Goal: Task Accomplishment & Management: Use online tool/utility

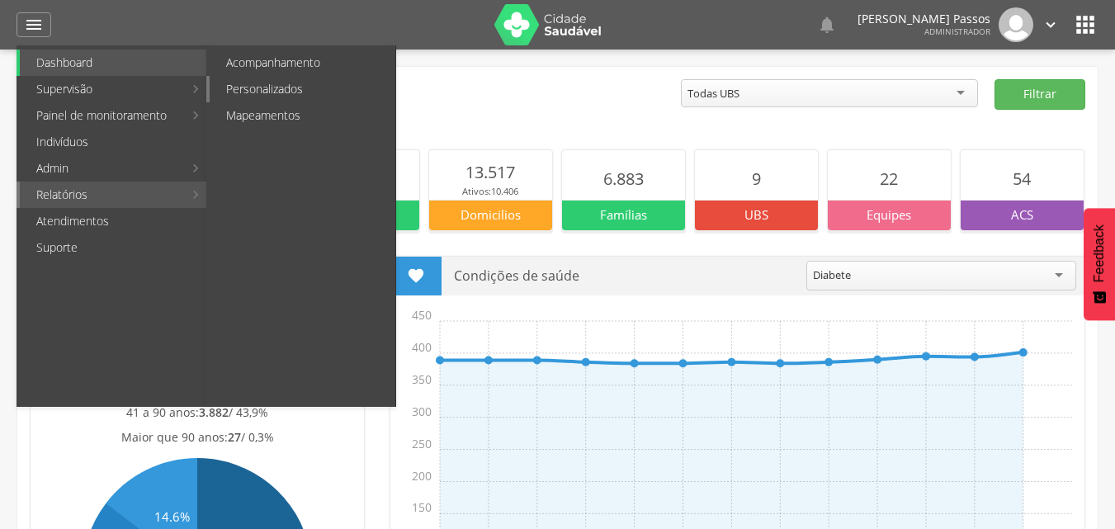
click at [267, 95] on link "Personalizados" at bounding box center [303, 89] width 186 height 26
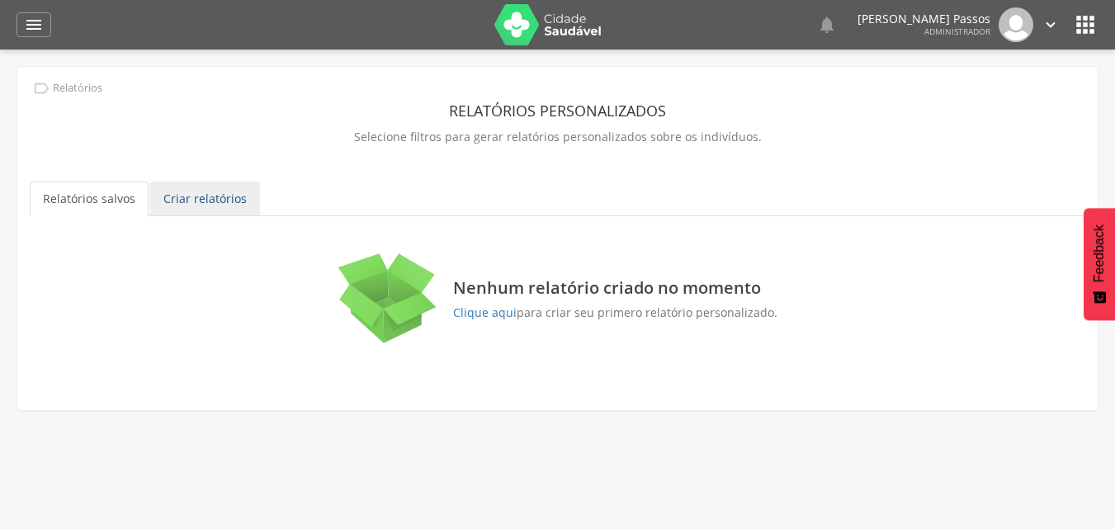
click at [193, 199] on link "Criar relatórios" at bounding box center [205, 199] width 110 height 35
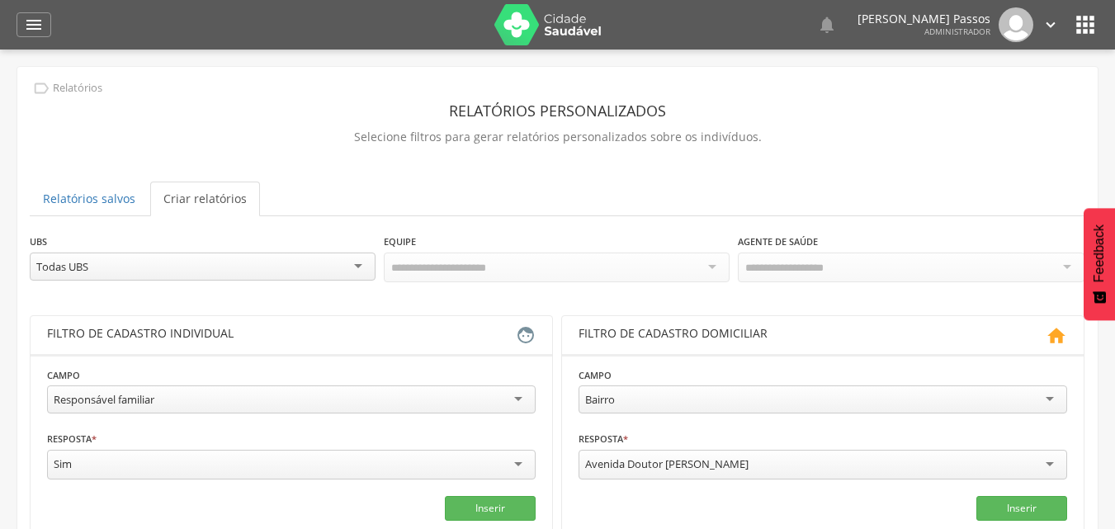
click at [257, 269] on div "Todas UBS" at bounding box center [203, 267] width 346 height 28
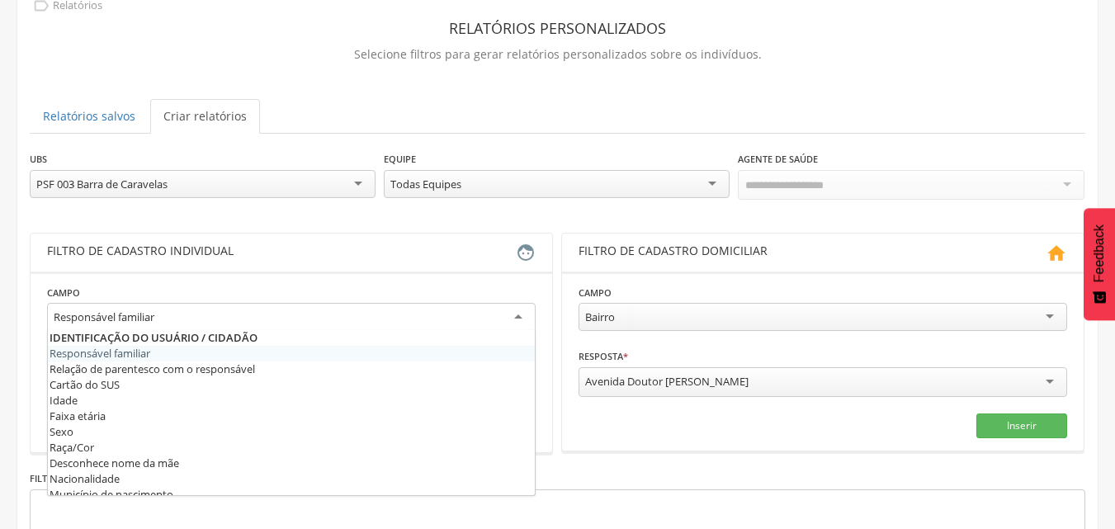
click at [193, 319] on div "Responsável familiar" at bounding box center [291, 318] width 489 height 30
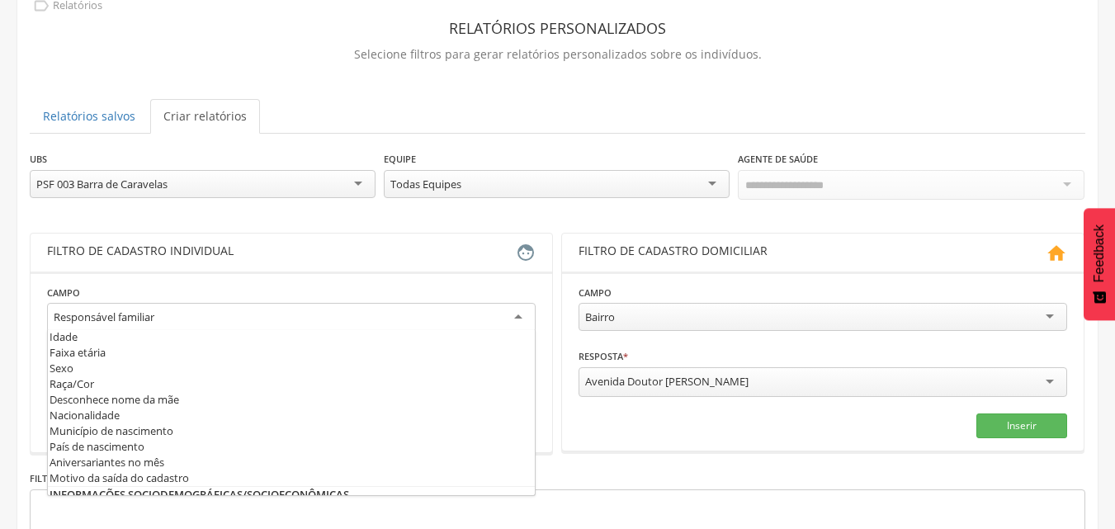
scroll to position [0, 0]
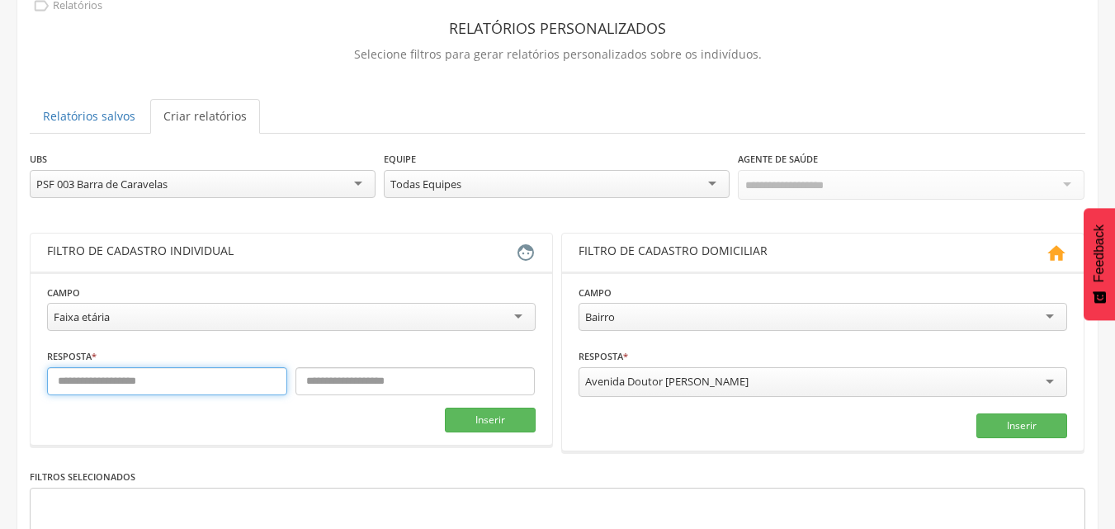
click at [138, 388] on input "text" at bounding box center [167, 381] width 240 height 28
type input "**"
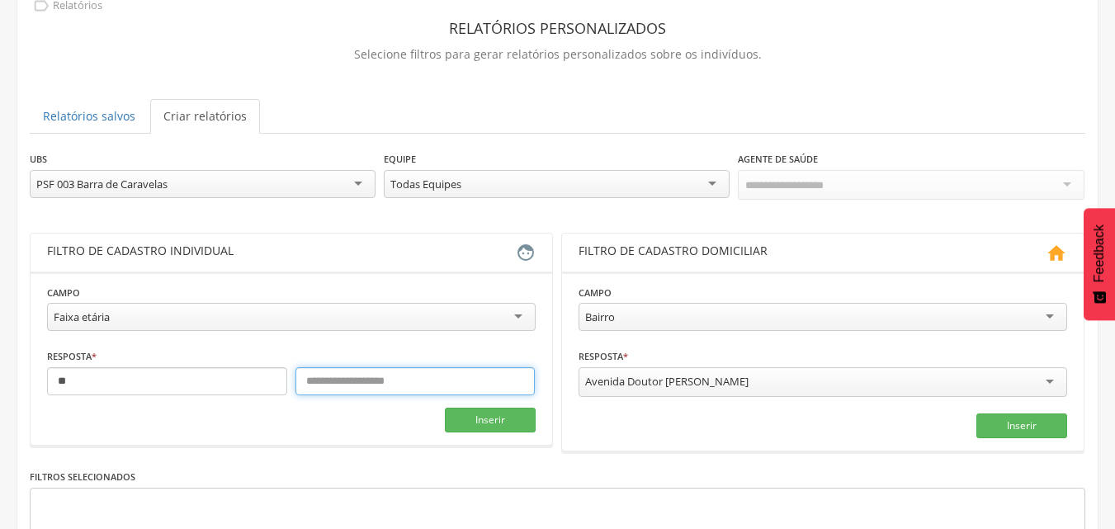
click at [421, 371] on input "text" at bounding box center [415, 381] width 240 height 28
type input "***"
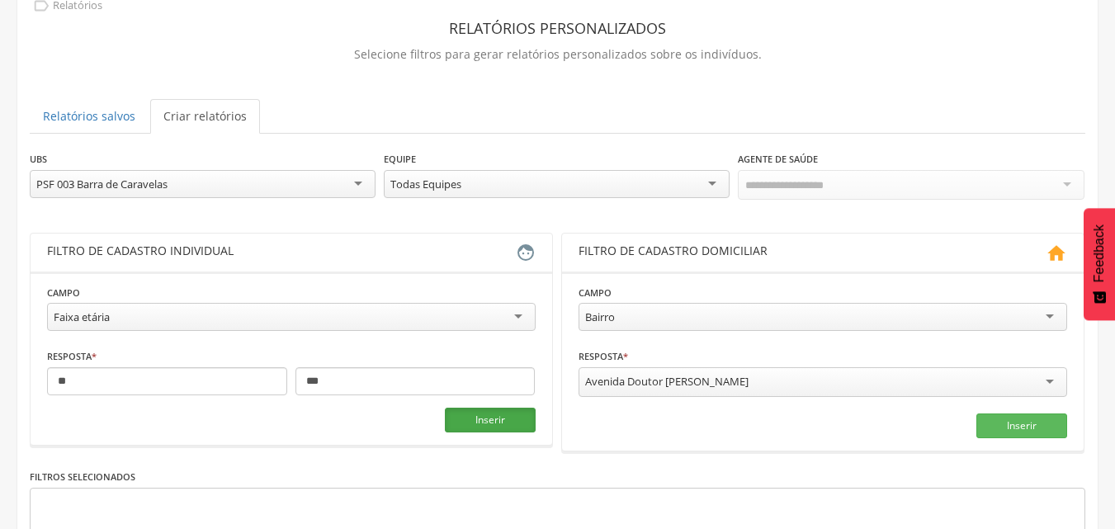
click at [476, 418] on button "Inserir" at bounding box center [490, 420] width 91 height 25
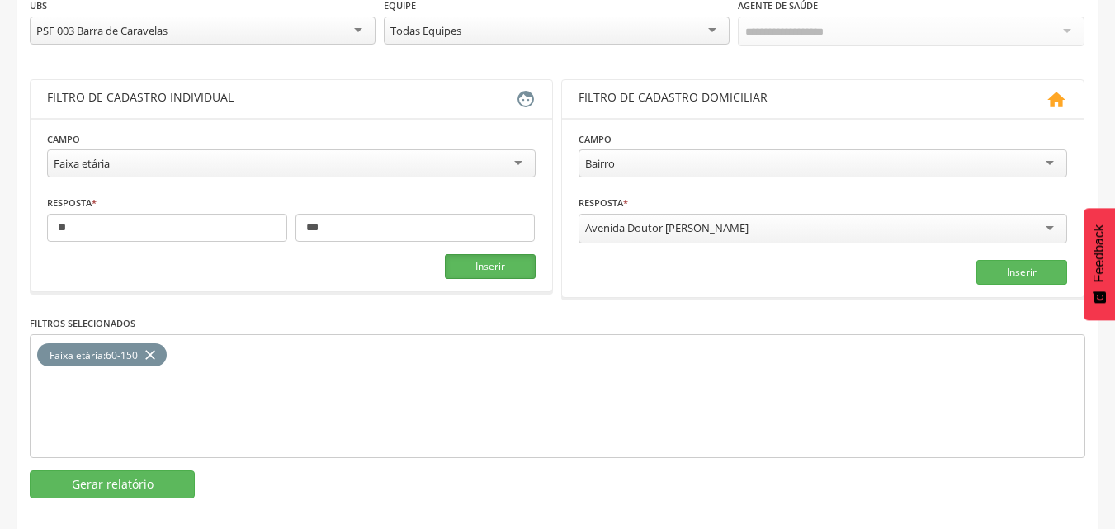
scroll to position [248, 0]
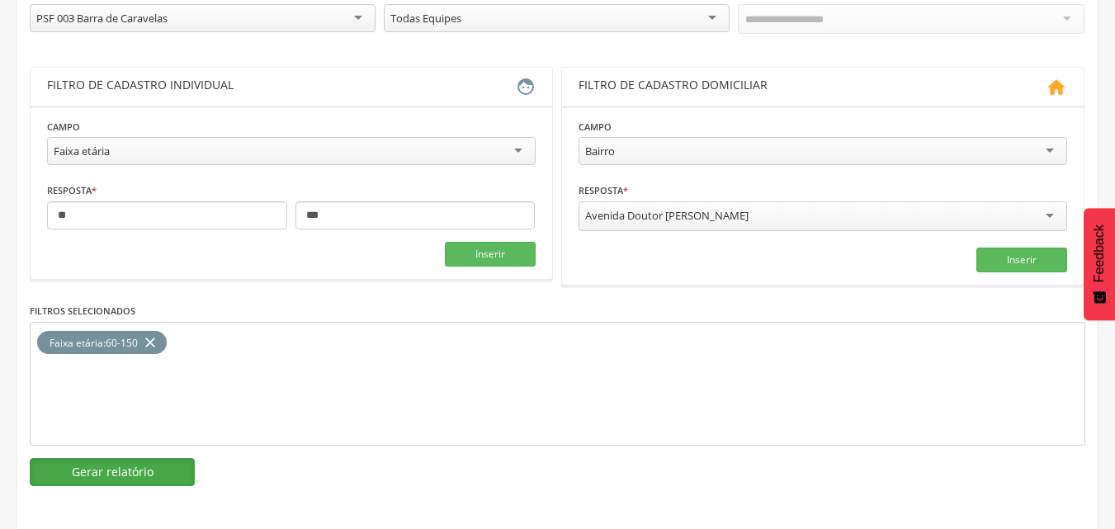
click at [120, 474] on button "Gerar relatório" at bounding box center [112, 472] width 165 height 28
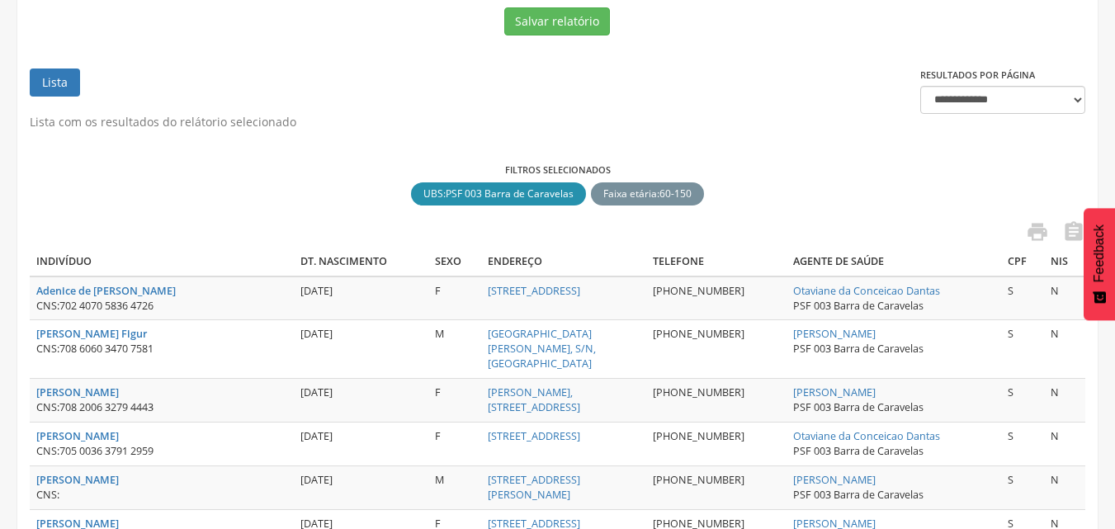
scroll to position [166, 0]
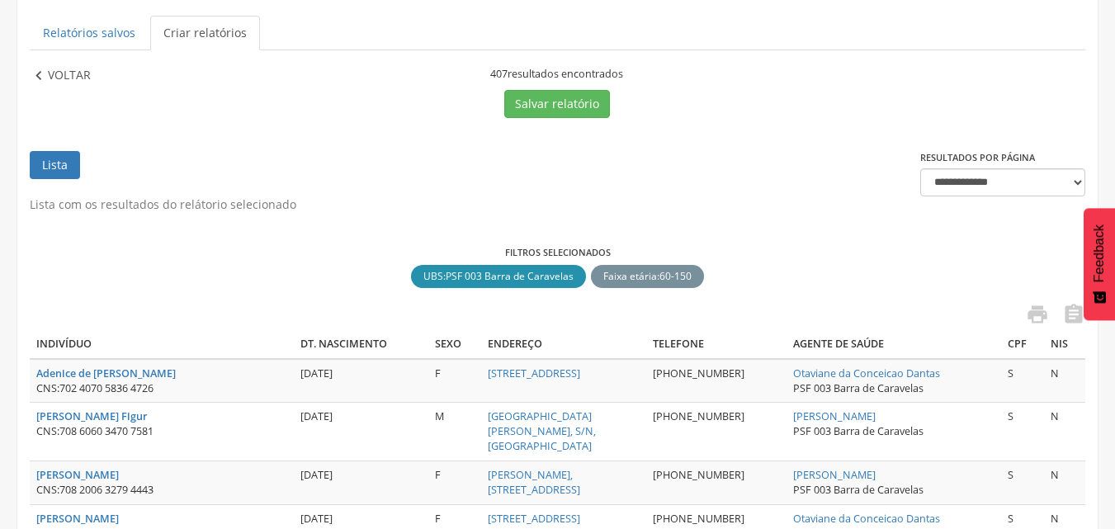
click at [81, 80] on p "Voltar" at bounding box center [69, 76] width 43 height 18
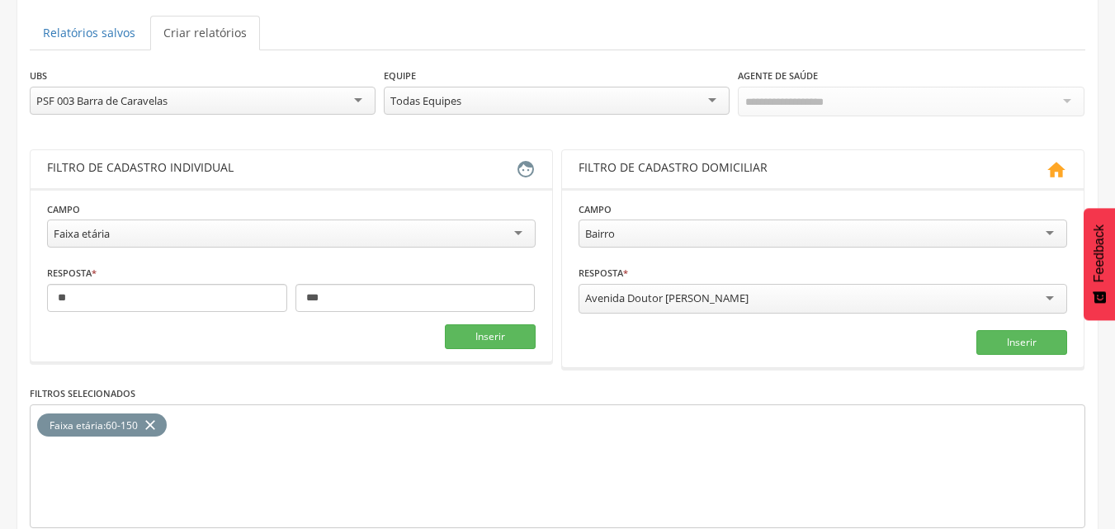
click at [294, 106] on div "PSF 003 Barra de Caravelas" at bounding box center [203, 101] width 346 height 28
click at [154, 418] on icon "close" at bounding box center [150, 425] width 17 height 24
click at [479, 336] on button "Inserir" at bounding box center [490, 336] width 91 height 25
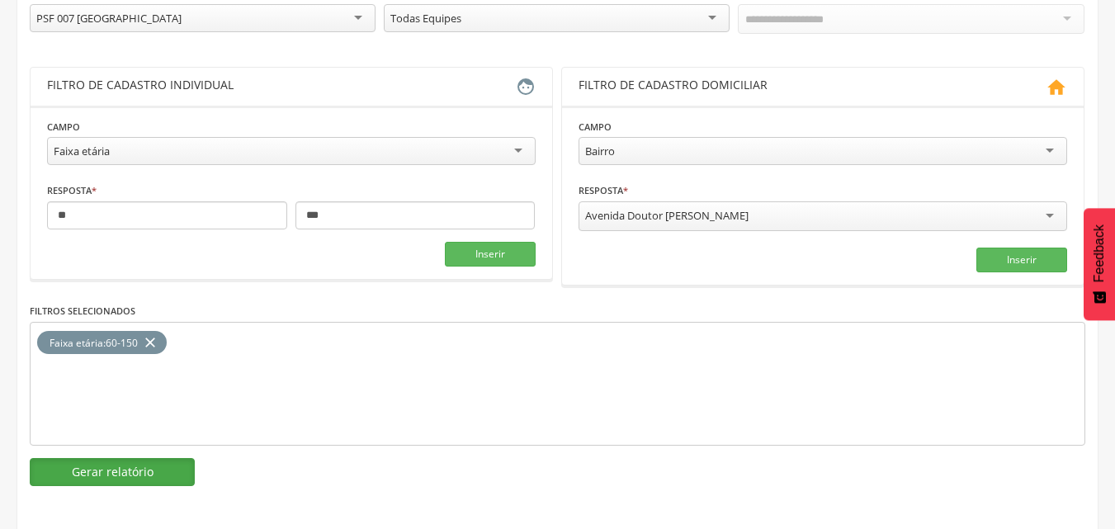
click at [130, 465] on button "Gerar relatório" at bounding box center [112, 472] width 165 height 28
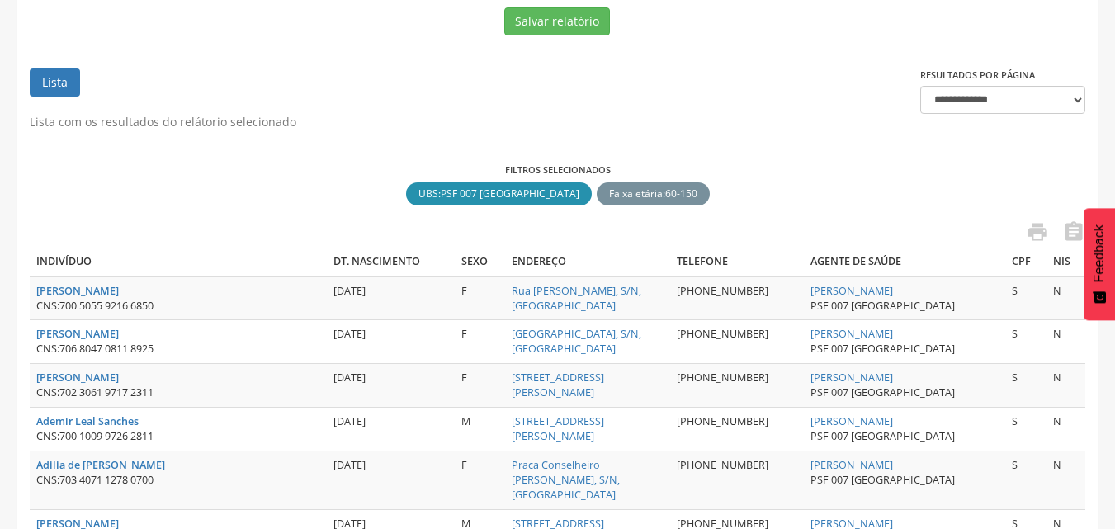
scroll to position [166, 0]
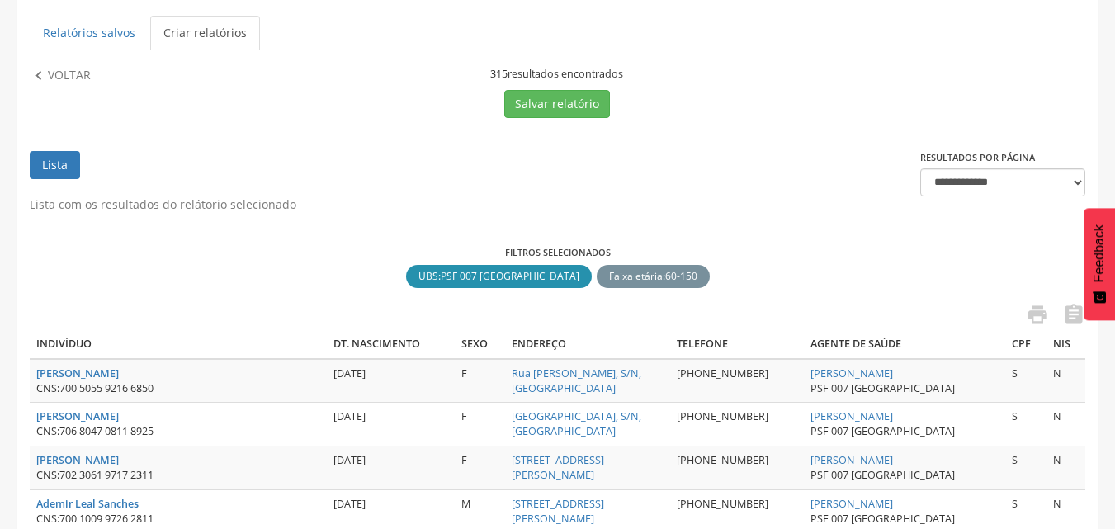
click at [79, 76] on p "Voltar" at bounding box center [69, 76] width 43 height 18
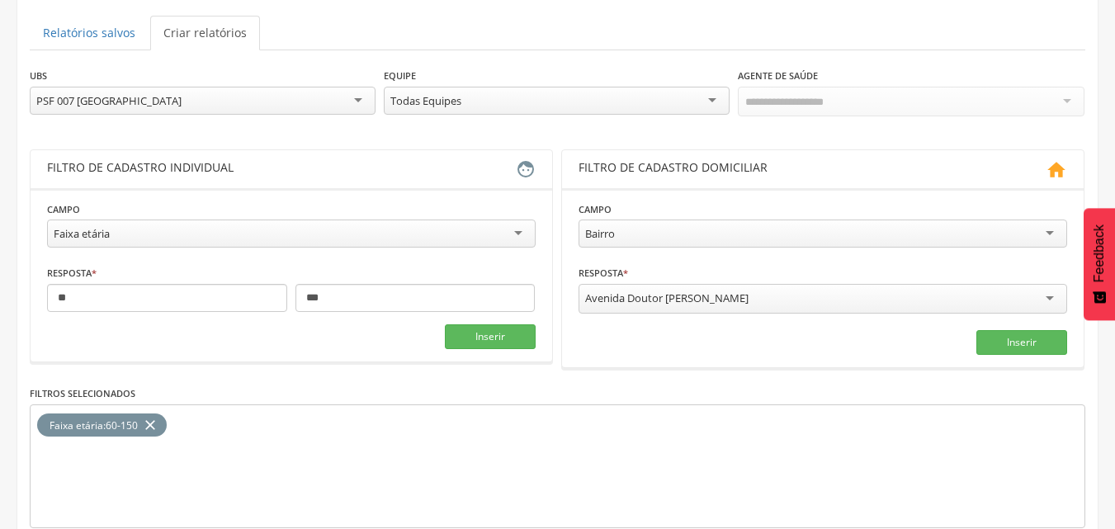
click at [501, 229] on div "Faixa etária" at bounding box center [291, 234] width 489 height 28
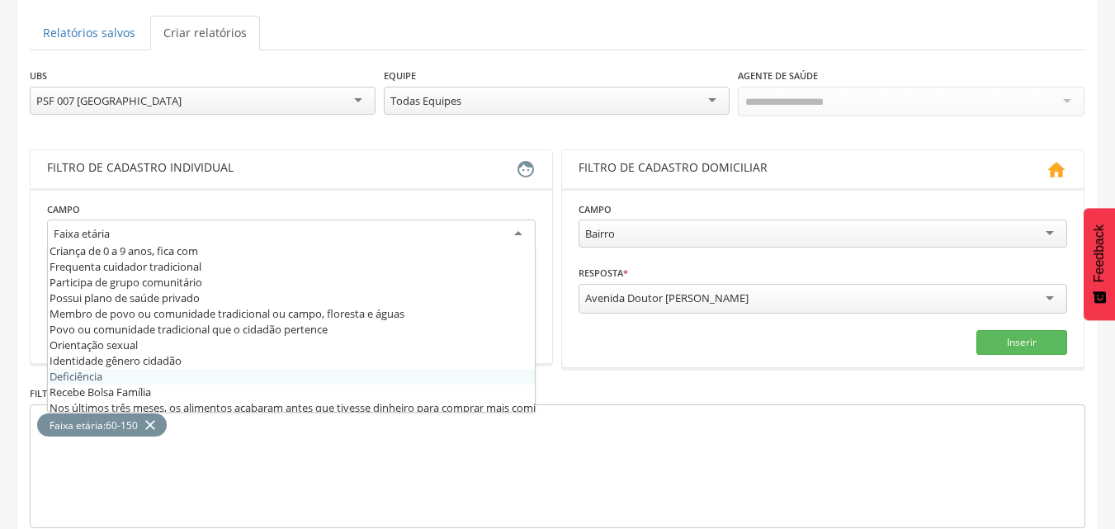
scroll to position [314, 0]
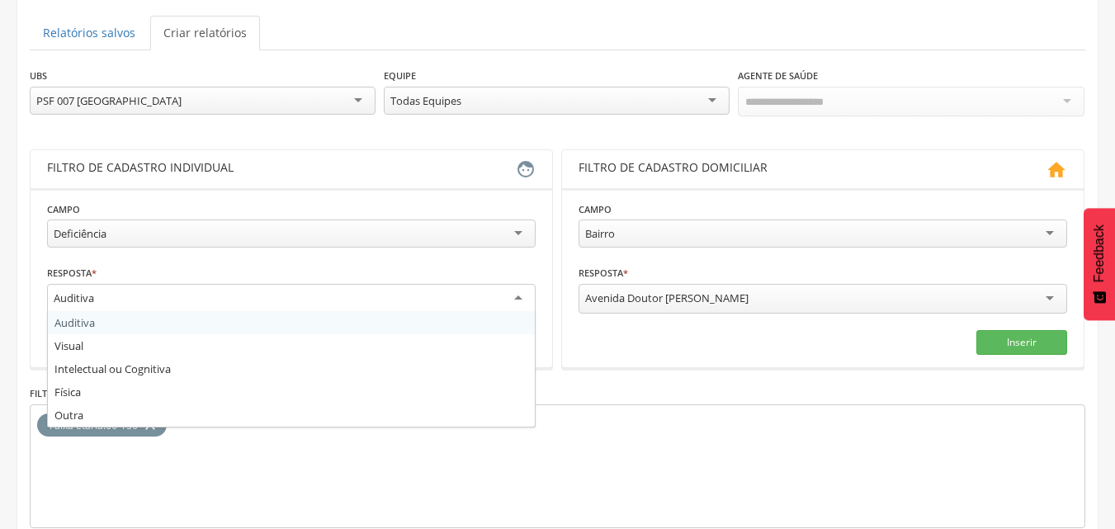
click at [84, 299] on div "Auditiva" at bounding box center [74, 298] width 40 height 15
click at [116, 326] on fieldset "**********" at bounding box center [291, 278] width 489 height 154
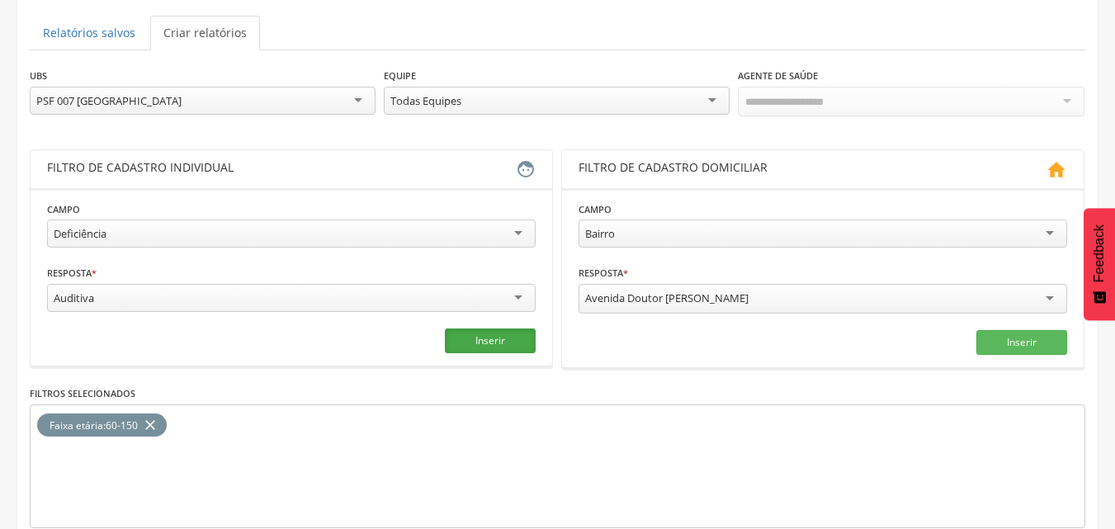
click at [477, 352] on button "Inserir" at bounding box center [490, 340] width 91 height 25
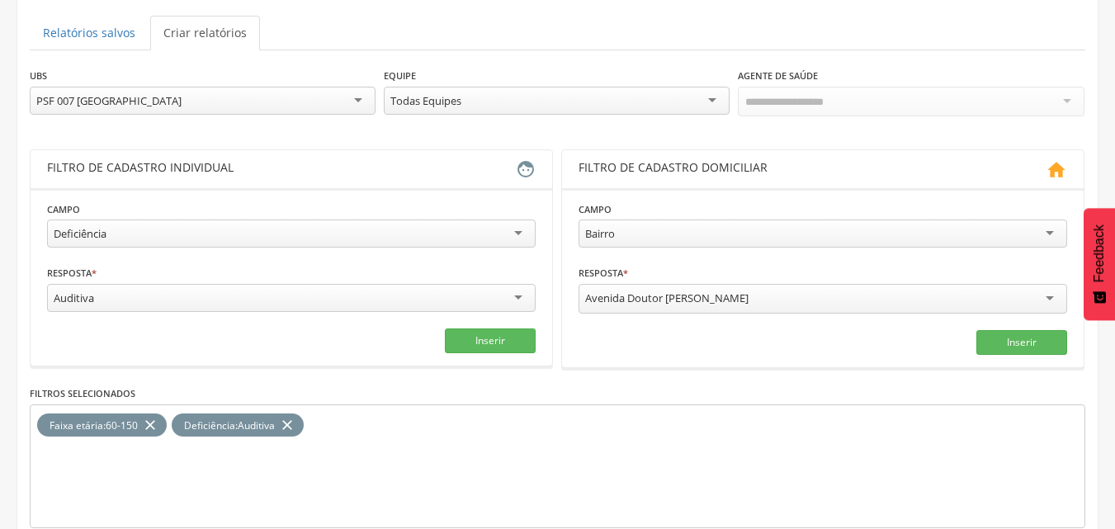
click at [149, 420] on icon "close" at bounding box center [150, 425] width 17 height 24
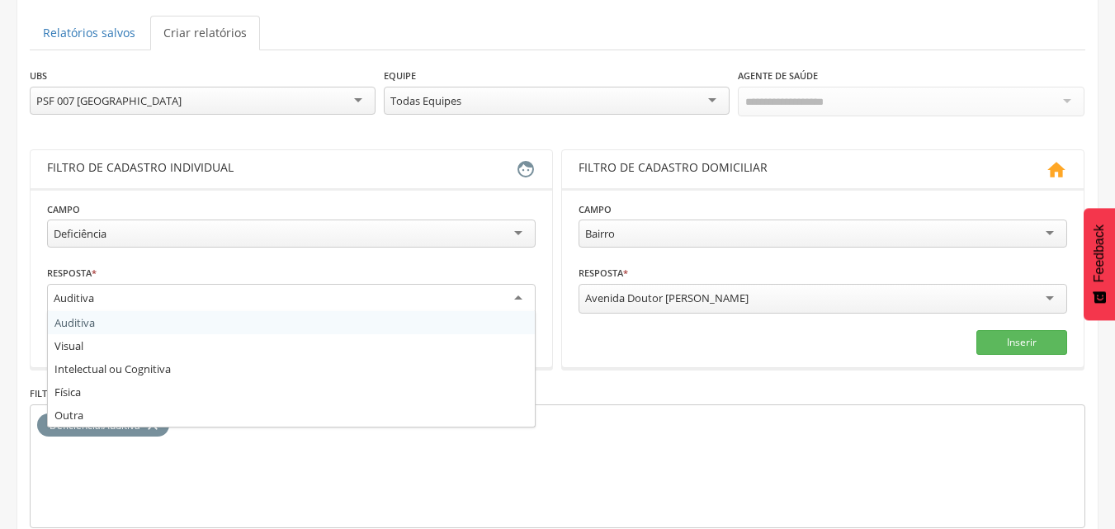
click at [164, 305] on div "Auditiva" at bounding box center [291, 299] width 489 height 30
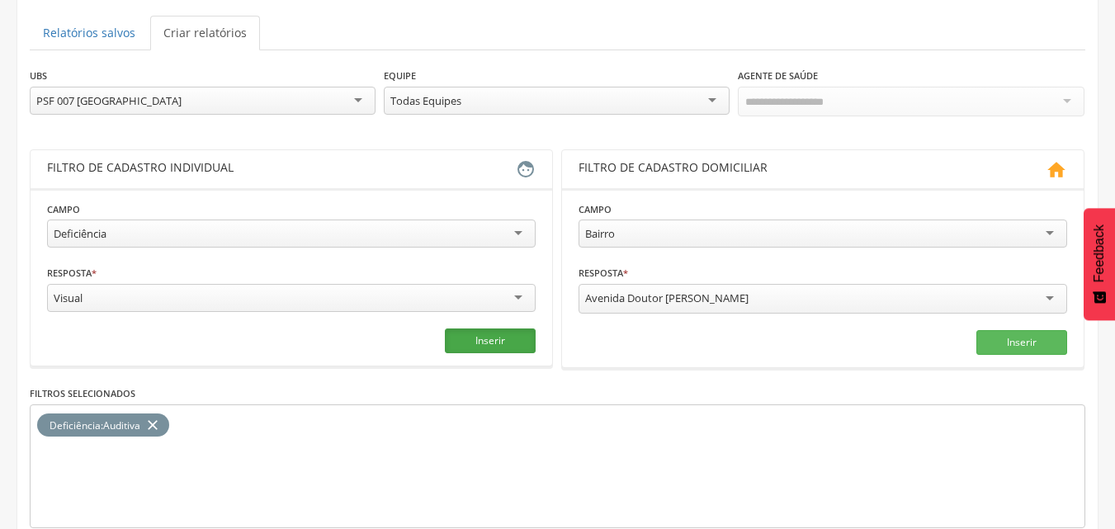
click at [471, 343] on button "Inserir" at bounding box center [490, 340] width 91 height 25
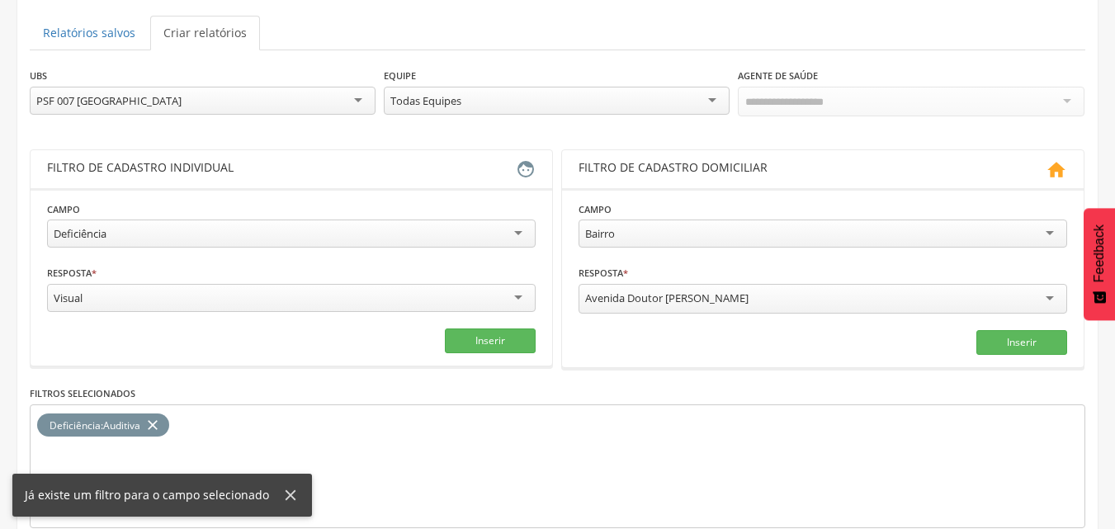
click at [241, 352] on section "**********" at bounding box center [292, 276] width 522 height 177
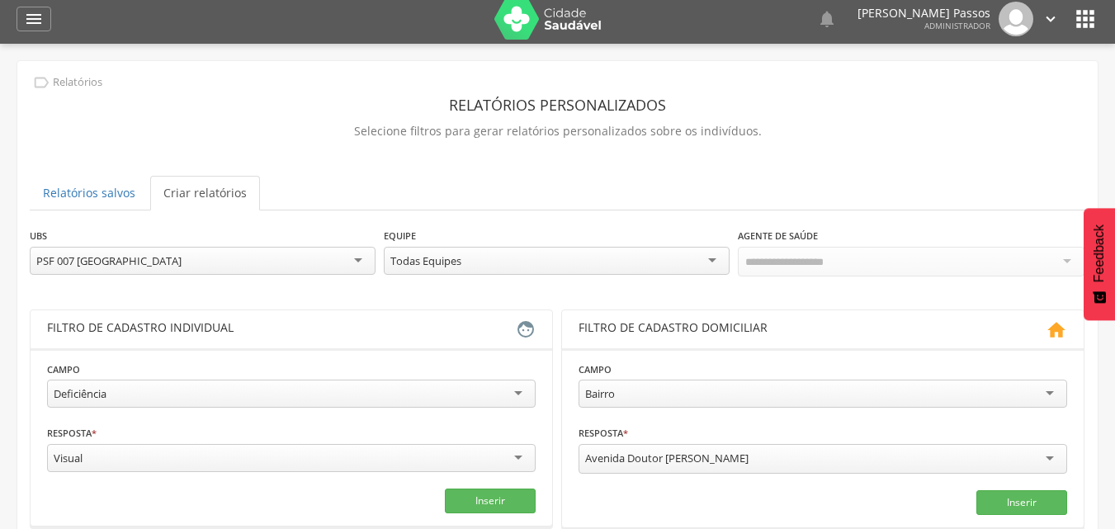
scroll to position [83, 0]
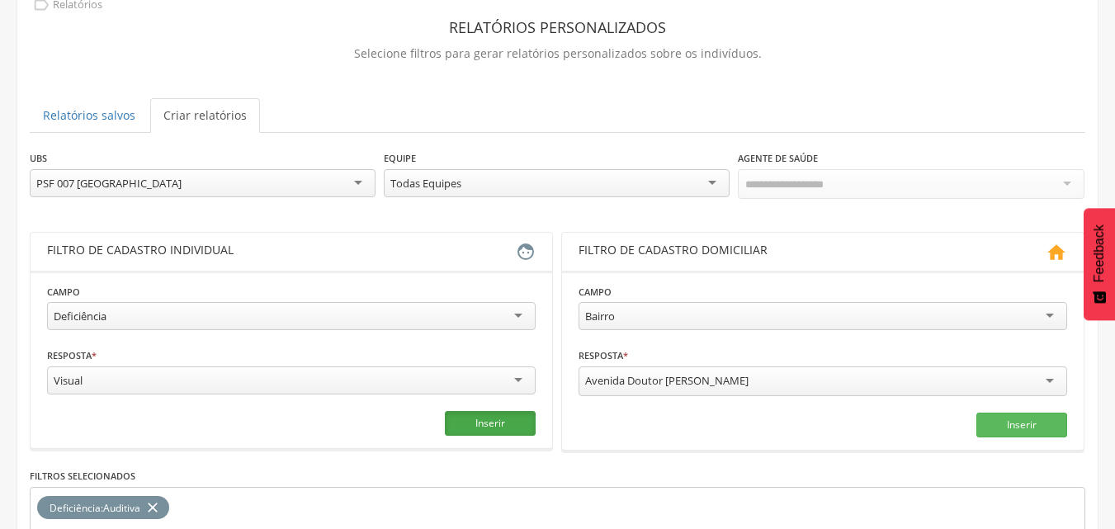
click at [511, 427] on button "Inserir" at bounding box center [490, 423] width 91 height 25
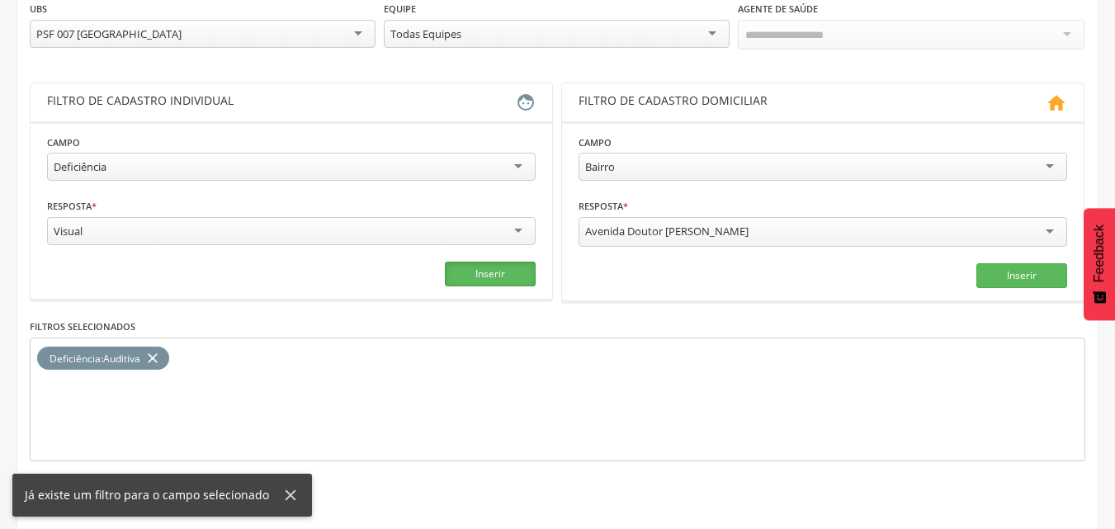
scroll to position [248, 0]
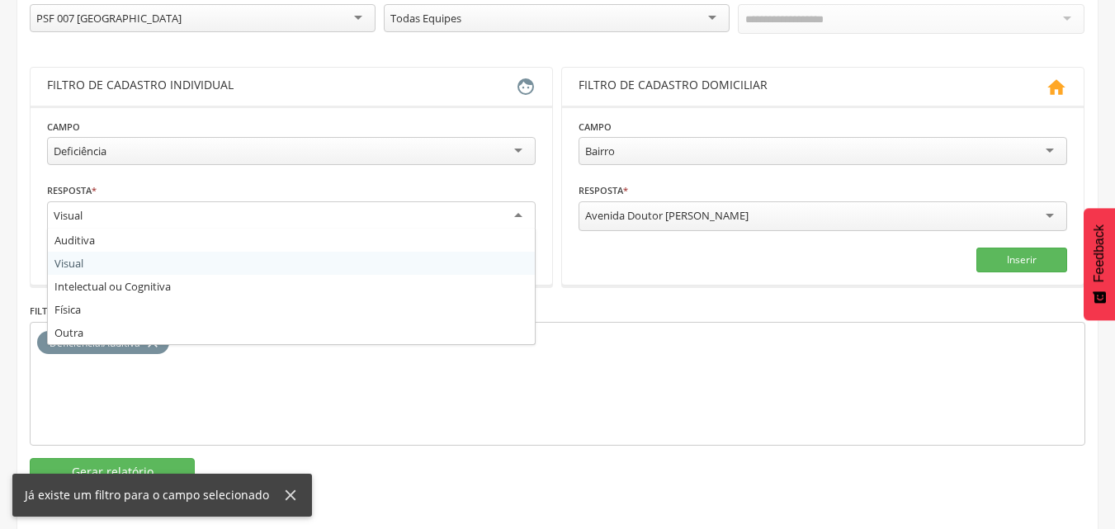
click at [196, 224] on div "Visual" at bounding box center [291, 216] width 489 height 30
click at [168, 253] on fieldset "**********" at bounding box center [291, 195] width 489 height 154
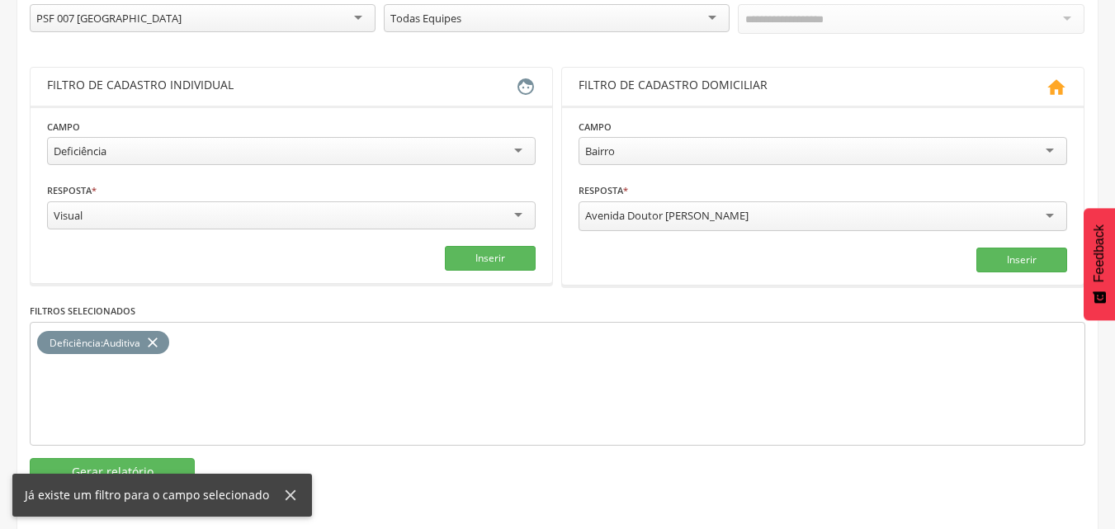
click at [187, 208] on div "Visual" at bounding box center [291, 215] width 489 height 28
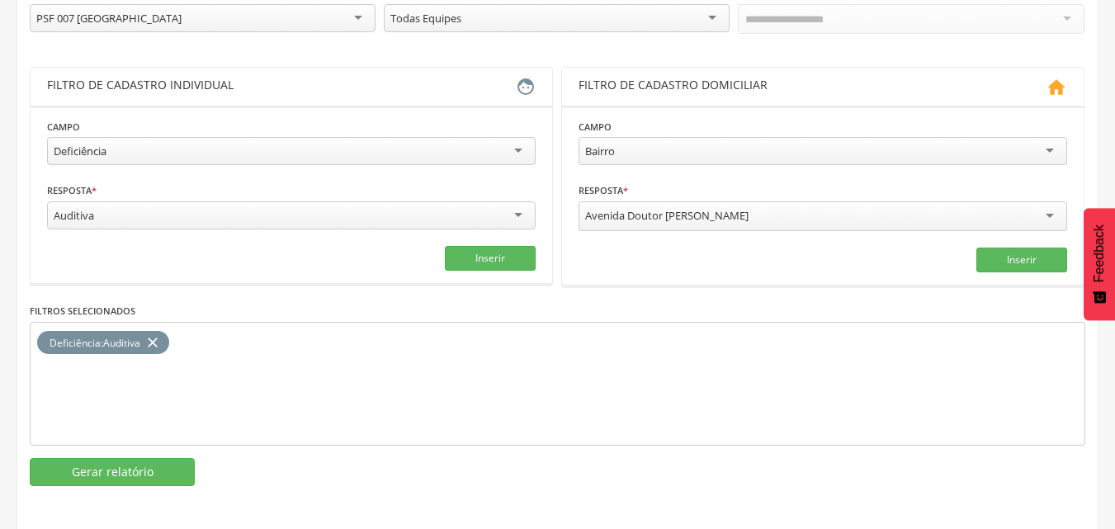
click at [177, 223] on div "Auditiva" at bounding box center [291, 215] width 489 height 28
click at [506, 253] on button "Inserir" at bounding box center [490, 258] width 91 height 25
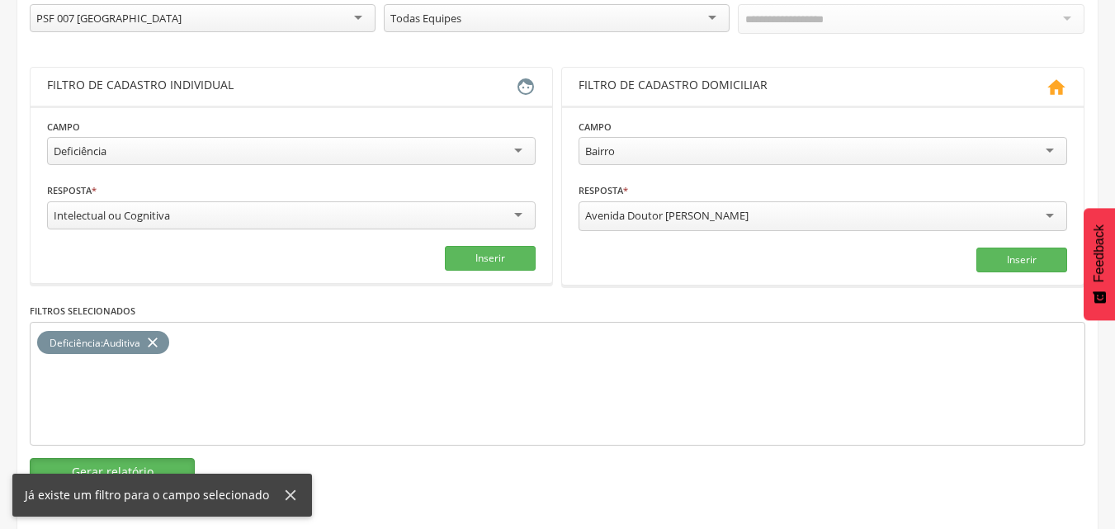
click at [136, 469] on button "Gerar relatório" at bounding box center [112, 472] width 165 height 28
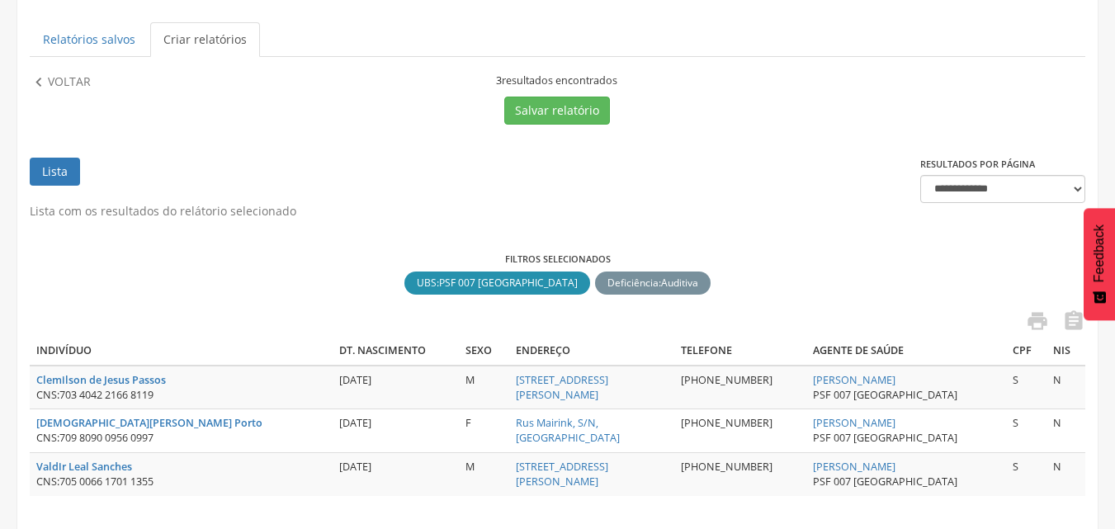
scroll to position [166, 0]
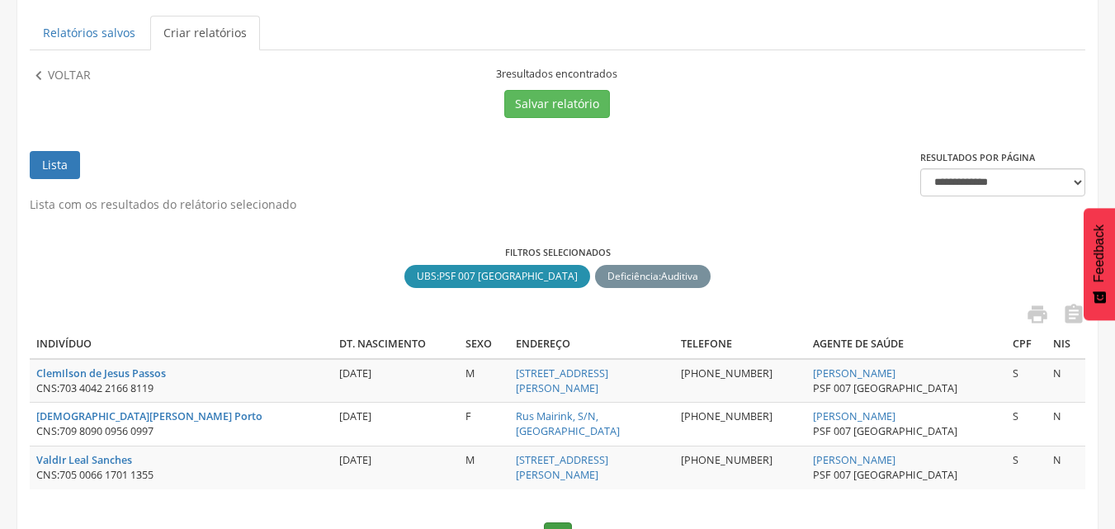
click at [87, 86] on div " Voltar" at bounding box center [159, 92] width 258 height 51
click at [76, 76] on p "Voltar" at bounding box center [69, 76] width 43 height 18
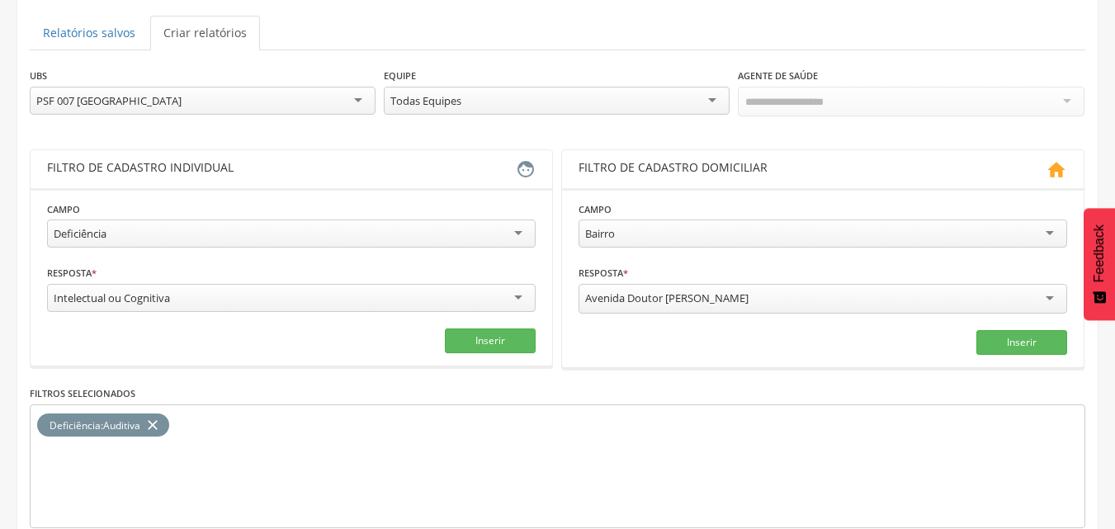
click at [150, 424] on icon "close" at bounding box center [152, 425] width 17 height 24
click at [522, 304] on div "Intelectual ou Cognitiva" at bounding box center [291, 298] width 489 height 28
click at [408, 251] on fieldset "**********" at bounding box center [291, 277] width 489 height 153
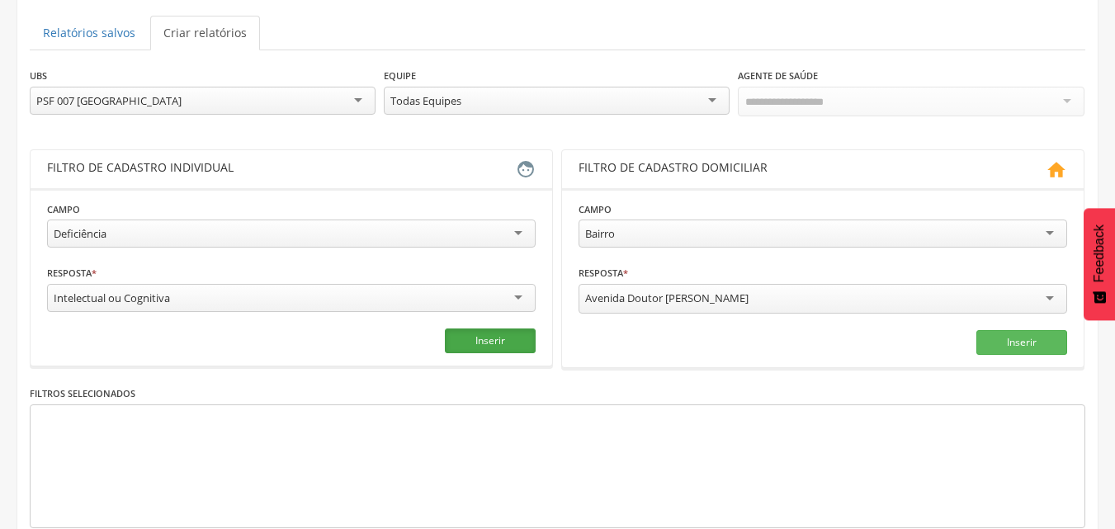
click at [513, 343] on button "Inserir" at bounding box center [490, 340] width 91 height 25
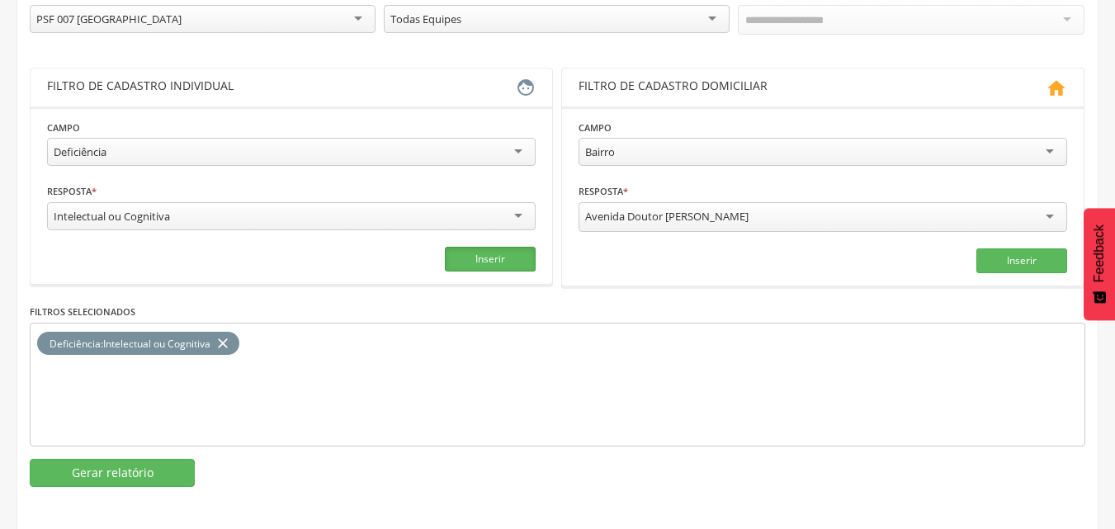
scroll to position [248, 0]
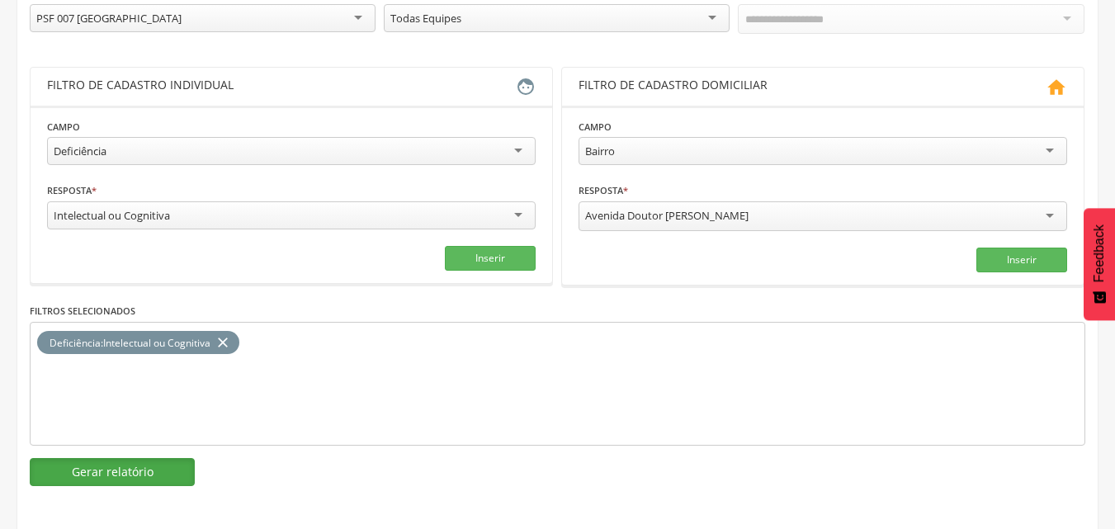
click at [143, 465] on button "Gerar relatório" at bounding box center [112, 472] width 165 height 28
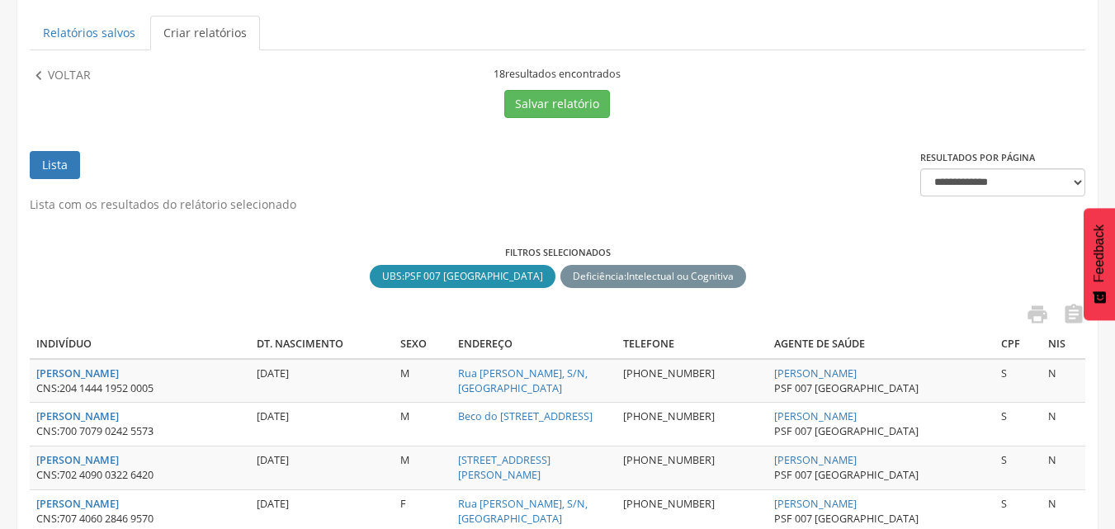
scroll to position [83, 0]
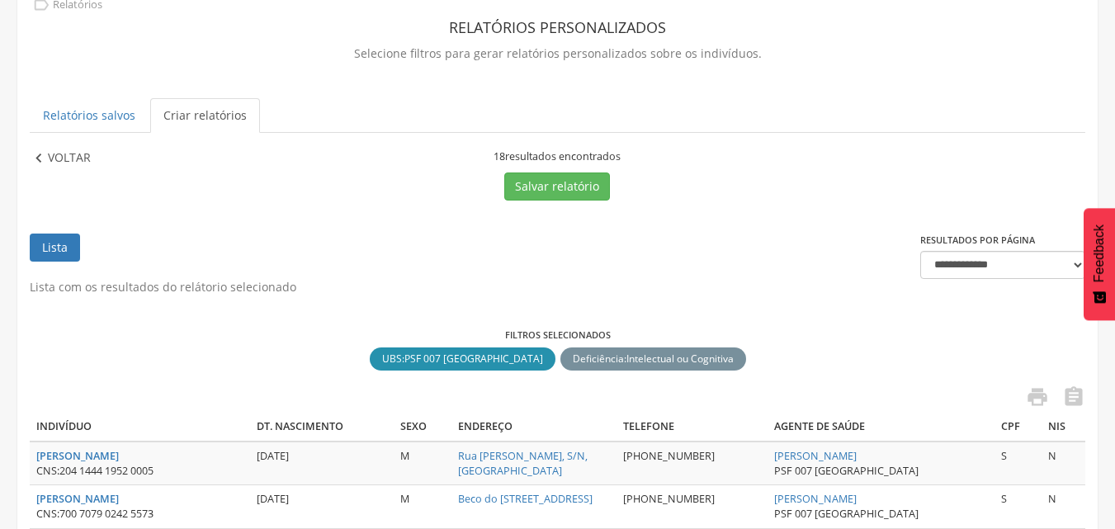
click at [58, 149] on p "Voltar" at bounding box center [69, 158] width 43 height 18
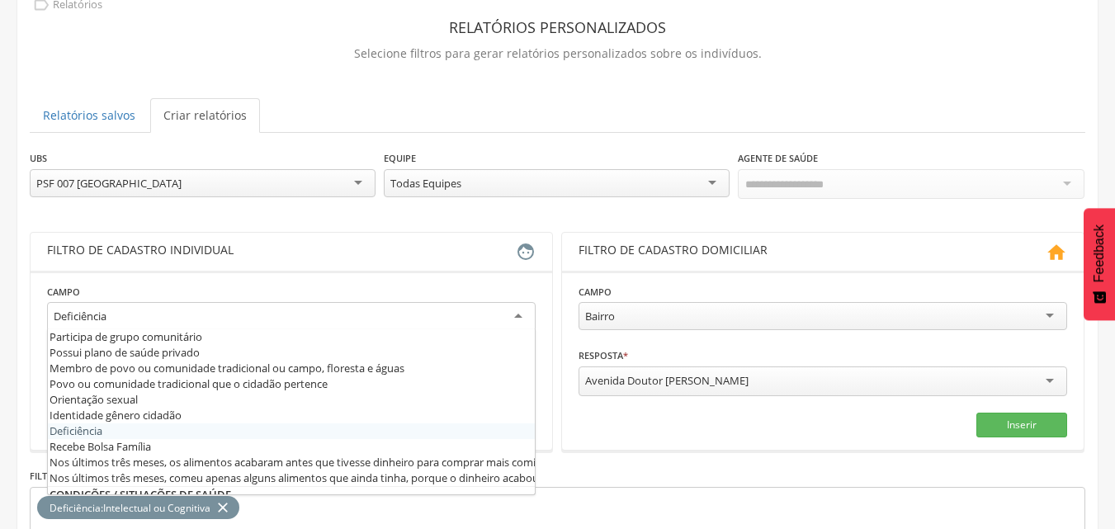
click at [206, 320] on div "Deficiência" at bounding box center [291, 317] width 489 height 30
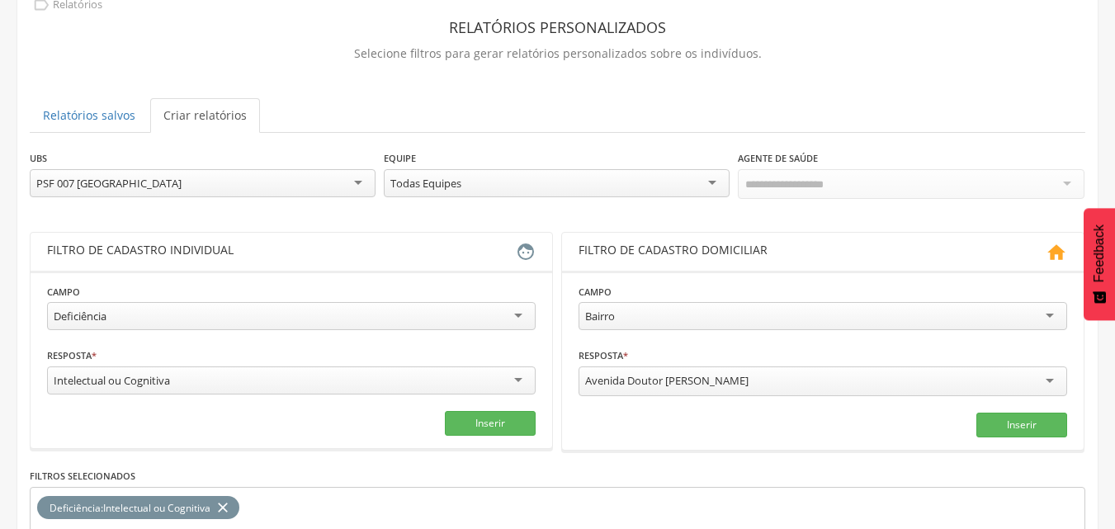
click at [211, 316] on div "Deficiência" at bounding box center [291, 316] width 489 height 28
click at [284, 277] on section "**********" at bounding box center [292, 359] width 522 height 177
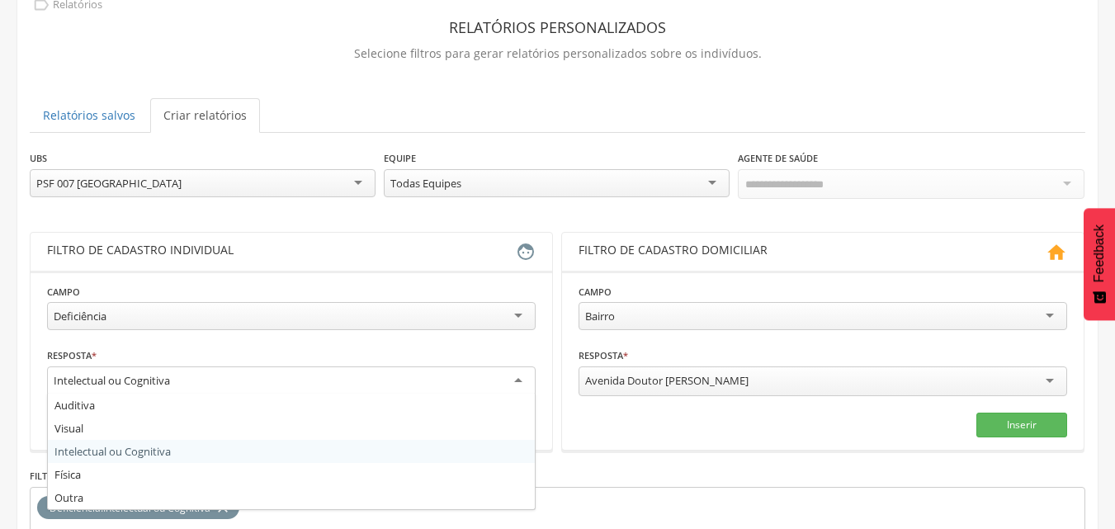
click at [218, 380] on div "Intelectual ou Cognitiva" at bounding box center [291, 381] width 489 height 30
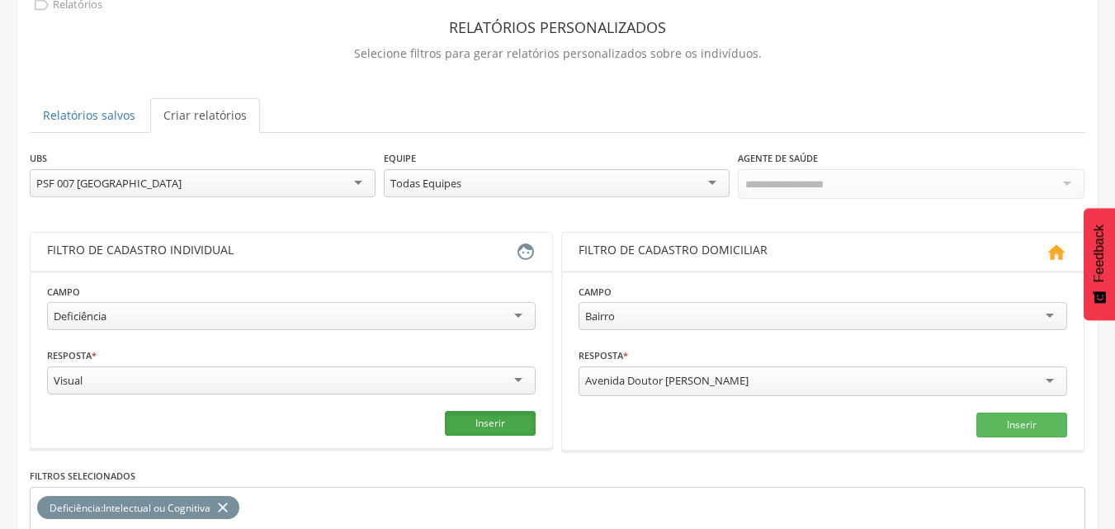
click at [486, 432] on button "Inserir" at bounding box center [490, 423] width 91 height 25
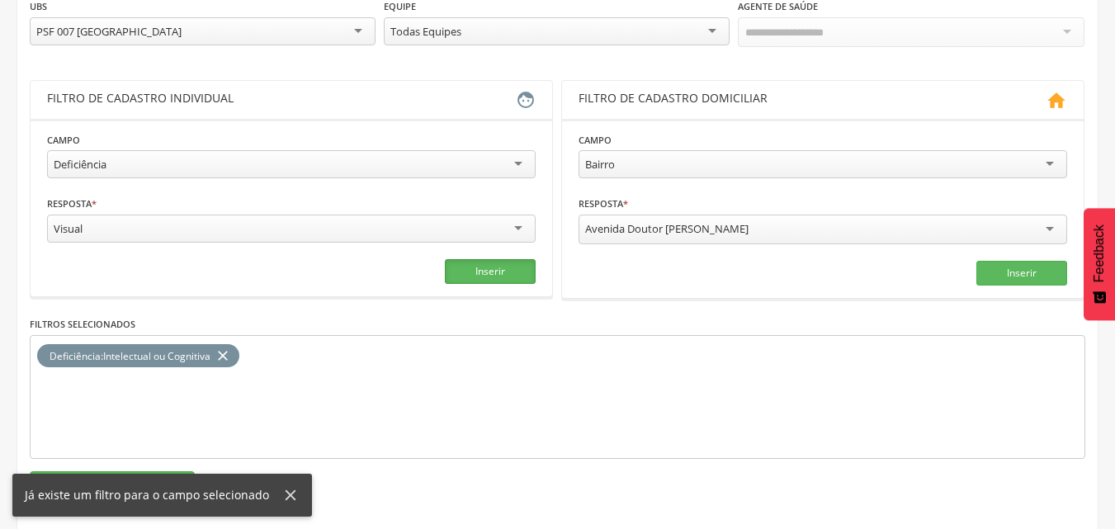
scroll to position [248, 0]
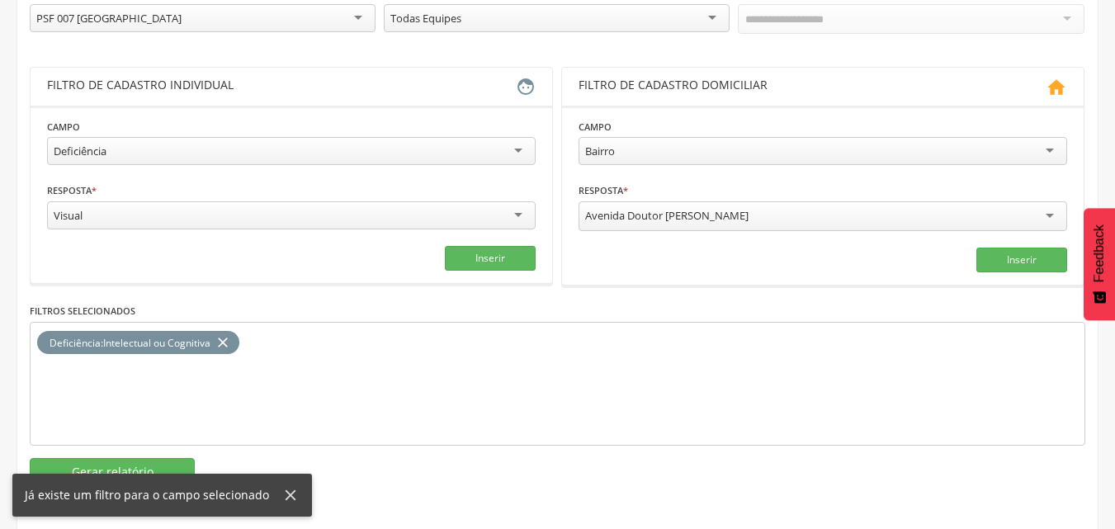
click at [230, 343] on icon "close" at bounding box center [223, 343] width 17 height 24
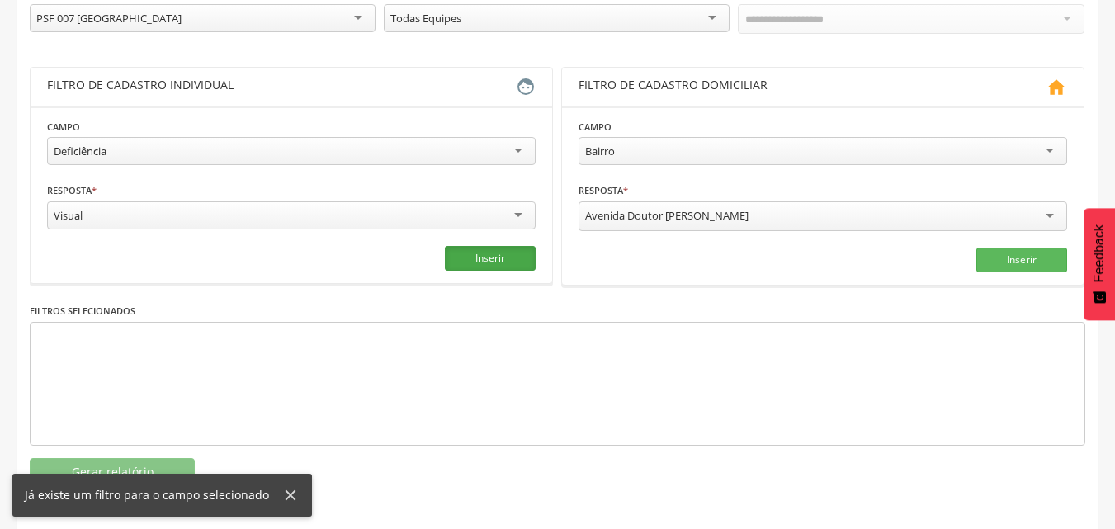
click at [491, 267] on button "Inserir" at bounding box center [490, 258] width 91 height 25
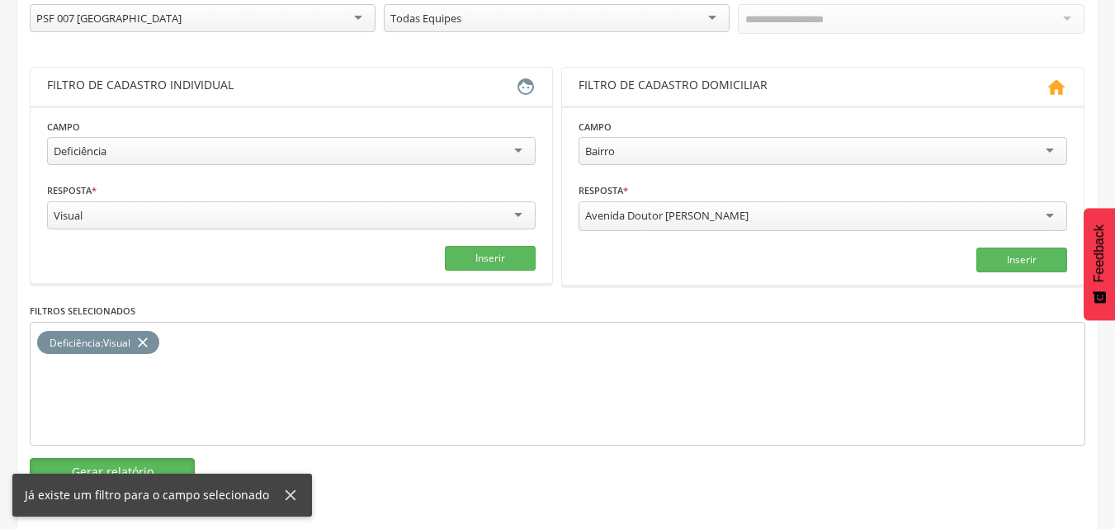
click at [125, 465] on button "Gerar relatório" at bounding box center [112, 472] width 165 height 28
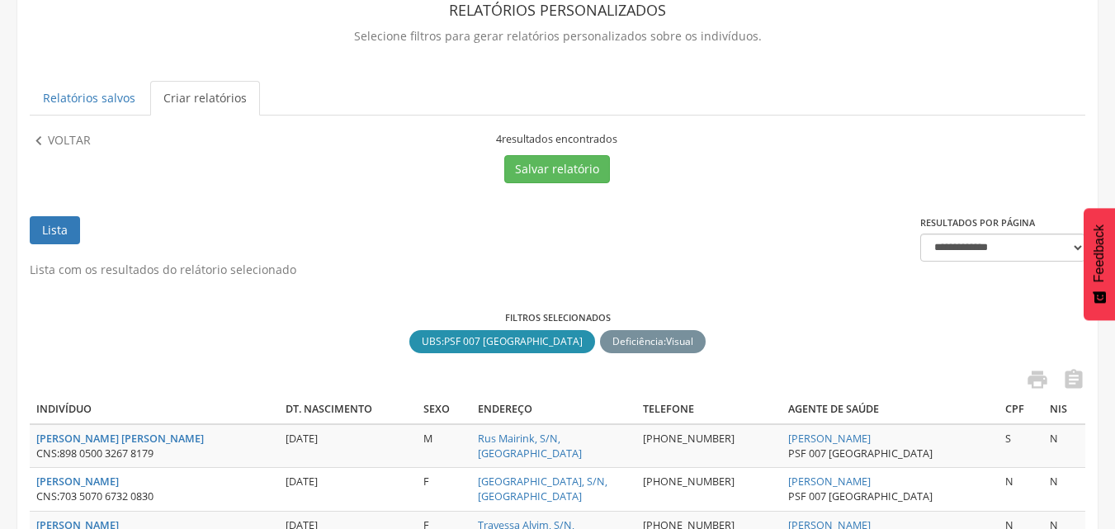
scroll to position [83, 0]
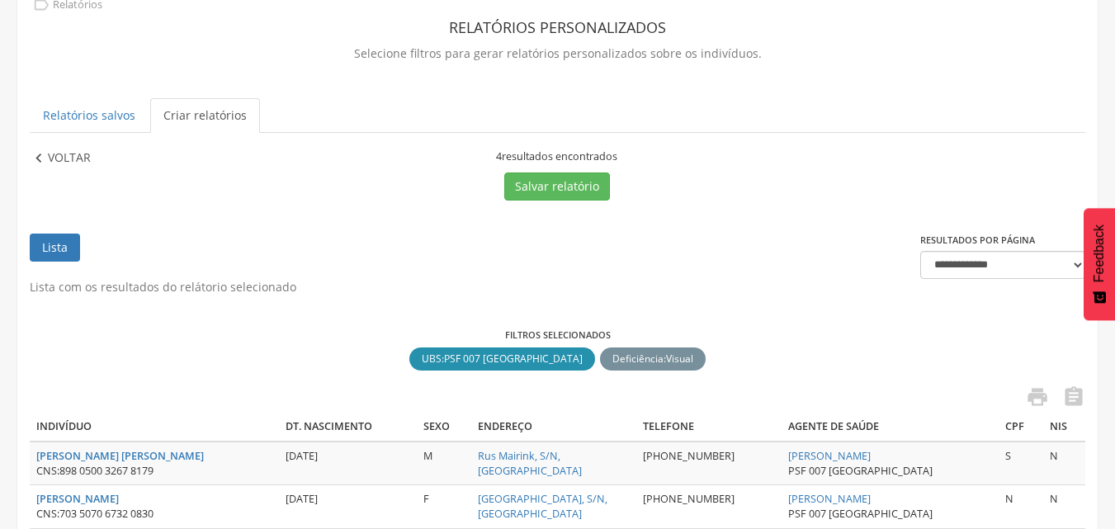
click at [49, 155] on p "Voltar" at bounding box center [69, 158] width 43 height 18
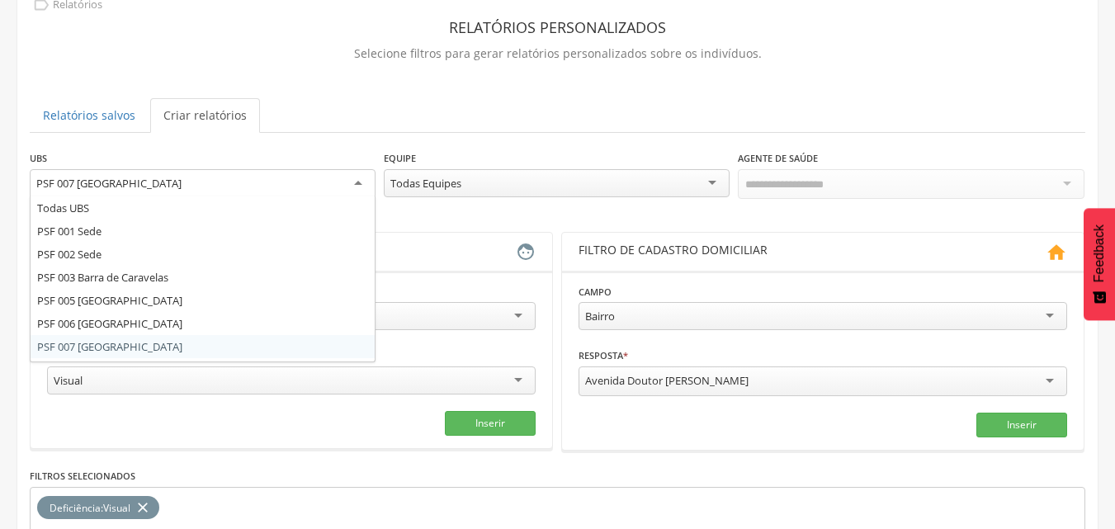
click at [244, 191] on div "PSF 007 [GEOGRAPHIC_DATA]" at bounding box center [203, 184] width 346 height 30
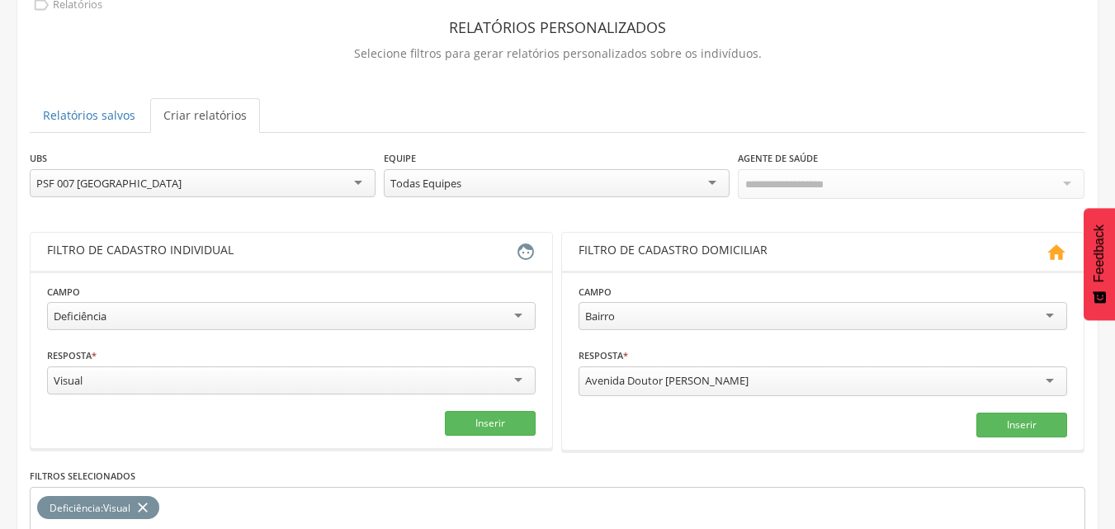
click at [316, 145] on div "**********" at bounding box center [557, 323] width 1080 height 680
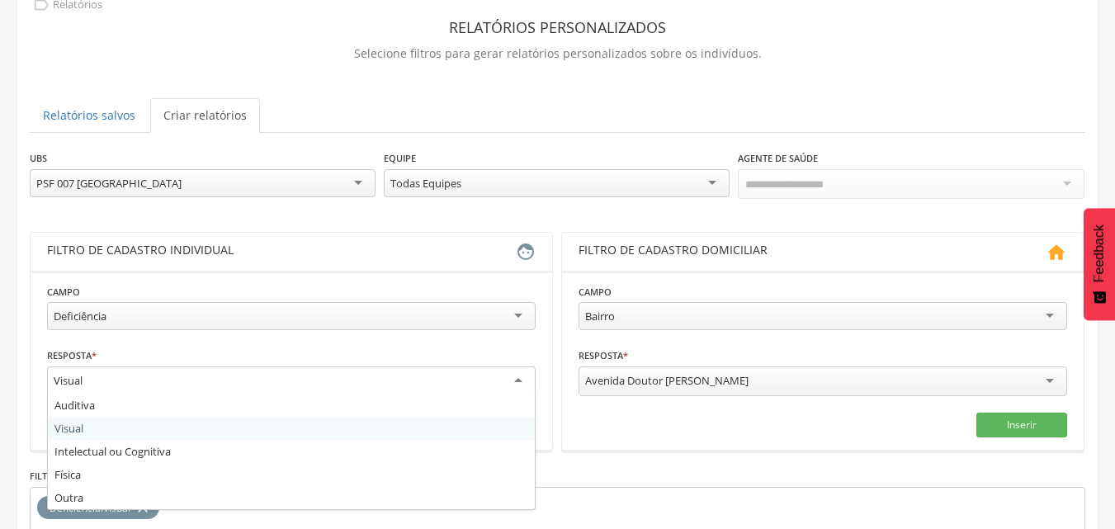
click at [139, 378] on div "Visual" at bounding box center [291, 381] width 489 height 30
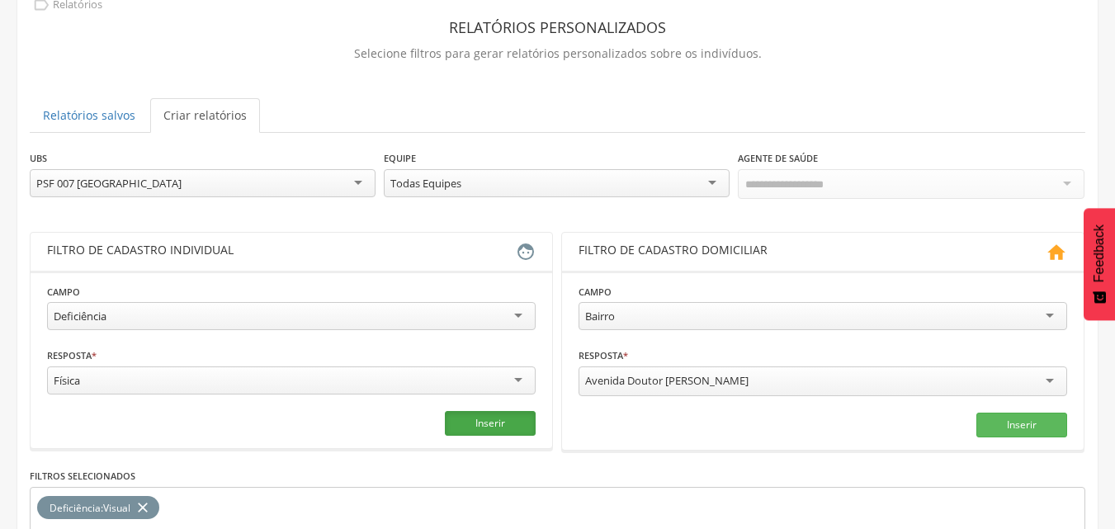
click at [465, 423] on button "Inserir" at bounding box center [490, 423] width 91 height 25
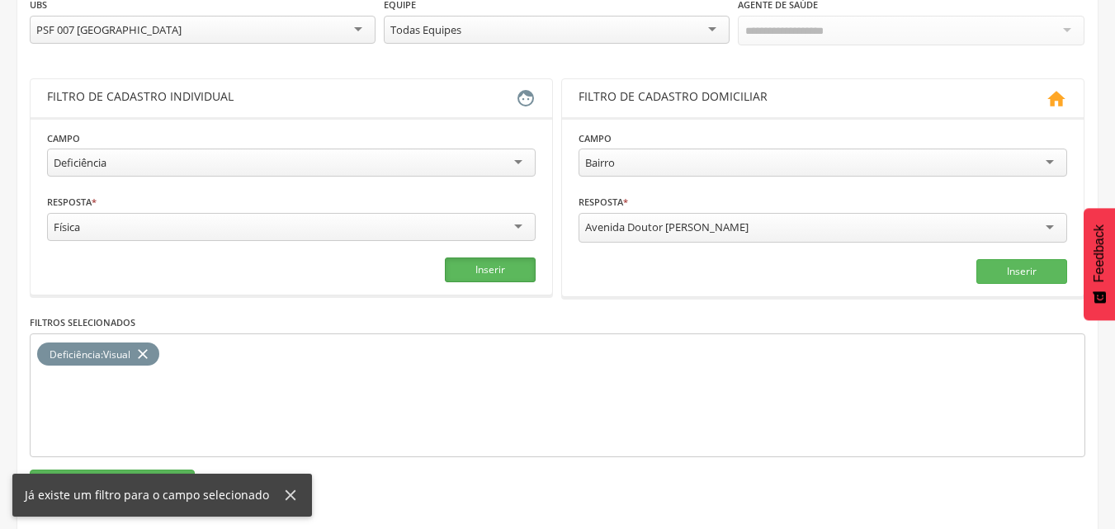
scroll to position [248, 0]
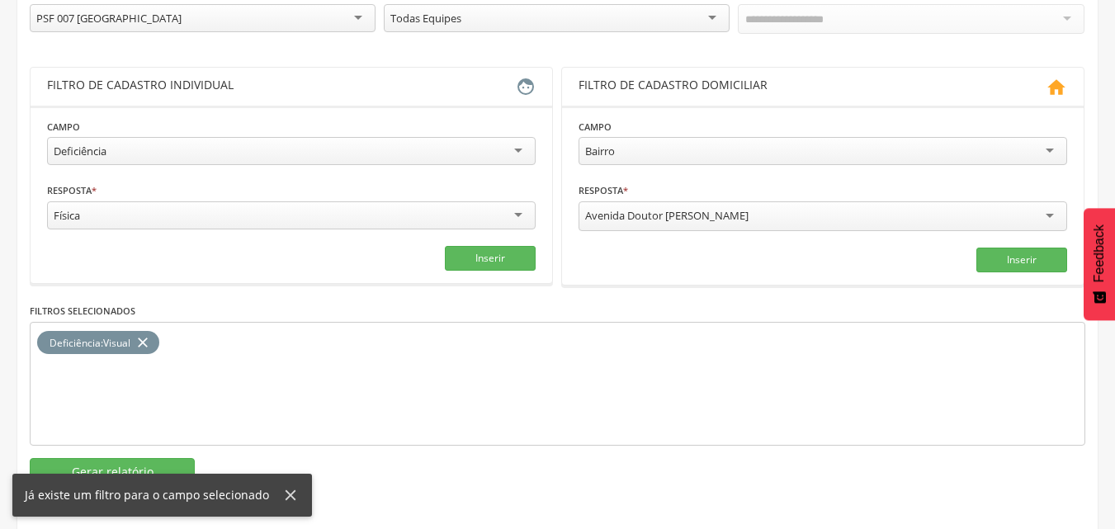
click at [151, 338] on icon "close" at bounding box center [143, 343] width 17 height 24
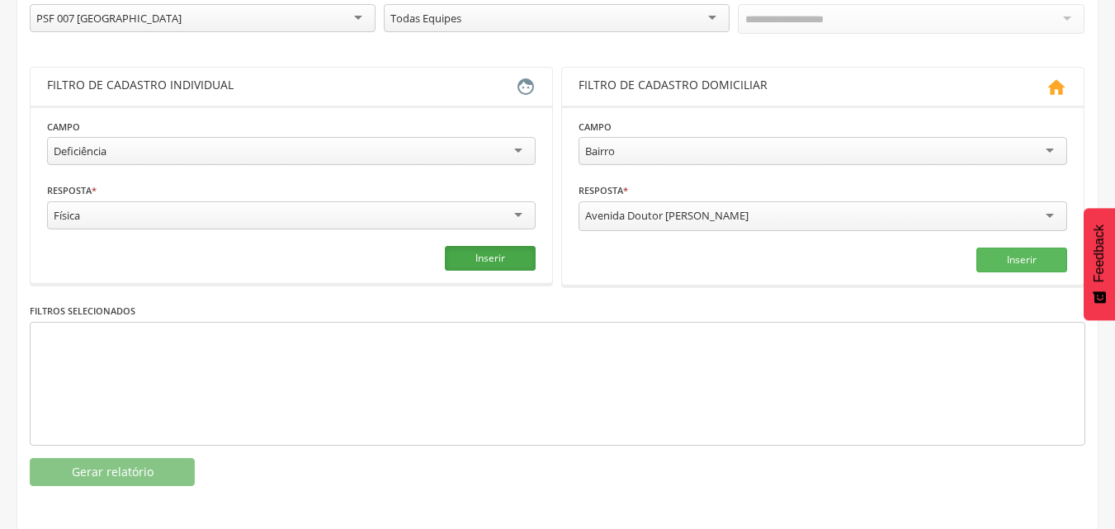
click at [513, 263] on button "Inserir" at bounding box center [490, 258] width 91 height 25
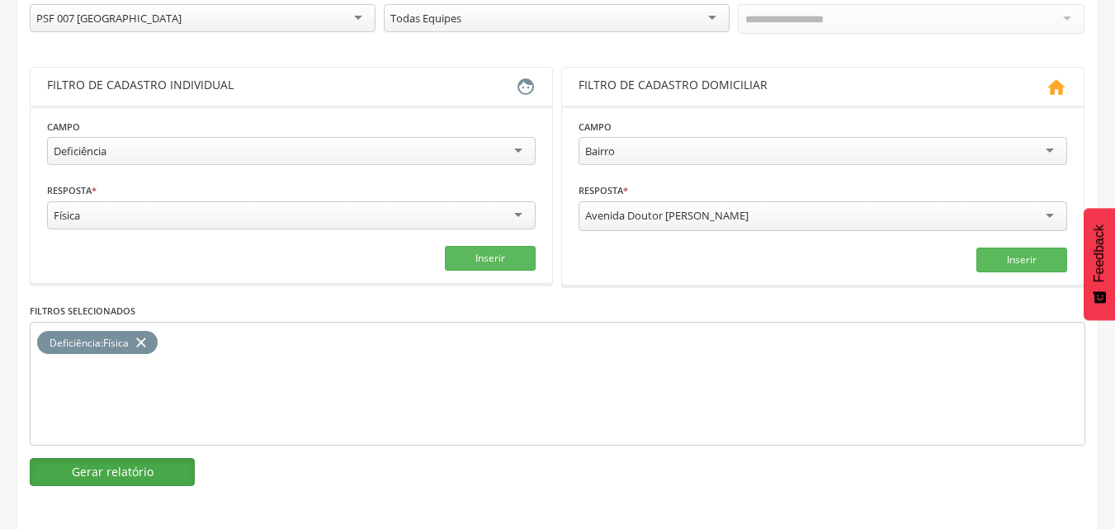
click at [151, 473] on button "Gerar relatório" at bounding box center [112, 472] width 165 height 28
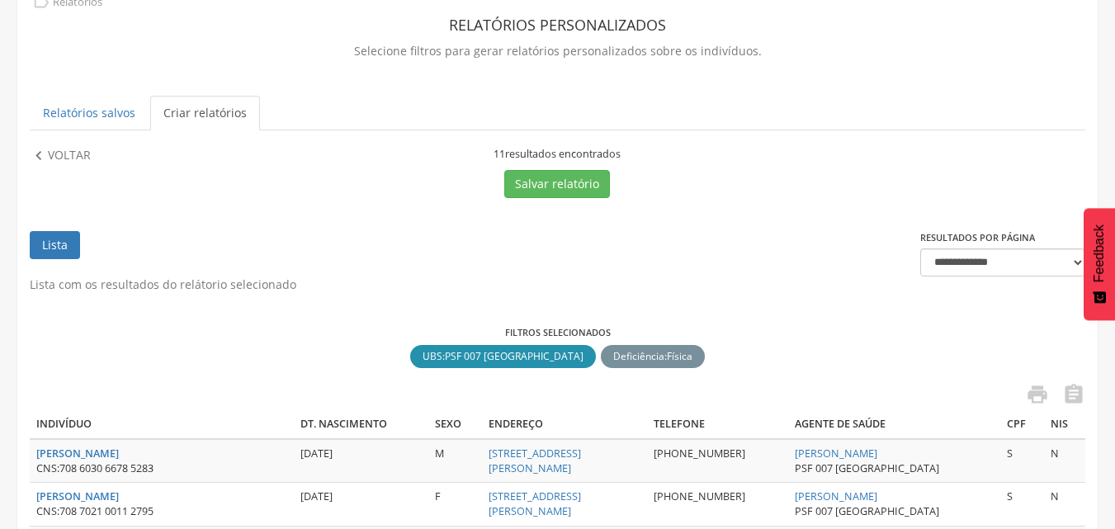
scroll to position [83, 0]
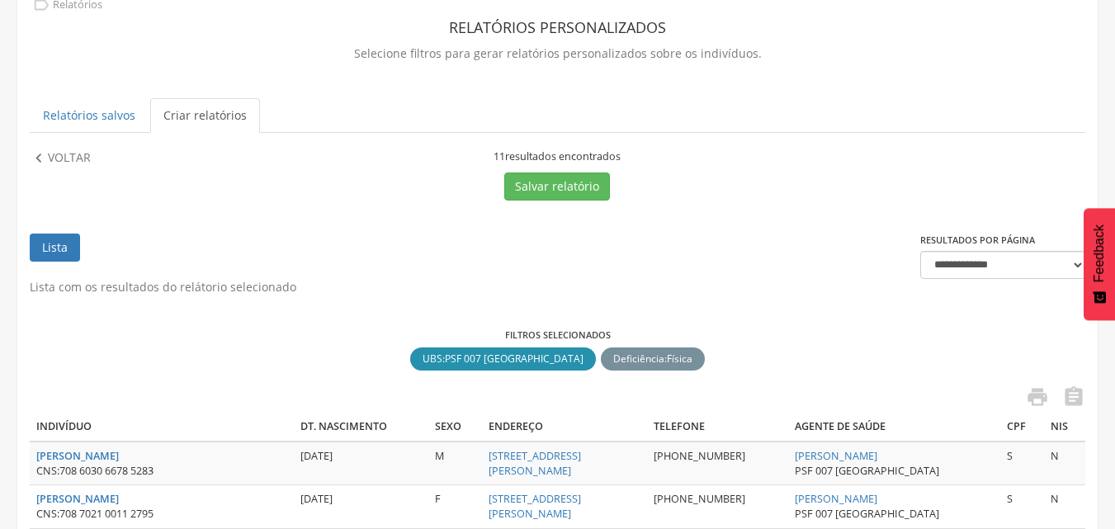
click at [60, 148] on div "**********" at bounding box center [557, 497] width 1080 height 1028
click at [73, 153] on p "Voltar" at bounding box center [69, 158] width 43 height 18
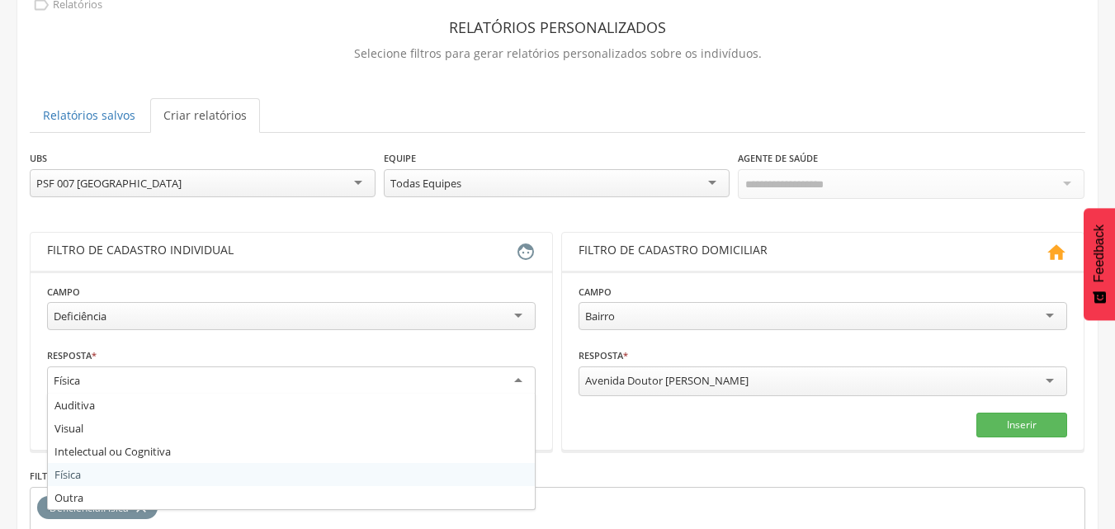
click at [160, 376] on div "Física" at bounding box center [291, 381] width 489 height 30
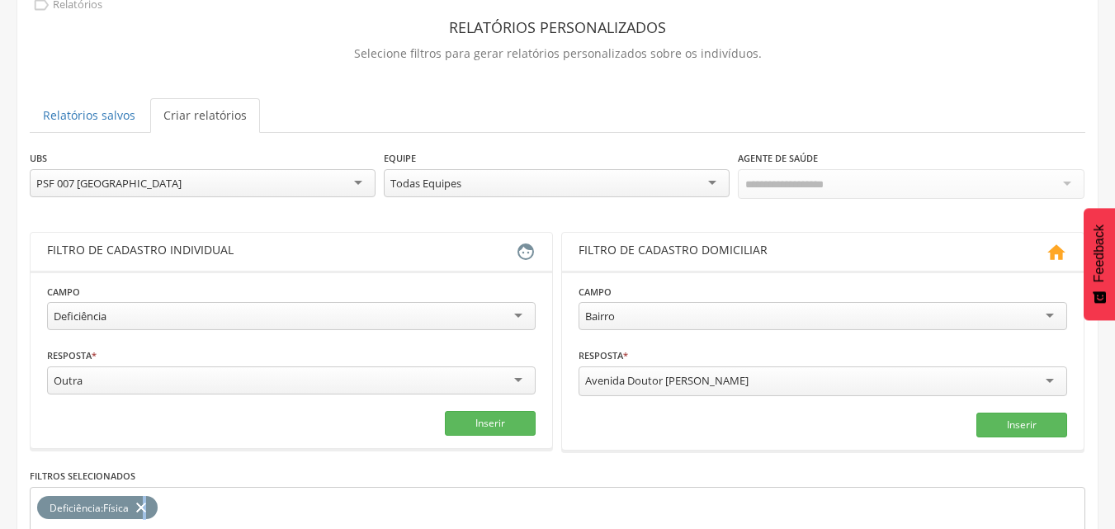
click at [144, 502] on icon "close" at bounding box center [141, 508] width 17 height 24
click at [485, 433] on button "Inserir" at bounding box center [490, 423] width 91 height 25
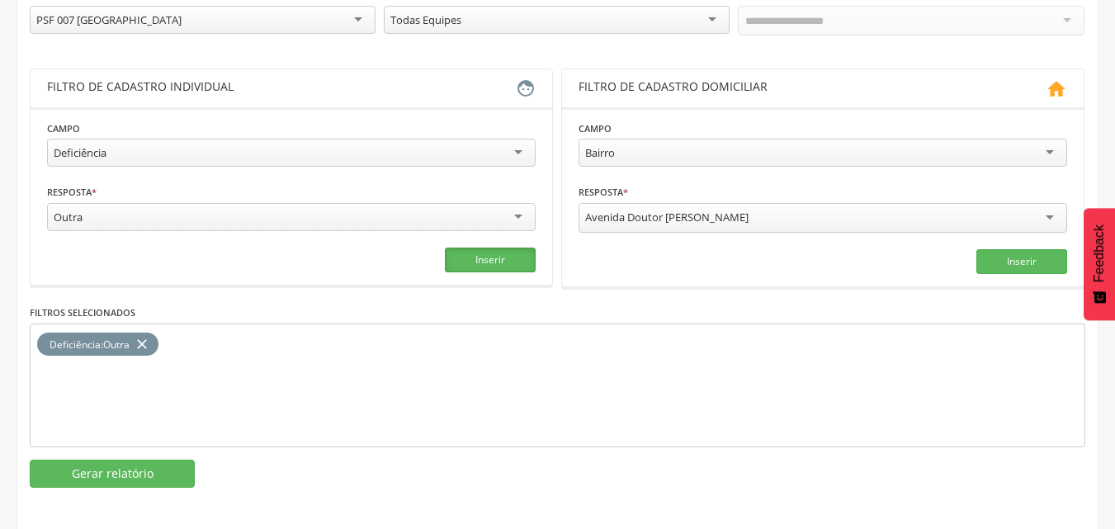
scroll to position [248, 0]
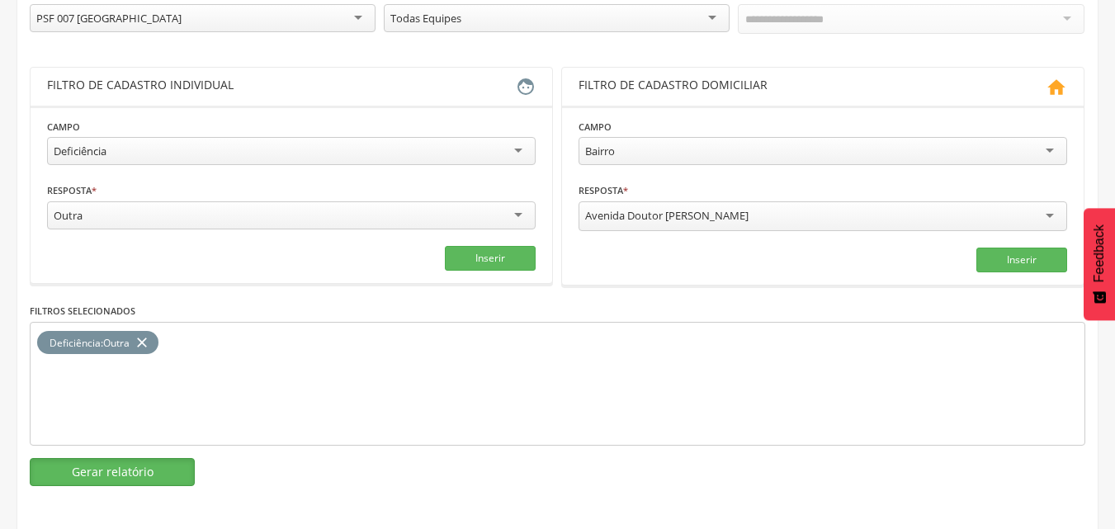
click at [132, 468] on button "Gerar relatório" at bounding box center [112, 472] width 165 height 28
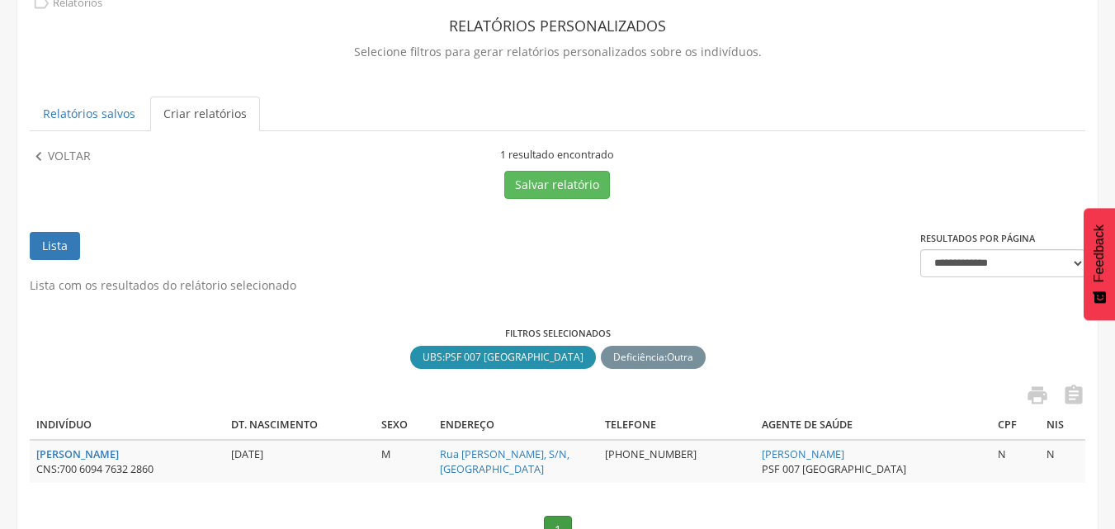
scroll to position [0, 0]
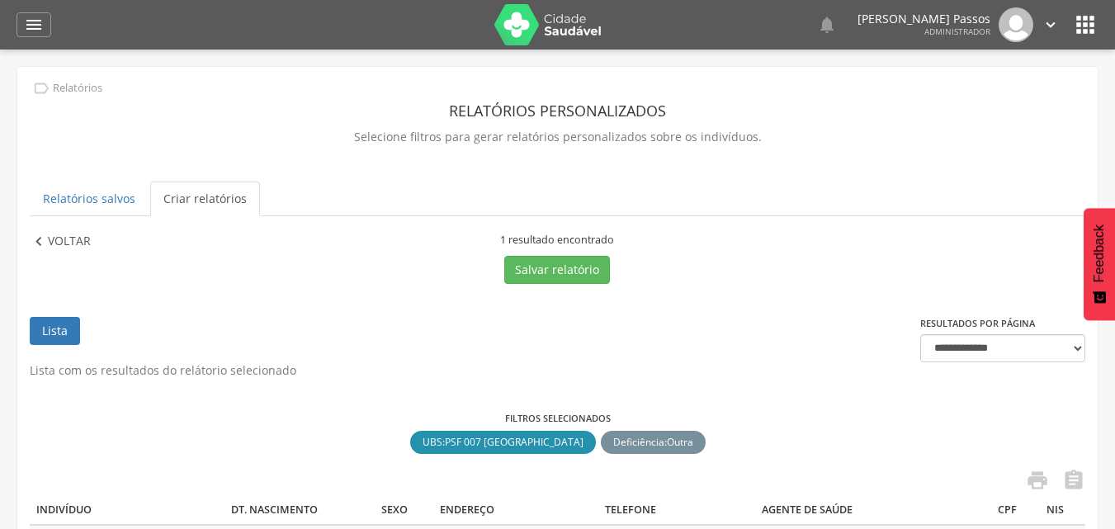
click at [50, 237] on p "Voltar" at bounding box center [69, 242] width 43 height 18
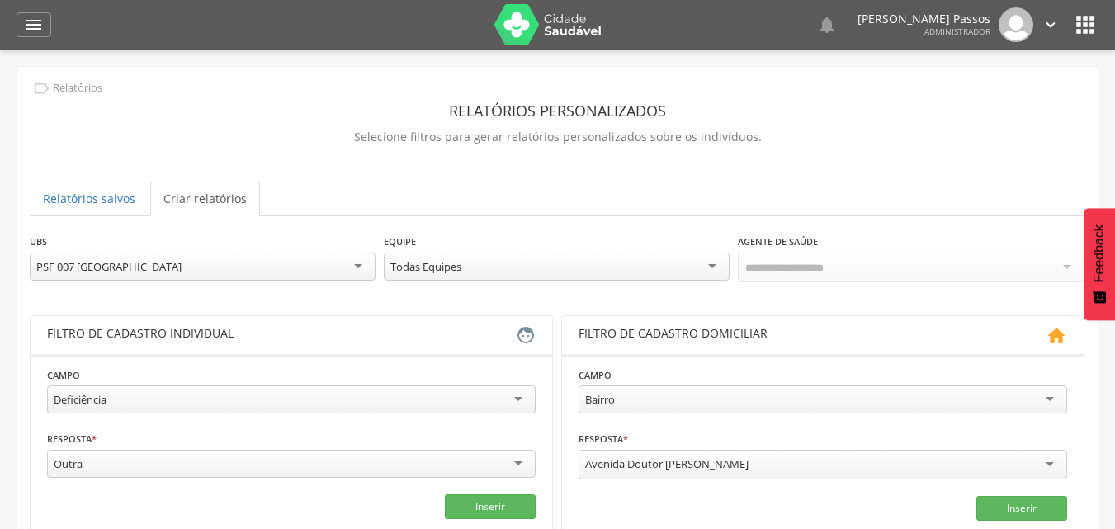
click at [205, 264] on div "PSF 007 [GEOGRAPHIC_DATA]" at bounding box center [203, 267] width 346 height 28
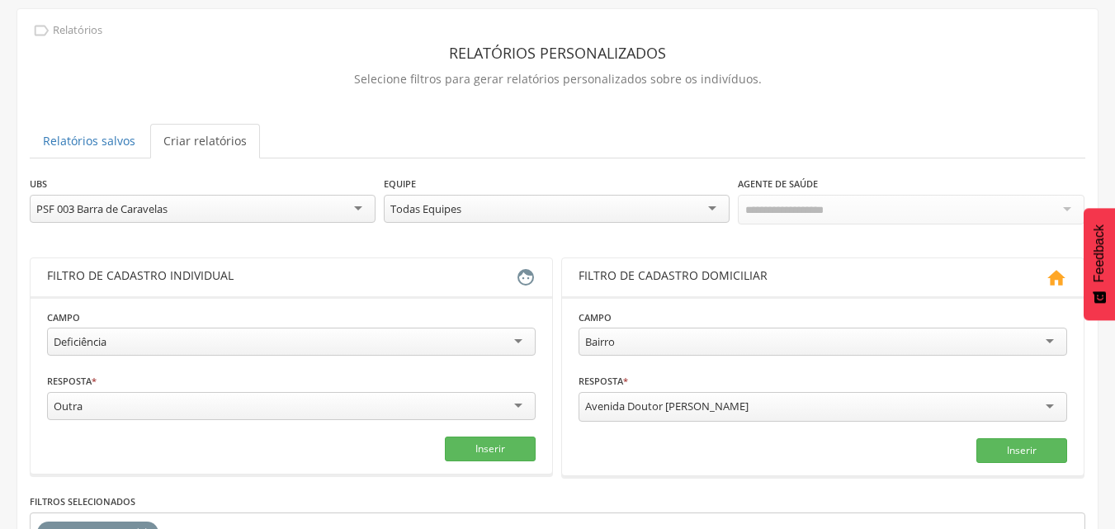
scroll to position [83, 0]
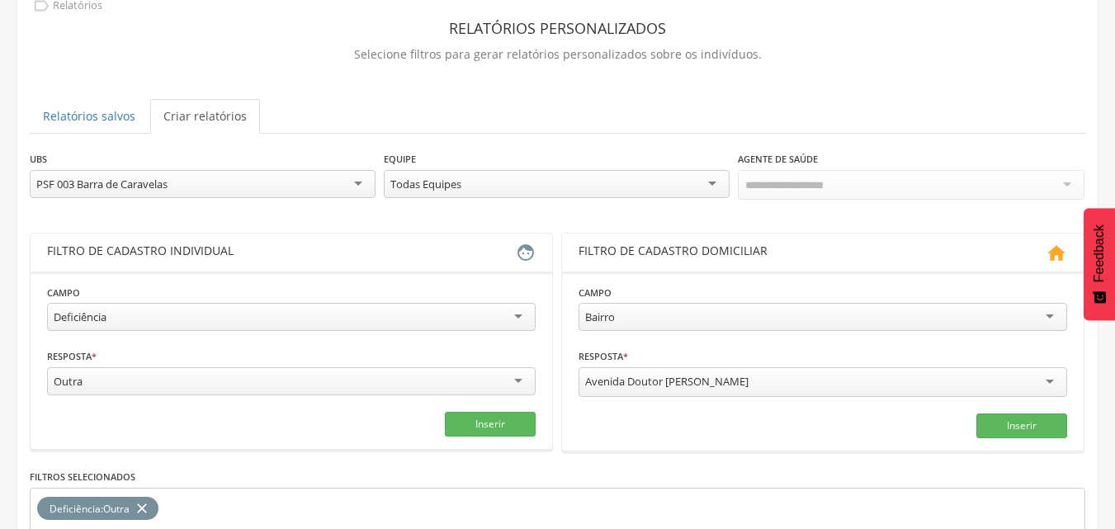
click at [508, 376] on div "Outra" at bounding box center [291, 381] width 489 height 28
click at [489, 423] on button "Inserir" at bounding box center [490, 424] width 91 height 25
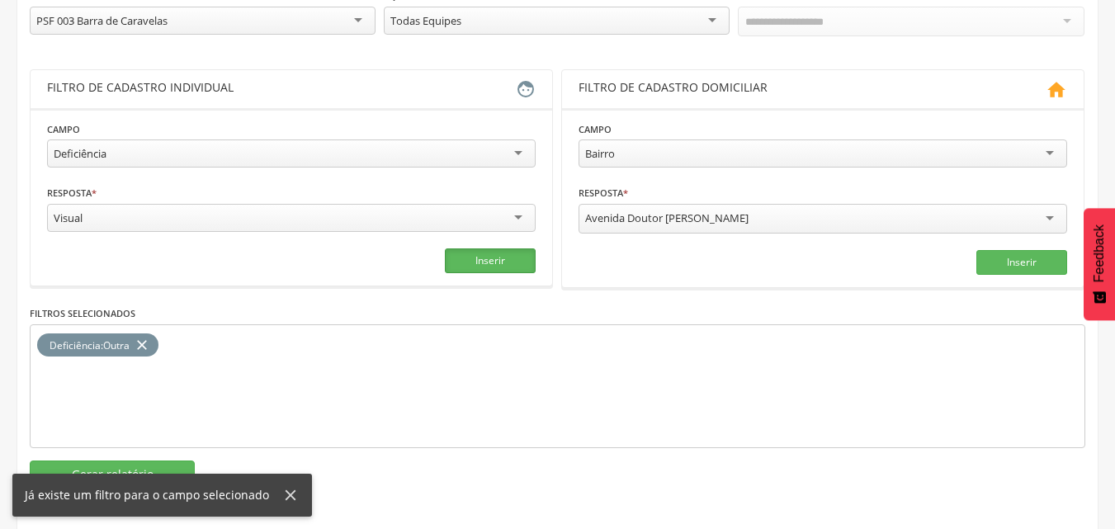
scroll to position [248, 0]
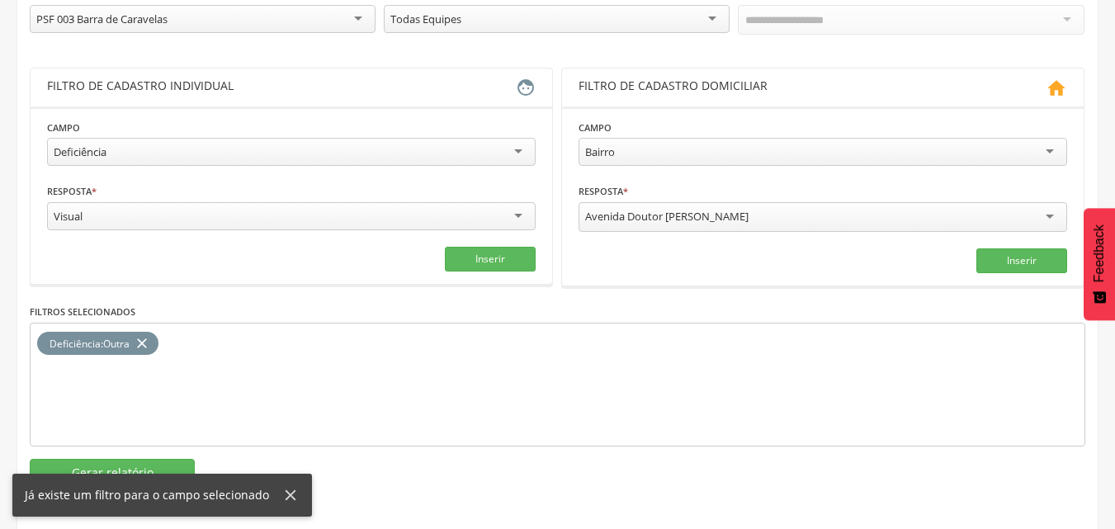
click at [150, 338] on icon "close" at bounding box center [142, 344] width 17 height 24
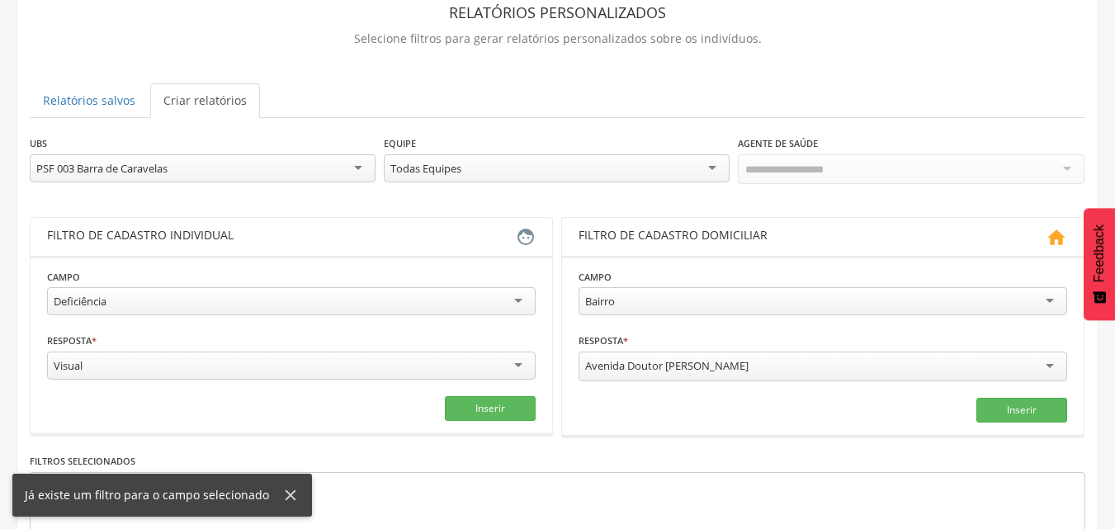
scroll to position [83, 0]
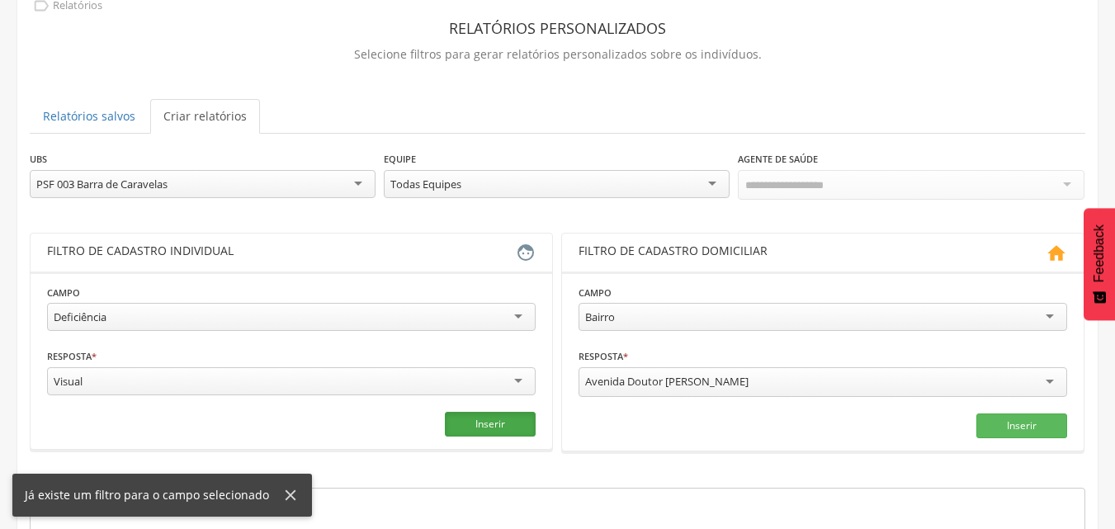
click at [515, 421] on button "Inserir" at bounding box center [490, 424] width 91 height 25
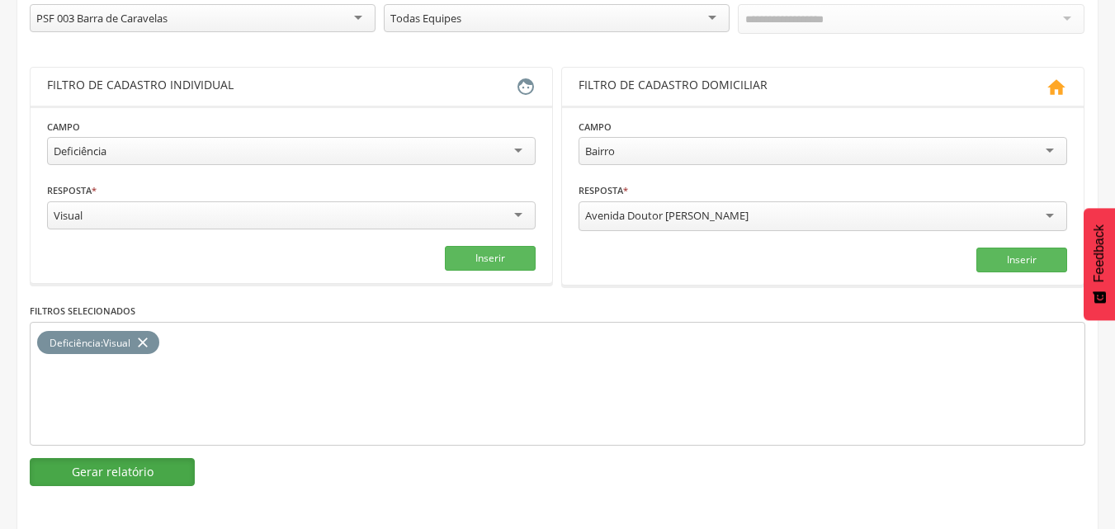
click at [130, 464] on button "Gerar relatório" at bounding box center [112, 472] width 165 height 28
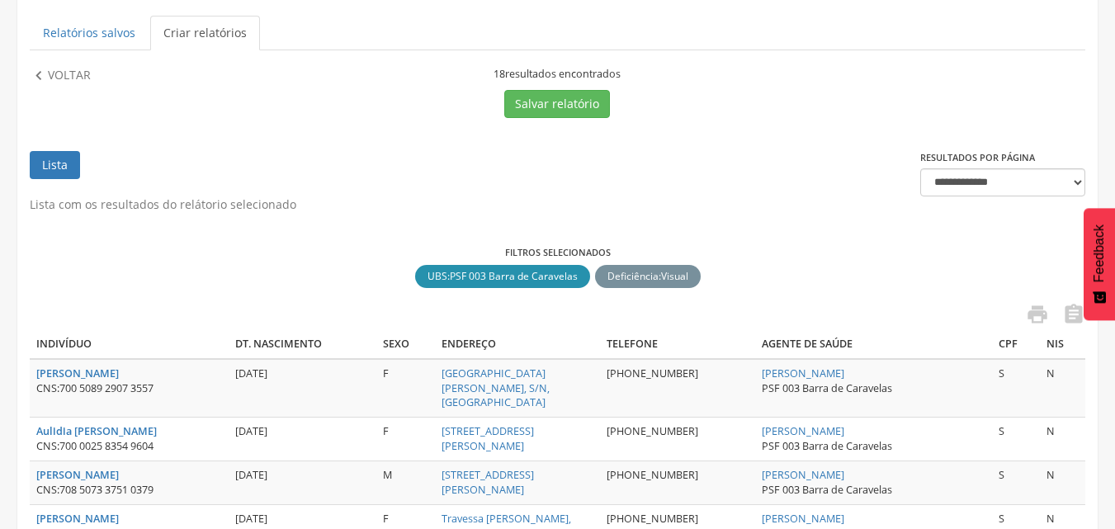
scroll to position [83, 0]
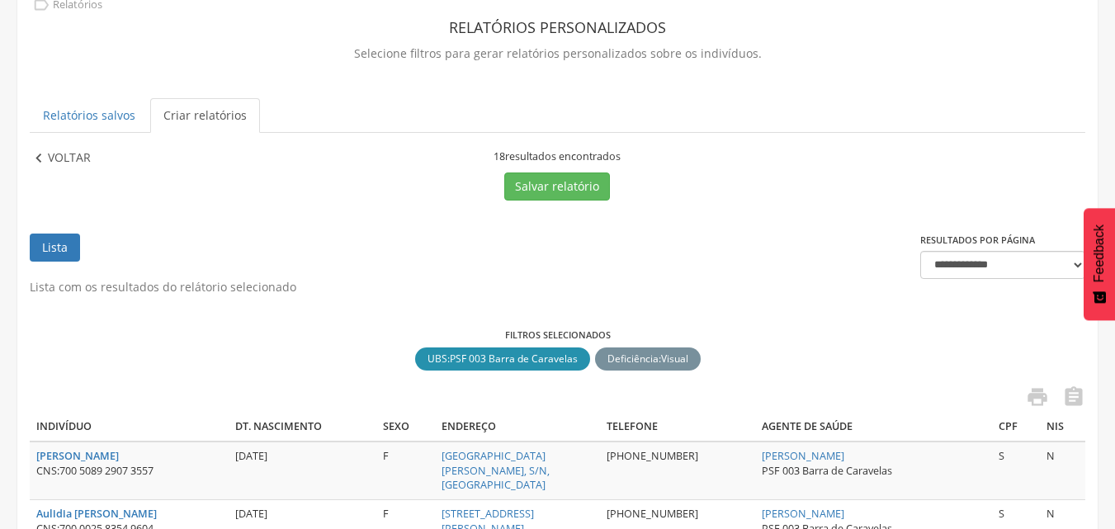
click at [79, 151] on p "Voltar" at bounding box center [69, 158] width 43 height 18
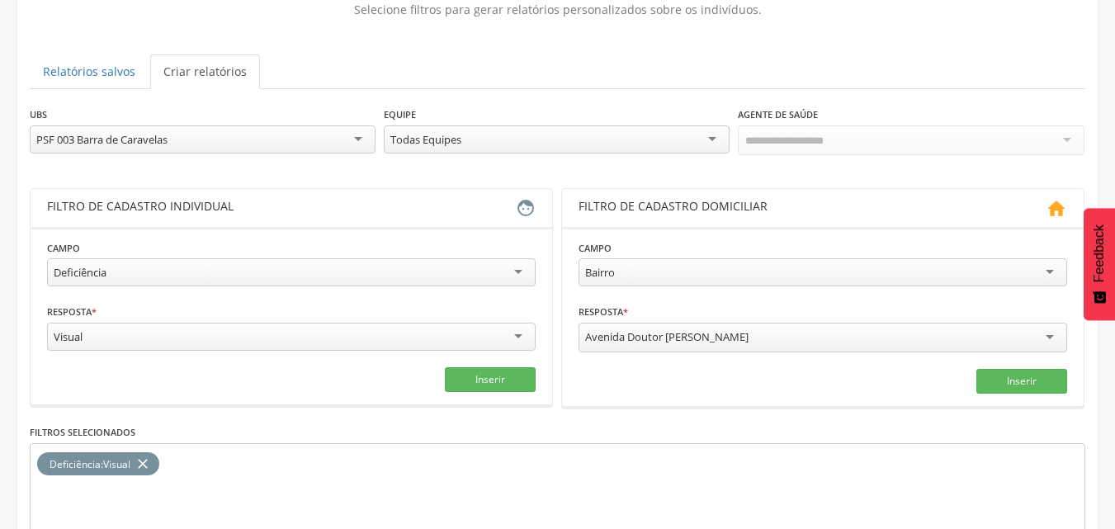
scroll to position [166, 0]
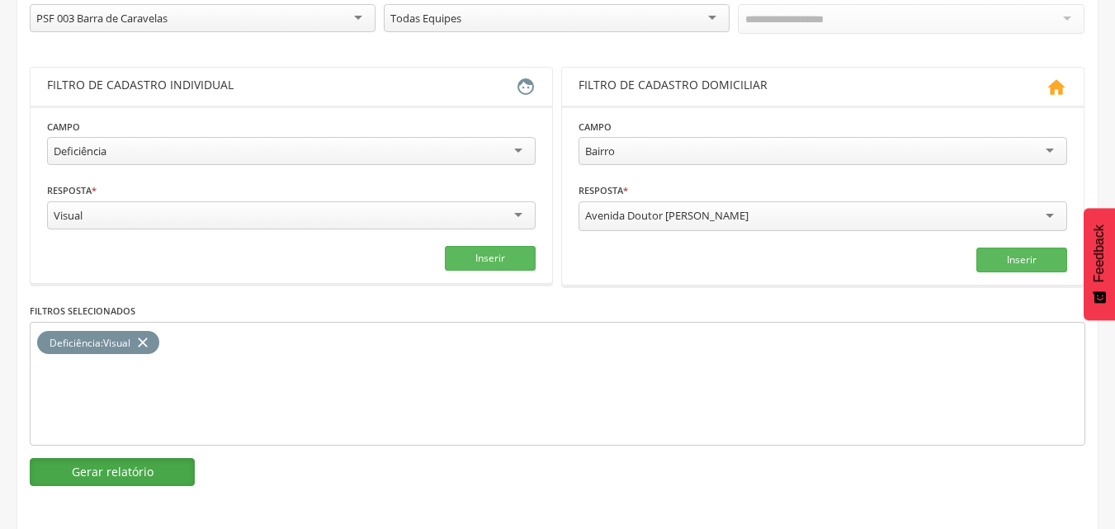
click at [97, 476] on button "Gerar relatório" at bounding box center [112, 472] width 165 height 28
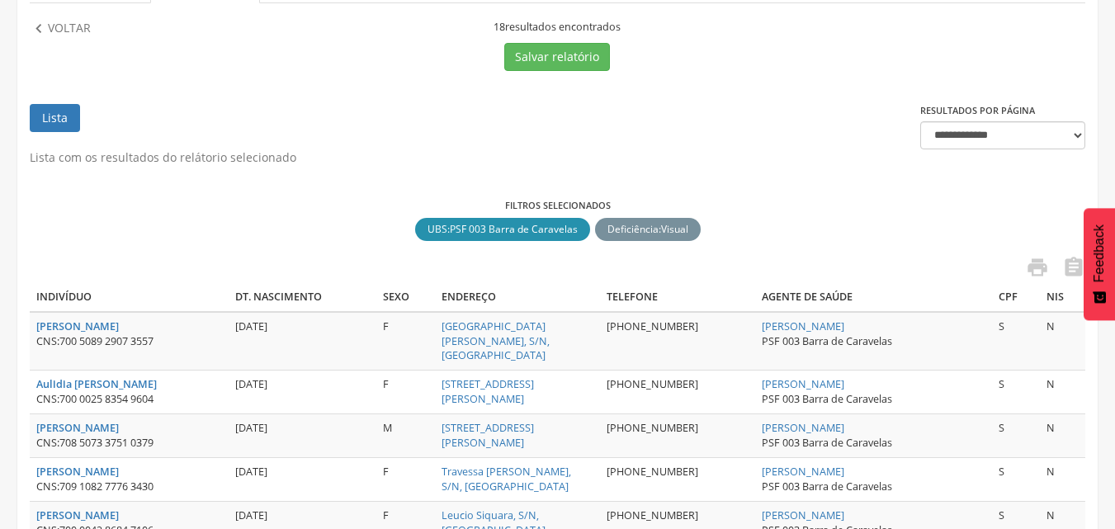
scroll to position [163, 0]
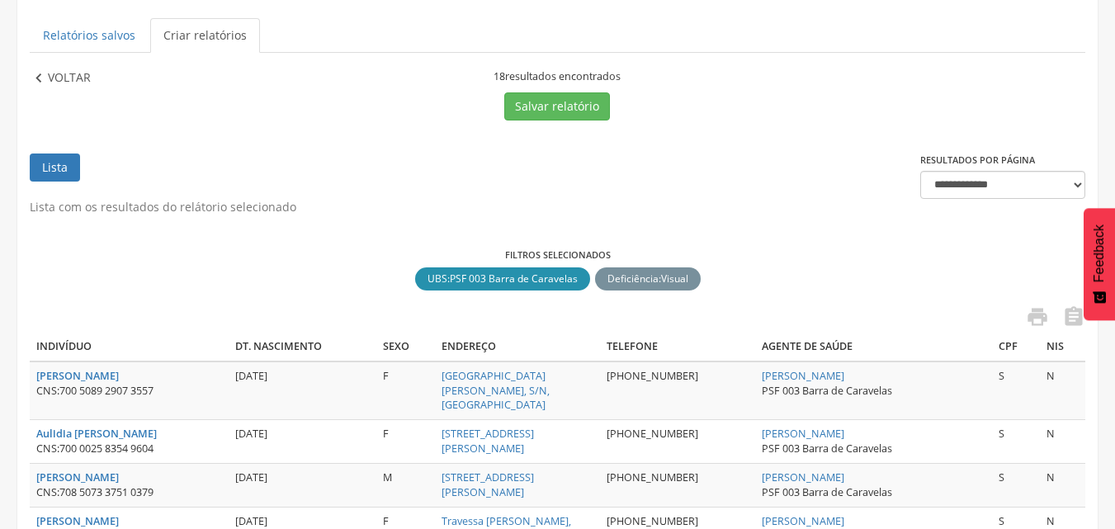
click at [64, 76] on p "Voltar" at bounding box center [69, 78] width 43 height 18
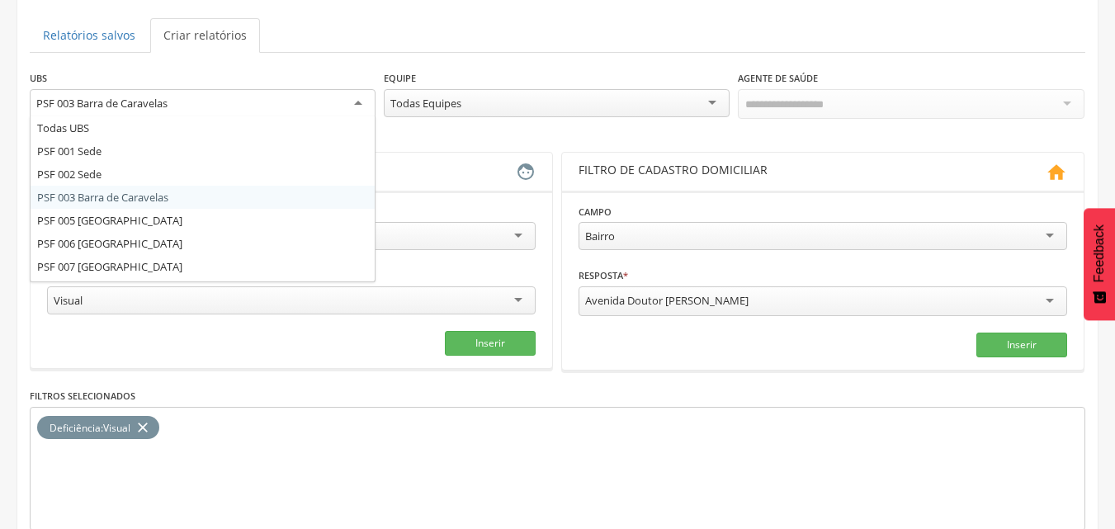
click at [292, 111] on div "PSF 003 Barra de Caravelas" at bounding box center [203, 104] width 346 height 30
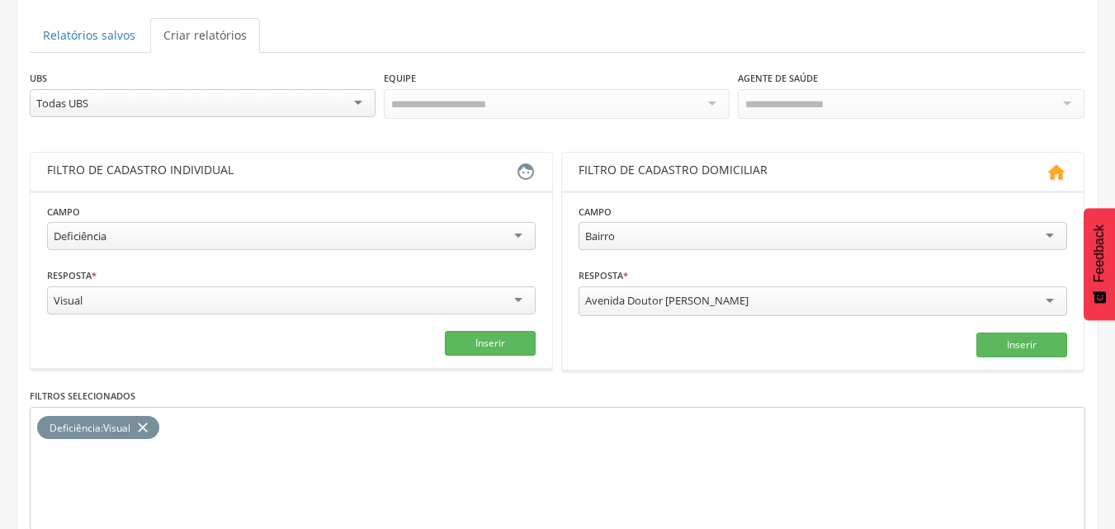
click at [187, 231] on div "Deficiência" at bounding box center [291, 236] width 489 height 28
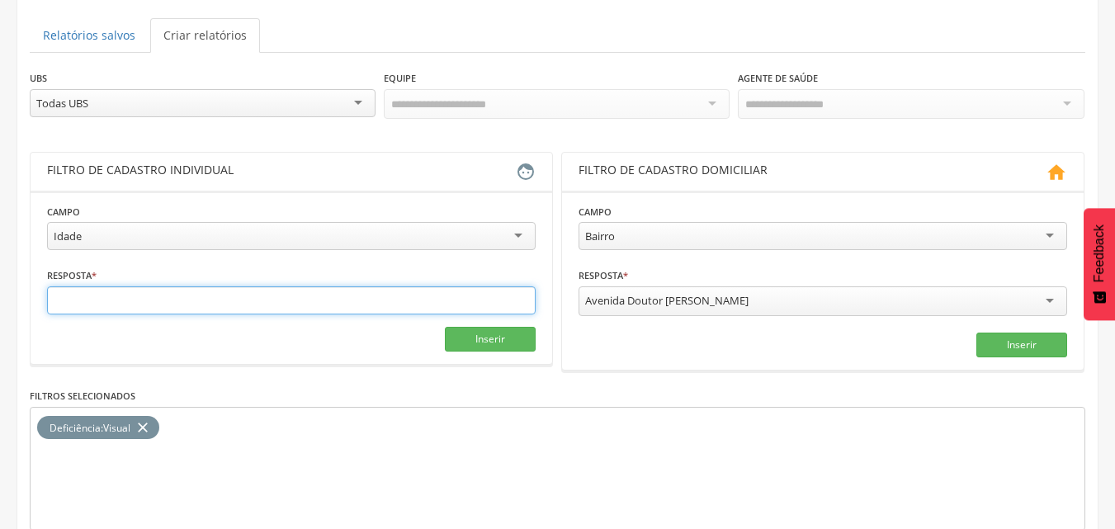
click at [196, 300] on input "text" at bounding box center [291, 300] width 489 height 28
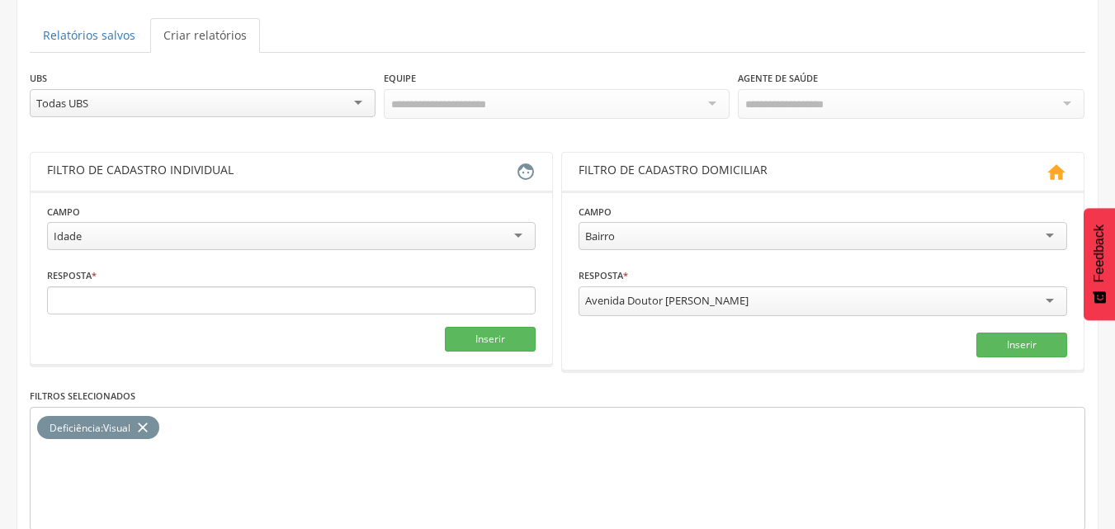
click at [55, 342] on div "Inserir" at bounding box center [291, 339] width 489 height 25
click at [151, 425] on icon "close" at bounding box center [143, 428] width 17 height 24
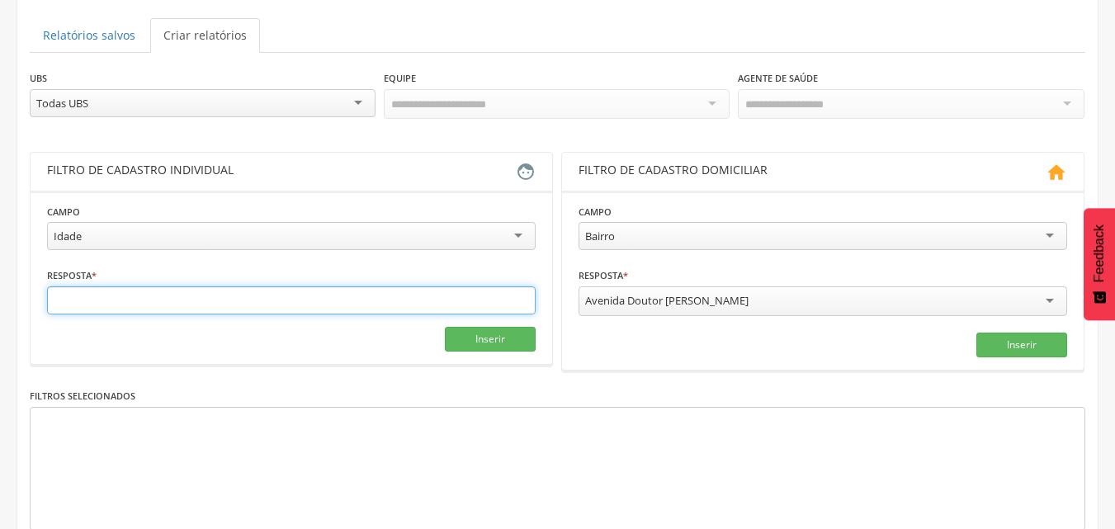
click at [134, 300] on input "text" at bounding box center [291, 300] width 489 height 28
type input "*"
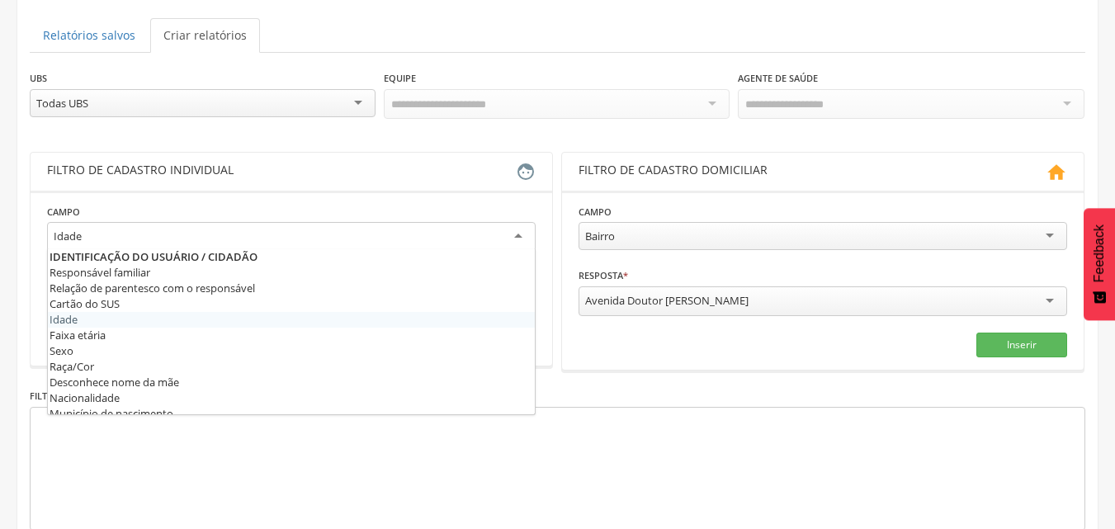
click at [138, 241] on div "Idade" at bounding box center [291, 237] width 489 height 30
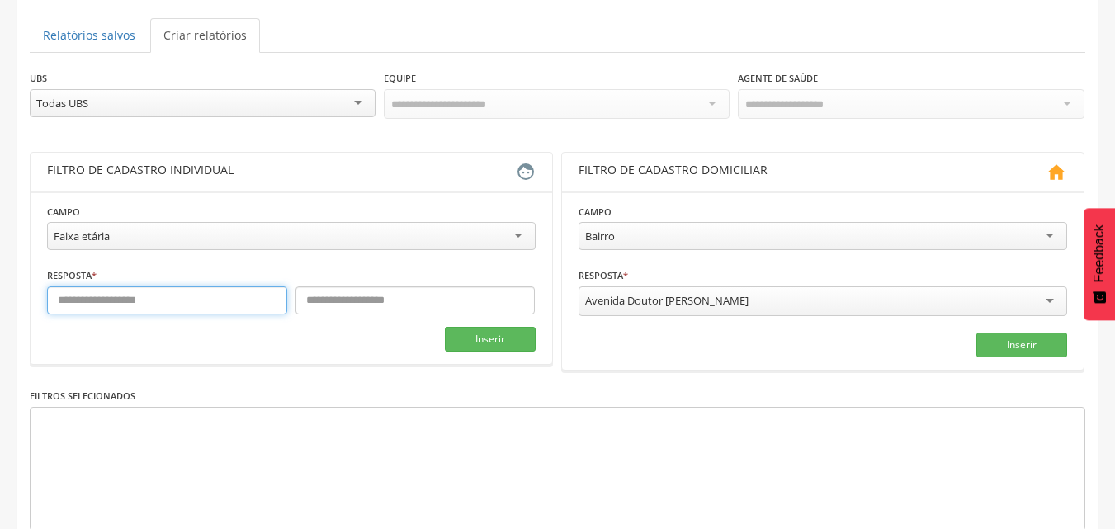
click at [96, 297] on input "text" at bounding box center [167, 300] width 240 height 28
type input "**"
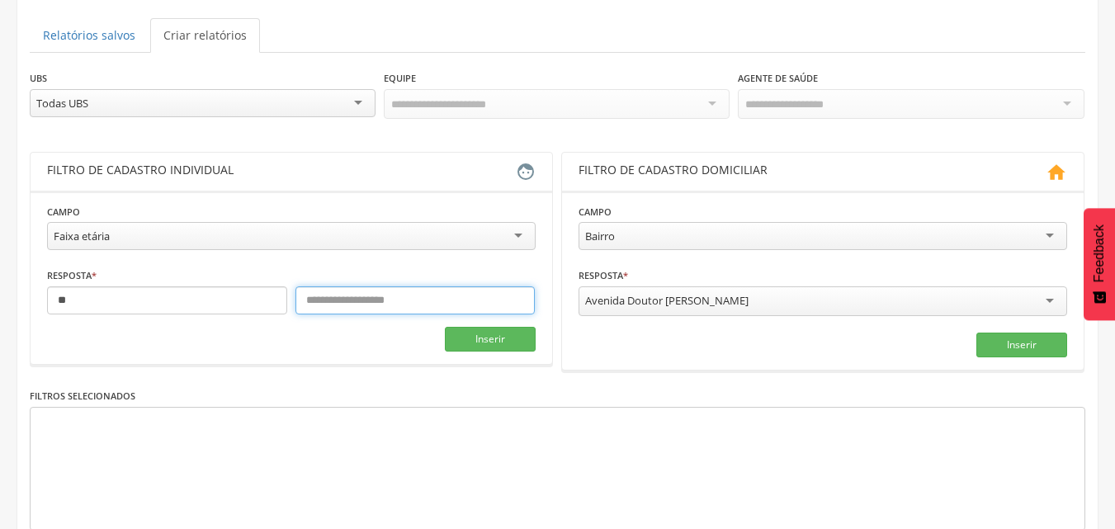
click at [390, 302] on input "text" at bounding box center [415, 300] width 240 height 28
type input "**"
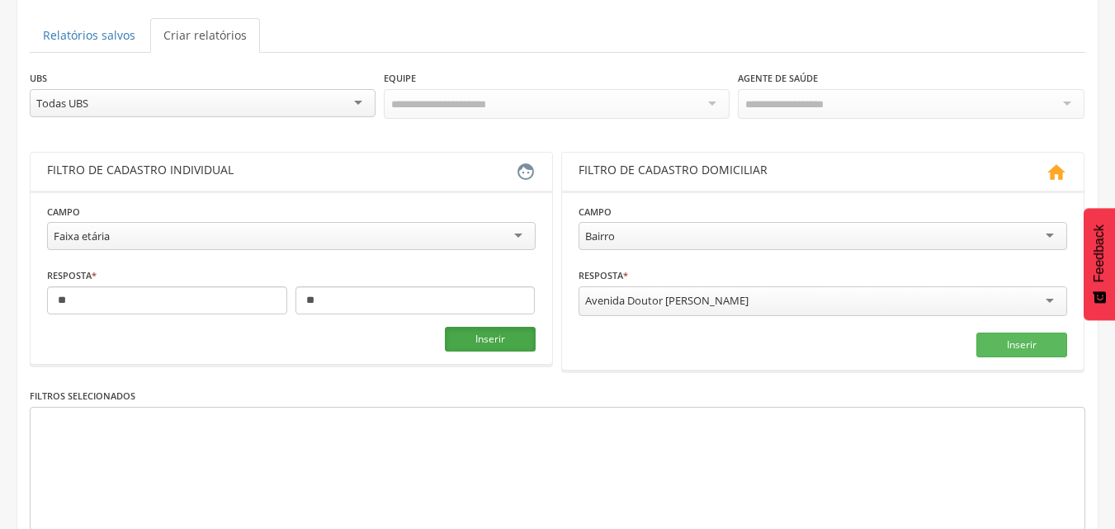
click at [482, 339] on button "Inserir" at bounding box center [490, 339] width 91 height 25
click at [178, 239] on div "Faixa etária" at bounding box center [291, 236] width 489 height 28
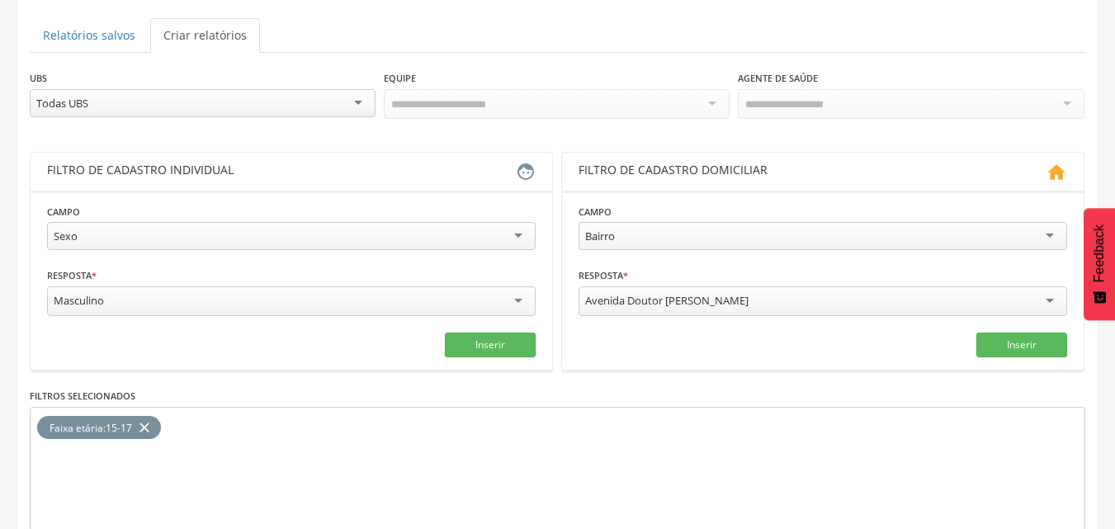
click at [53, 293] on div "Masculino" at bounding box center [291, 301] width 489 height 30
click at [112, 324] on fieldset "Campo **** Sexo Responsável familiar Relação de parentesco com o responsável Ca…" at bounding box center [291, 279] width 489 height 153
click at [476, 345] on button "Inserir" at bounding box center [490, 343] width 91 height 25
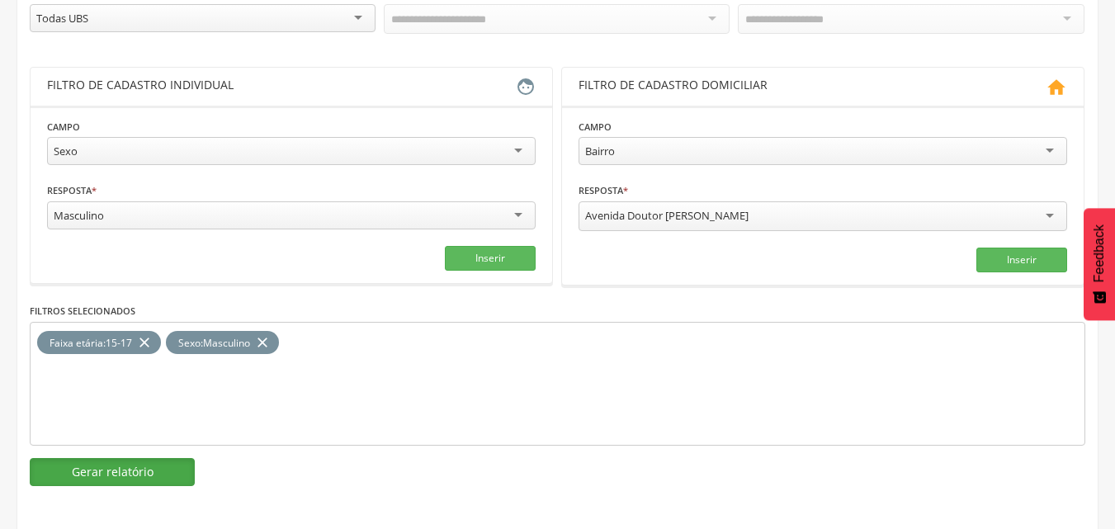
click at [134, 474] on button "Gerar relatório" at bounding box center [112, 472] width 165 height 28
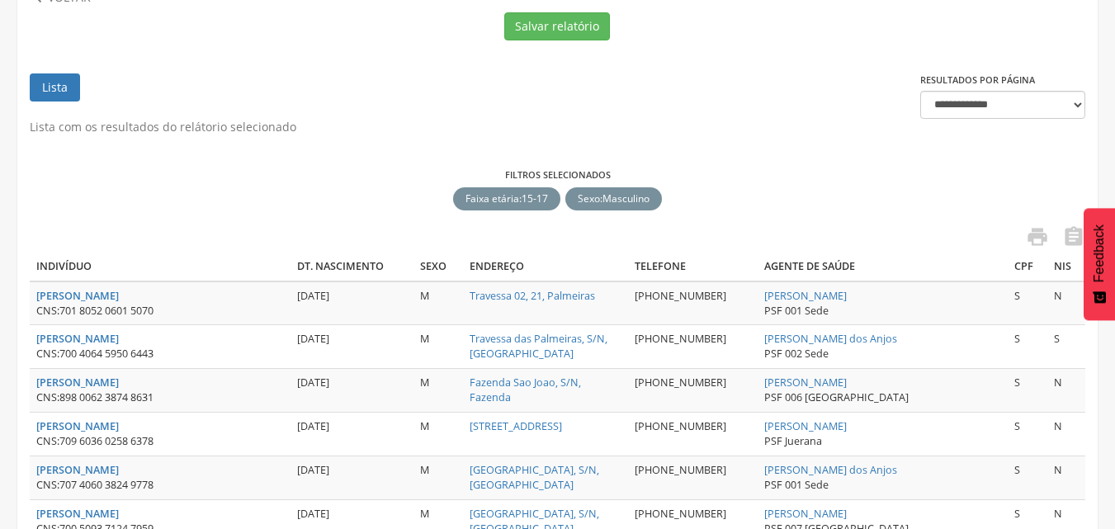
scroll to position [83, 0]
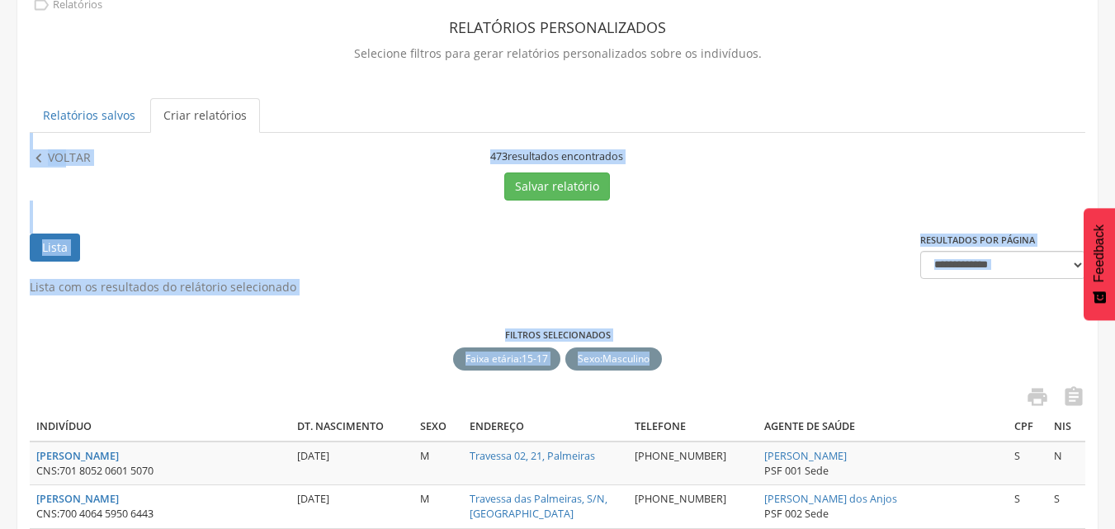
drag, startPoint x: 482, startPoint y: 148, endPoint x: 664, endPoint y: 365, distance: 283.0
copy div "**********"
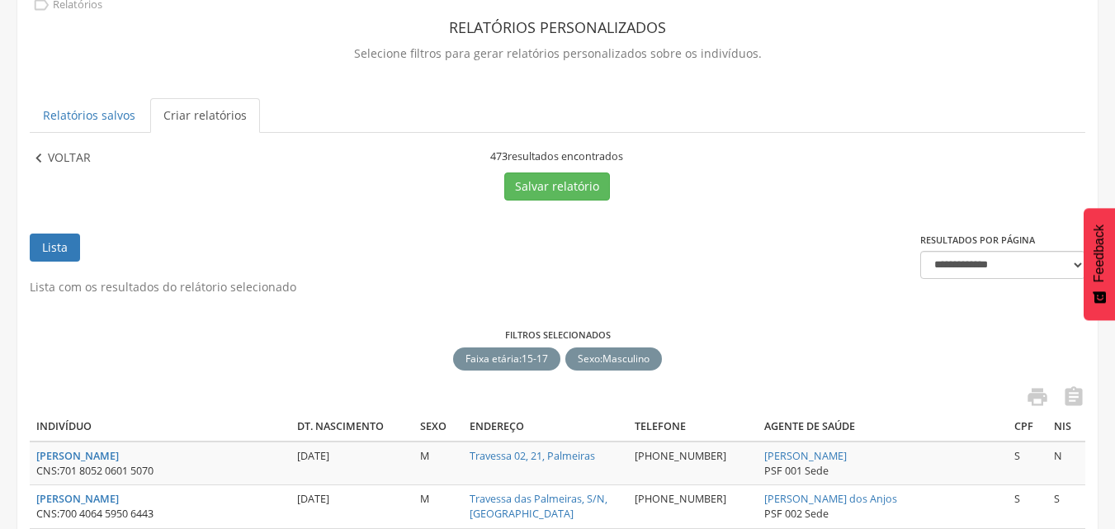
click at [74, 162] on p "Voltar" at bounding box center [69, 158] width 43 height 18
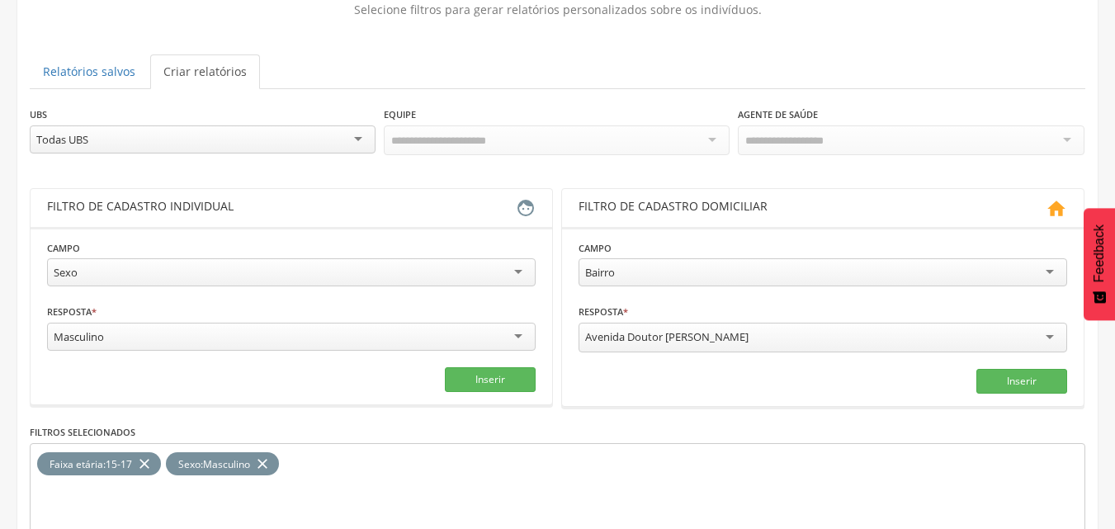
scroll to position [248, 0]
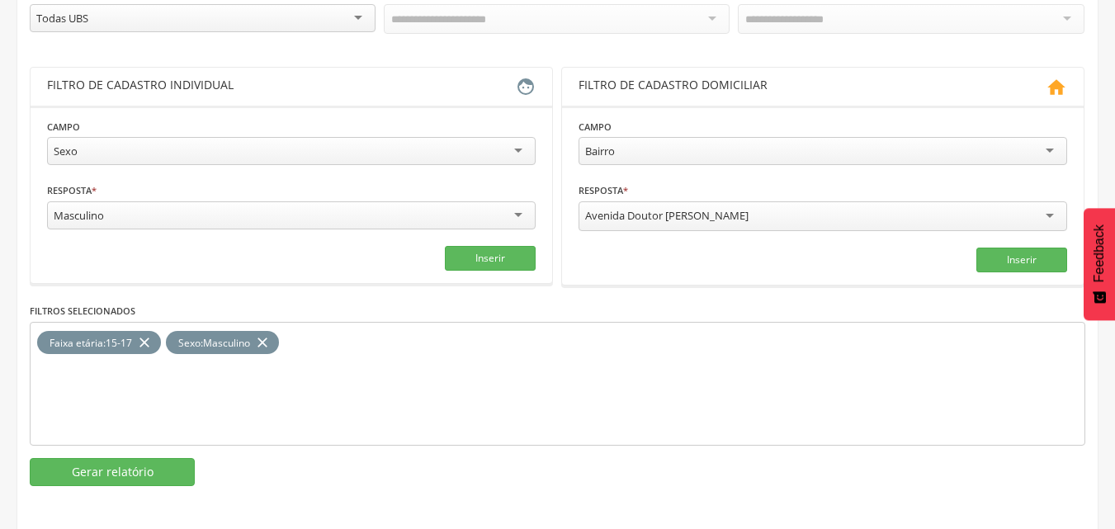
click at [270, 343] on icon "close" at bounding box center [262, 343] width 17 height 24
click at [182, 215] on div "Masculino" at bounding box center [291, 215] width 489 height 28
click at [484, 262] on button "Inserir" at bounding box center [490, 258] width 91 height 25
click at [143, 466] on button "Gerar relatório" at bounding box center [112, 472] width 165 height 28
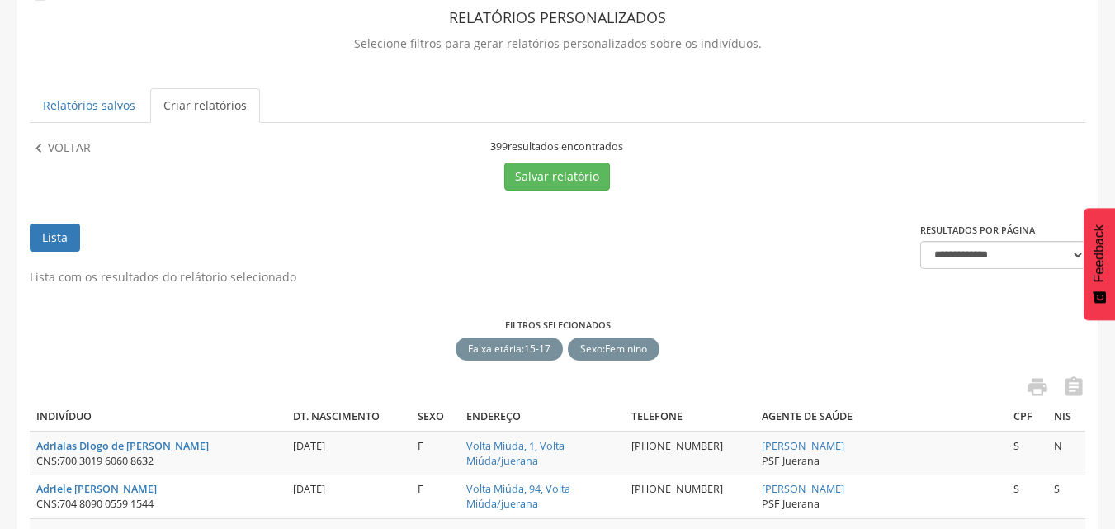
scroll to position [83, 0]
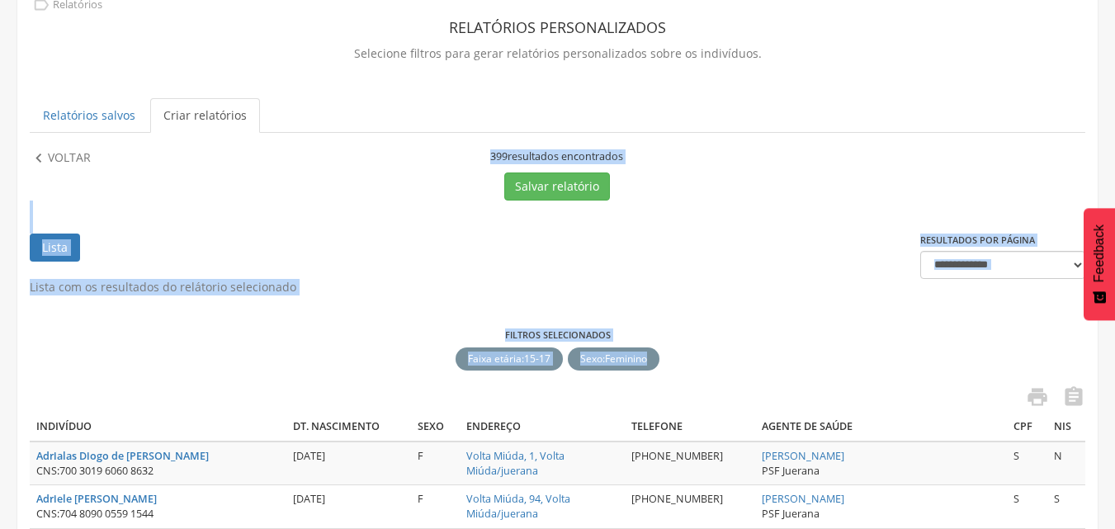
drag, startPoint x: 489, startPoint y: 154, endPoint x: 657, endPoint y: 368, distance: 272.2
copy div "**********"
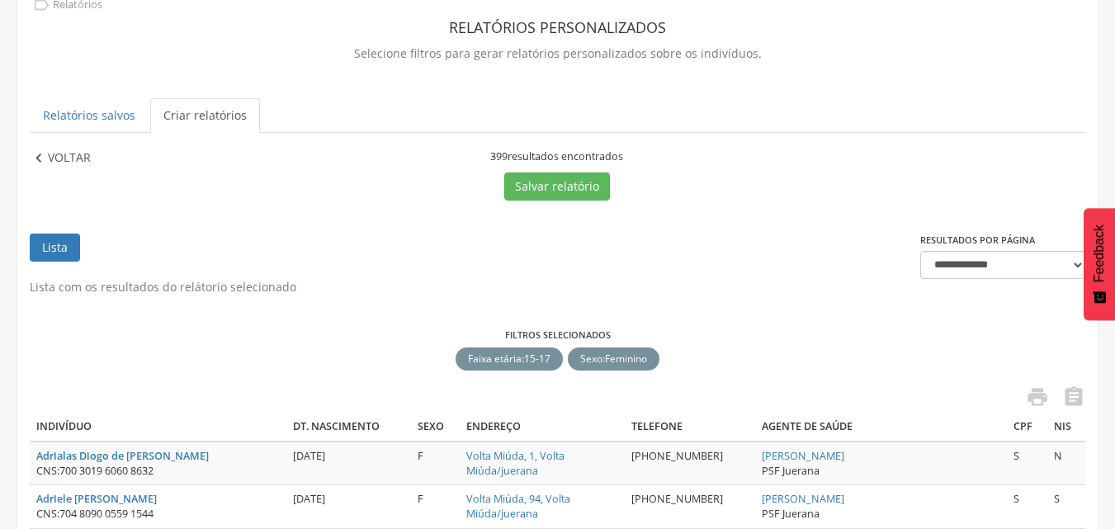
click at [82, 158] on p "Voltar" at bounding box center [69, 158] width 43 height 18
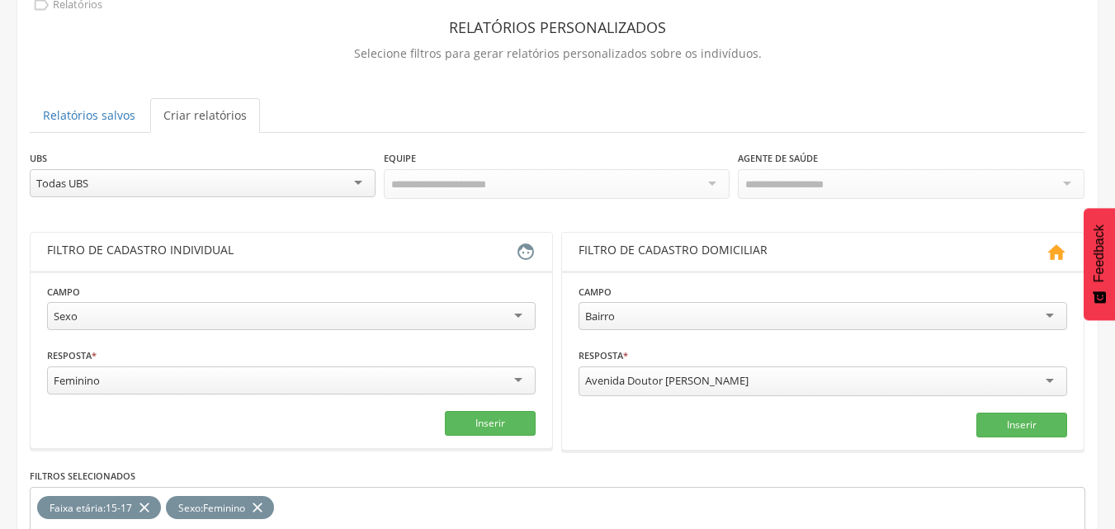
click at [283, 184] on div "Todas UBS" at bounding box center [203, 183] width 346 height 28
click at [171, 317] on div "Sexo" at bounding box center [291, 316] width 489 height 28
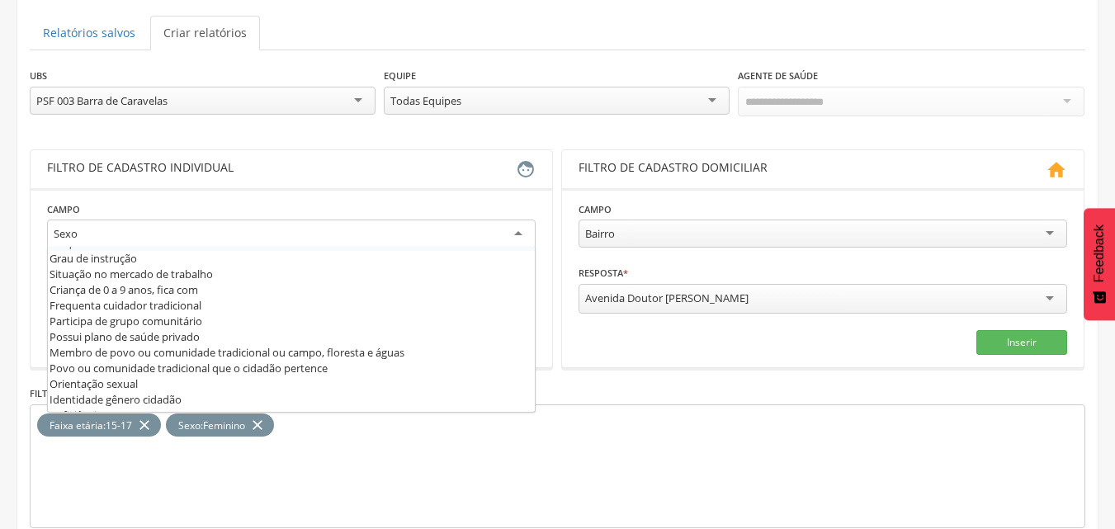
scroll to position [330, 0]
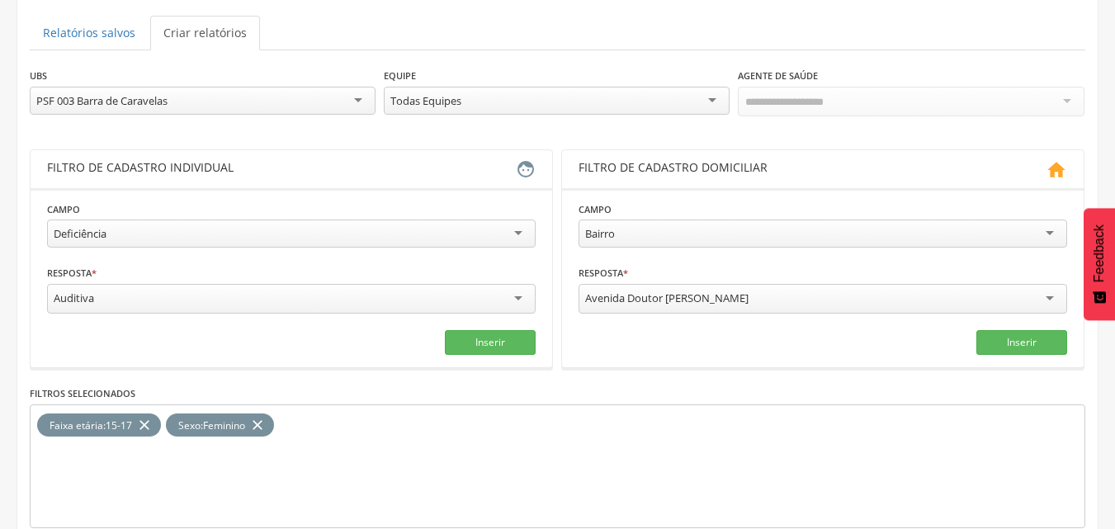
click at [105, 298] on div "Auditiva" at bounding box center [291, 299] width 489 height 30
click at [109, 318] on fieldset "**********" at bounding box center [291, 277] width 489 height 153
click at [262, 425] on icon "close" at bounding box center [257, 425] width 17 height 24
click at [151, 423] on icon "close" at bounding box center [144, 425] width 17 height 24
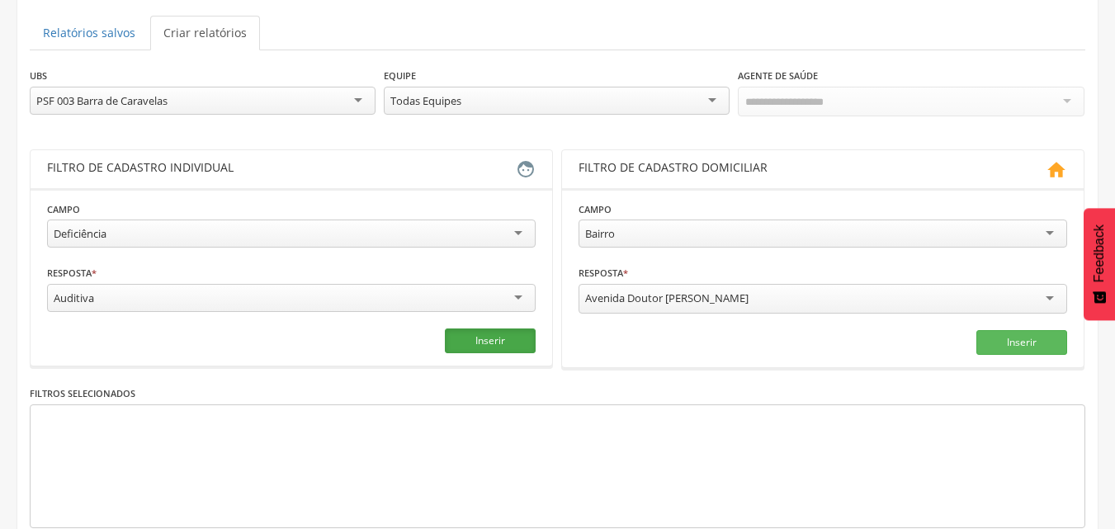
click at [494, 339] on button "Inserir" at bounding box center [490, 340] width 91 height 25
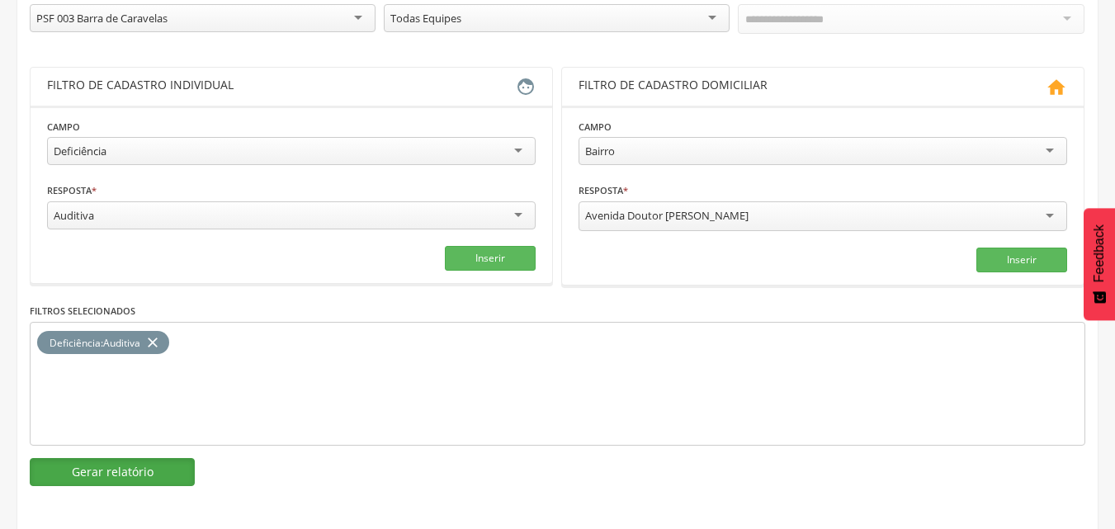
click at [159, 478] on button "Gerar relatório" at bounding box center [112, 472] width 165 height 28
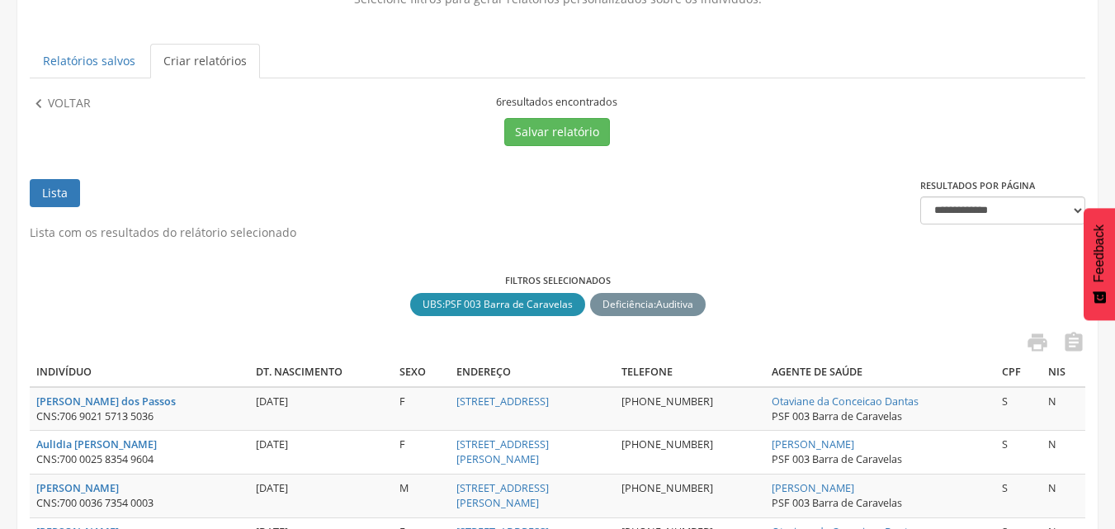
scroll to position [134, 0]
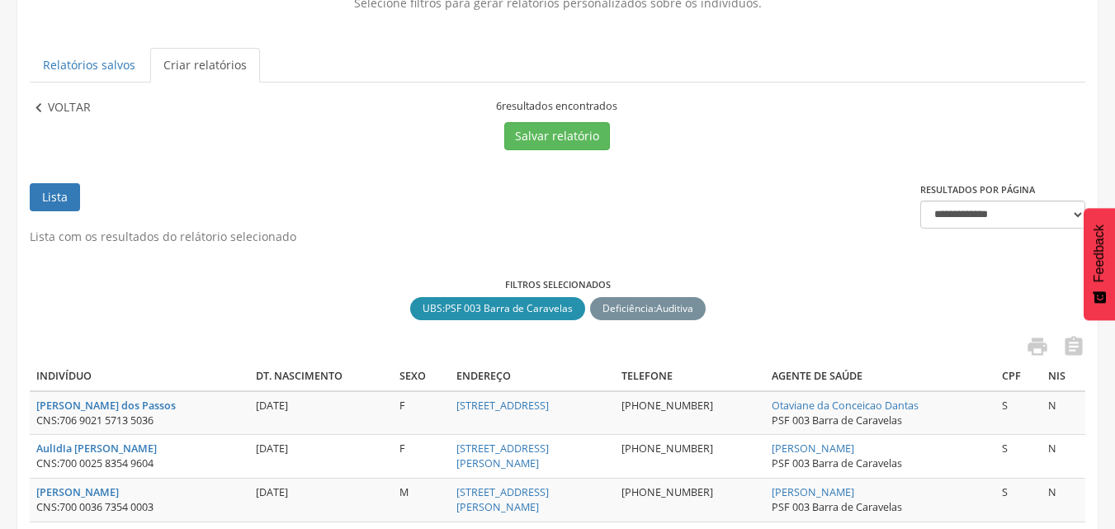
click at [70, 100] on p "Voltar" at bounding box center [69, 108] width 43 height 18
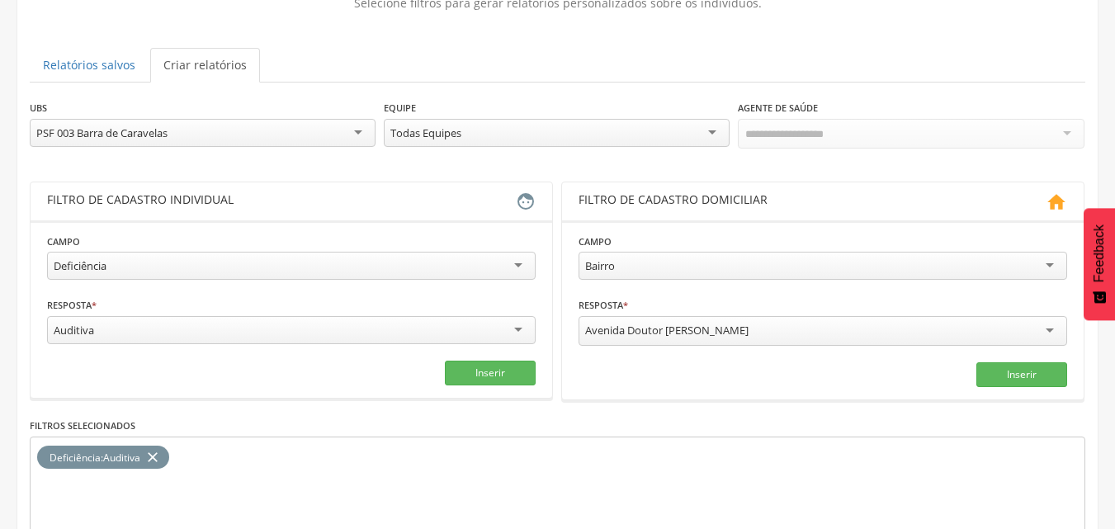
click at [149, 451] on icon "close" at bounding box center [152, 458] width 17 height 24
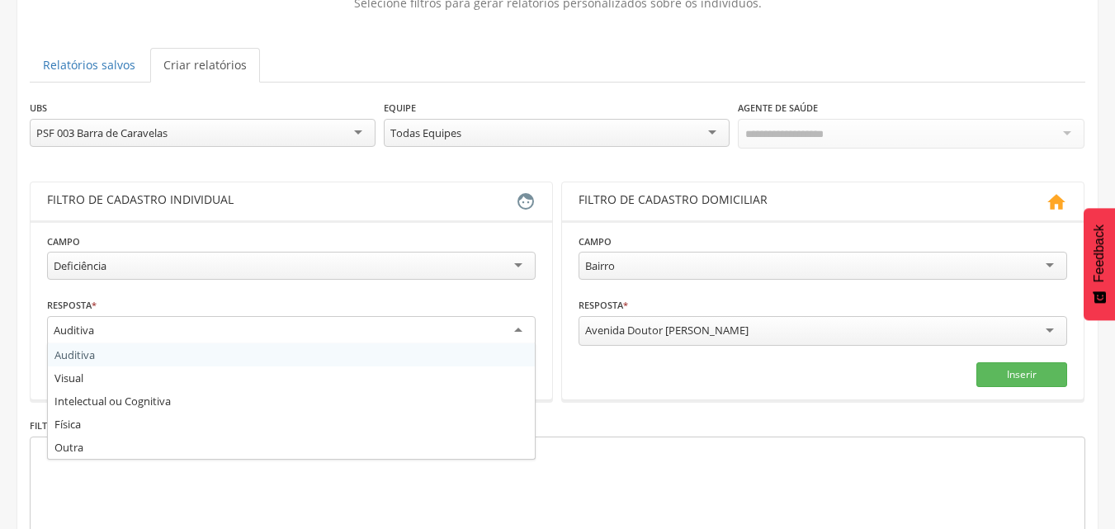
click at [142, 328] on div "Auditiva" at bounding box center [291, 331] width 489 height 30
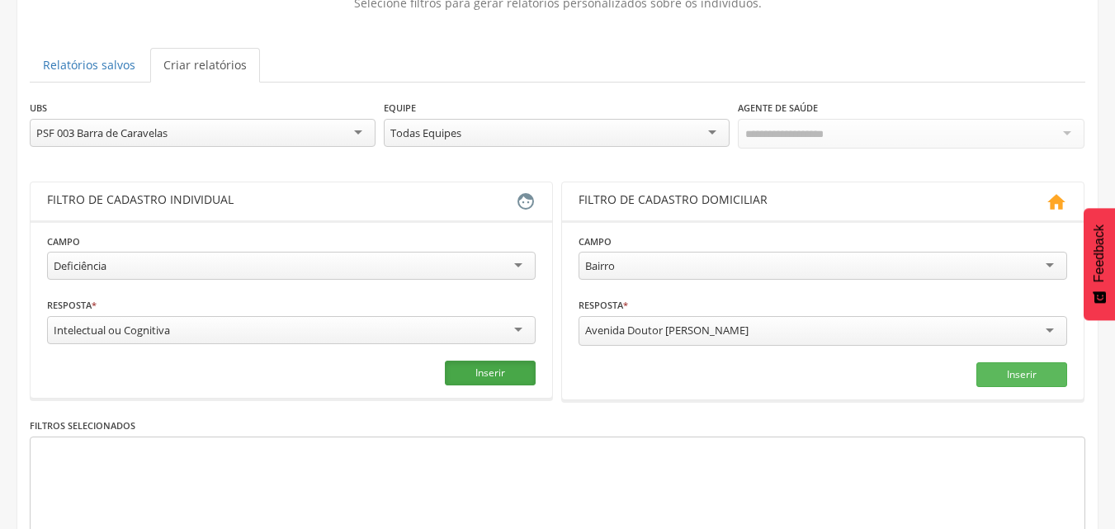
click at [484, 365] on button "Inserir" at bounding box center [490, 373] width 91 height 25
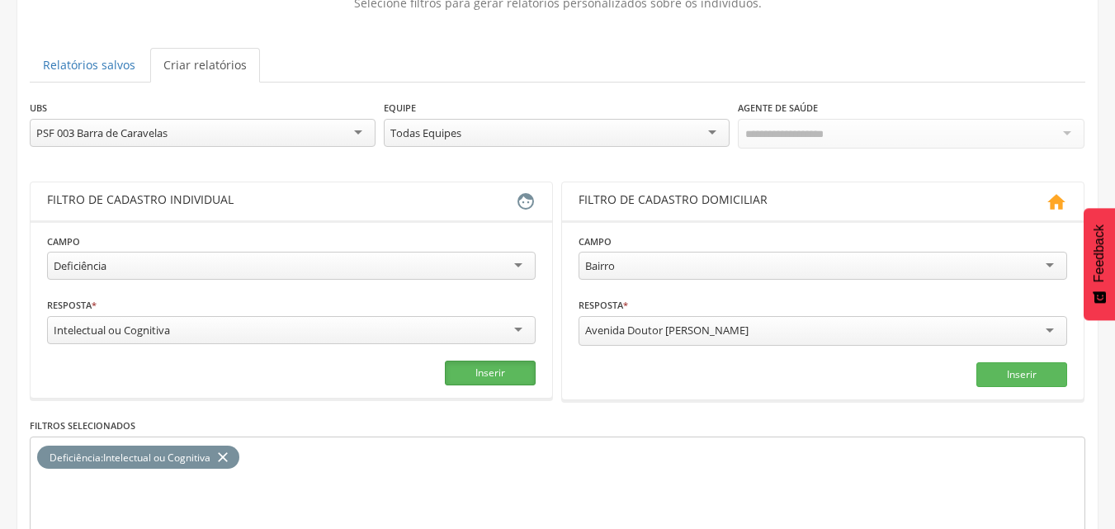
scroll to position [248, 0]
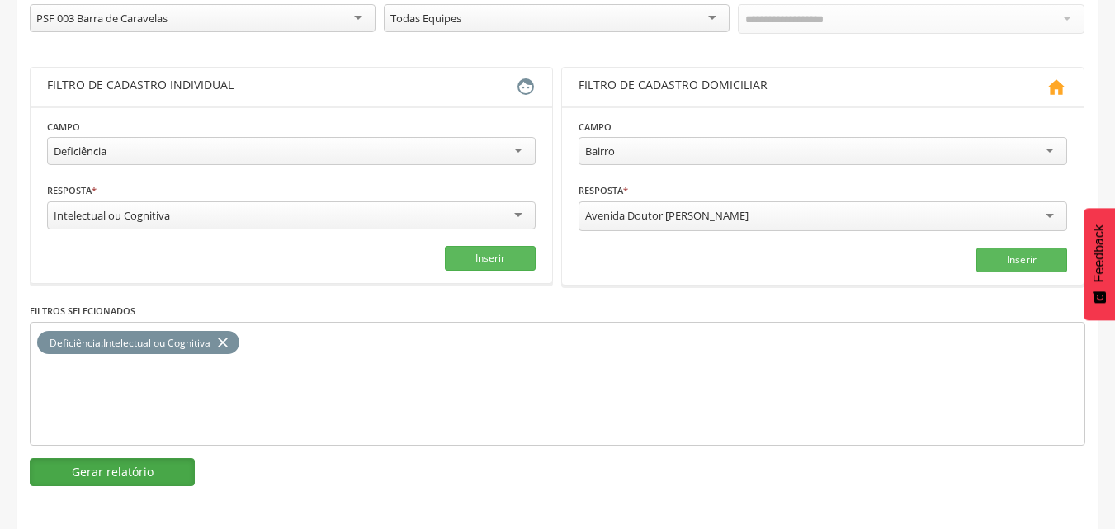
click at [131, 474] on button "Gerar relatório" at bounding box center [112, 472] width 165 height 28
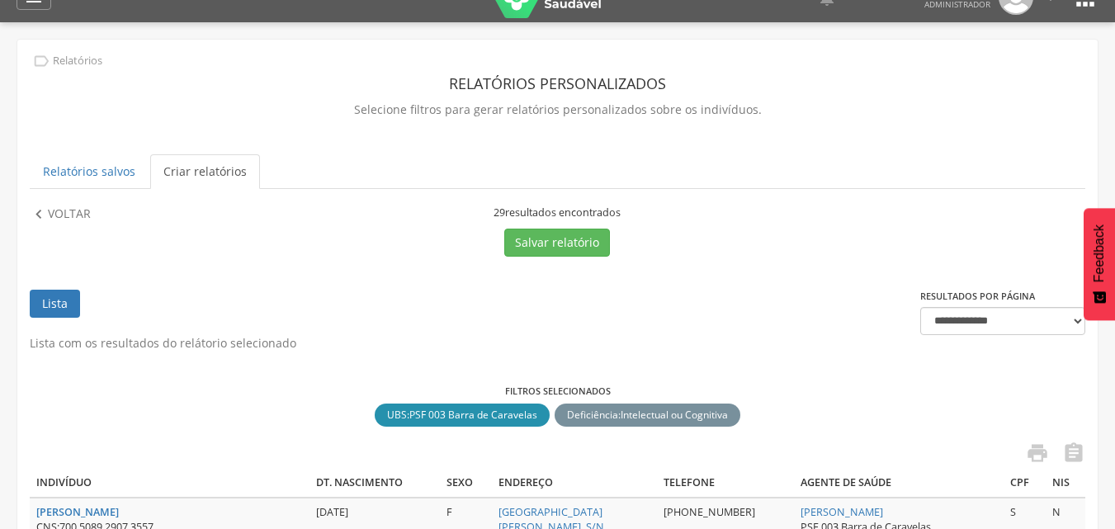
scroll to position [1, 0]
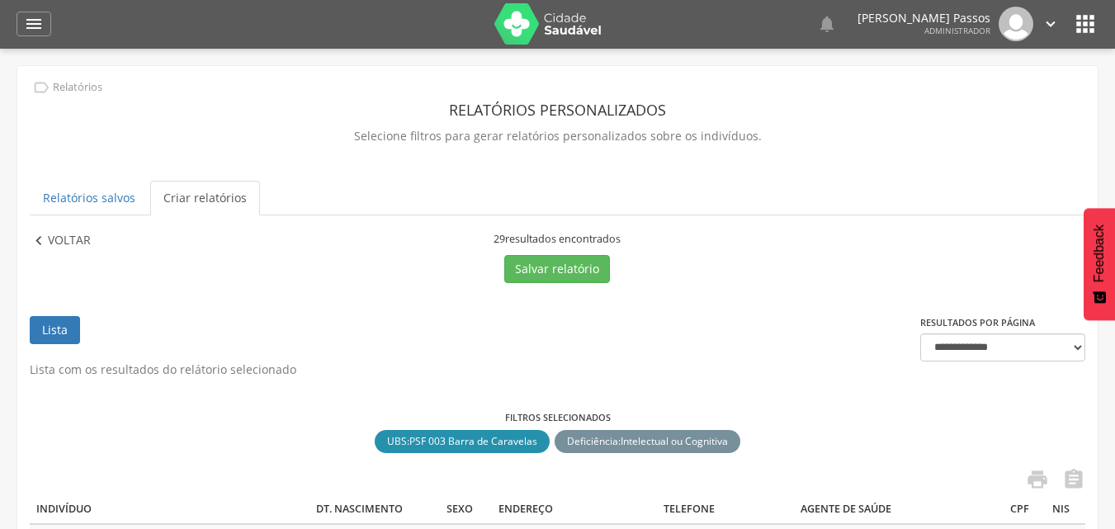
click at [83, 246] on p "Voltar" at bounding box center [69, 241] width 43 height 18
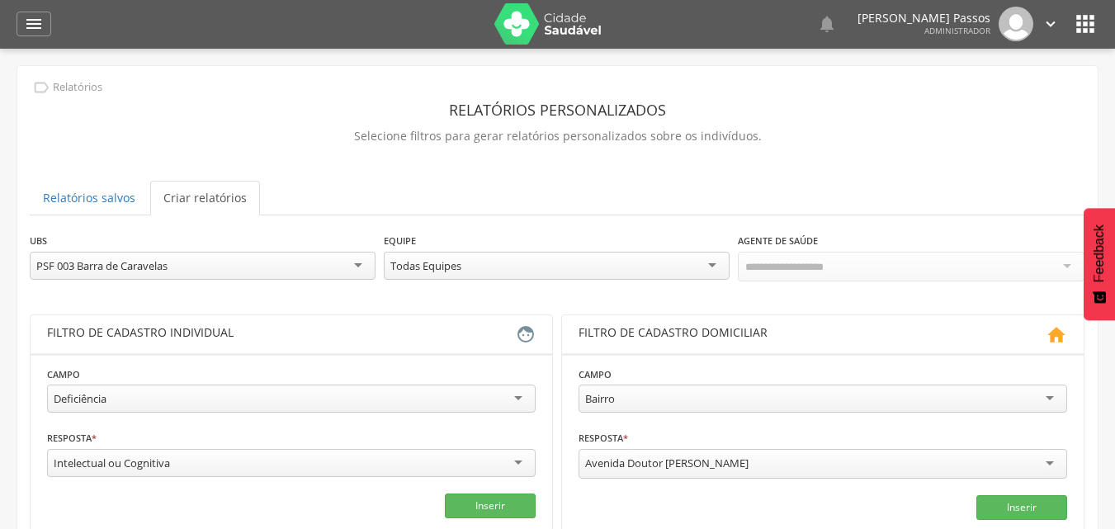
click at [383, 464] on div "Intelectual ou Cognitiva" at bounding box center [291, 463] width 489 height 28
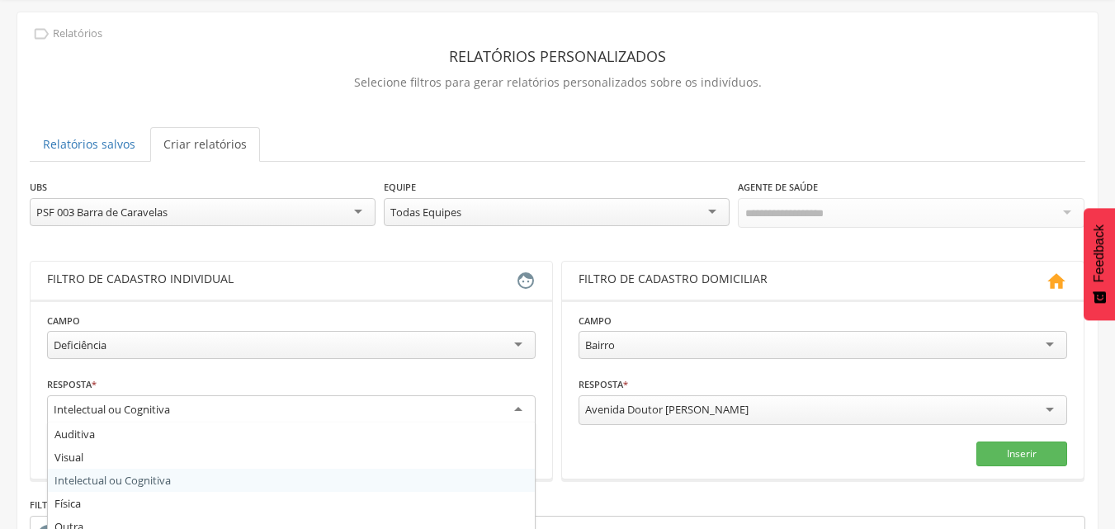
scroll to position [83, 0]
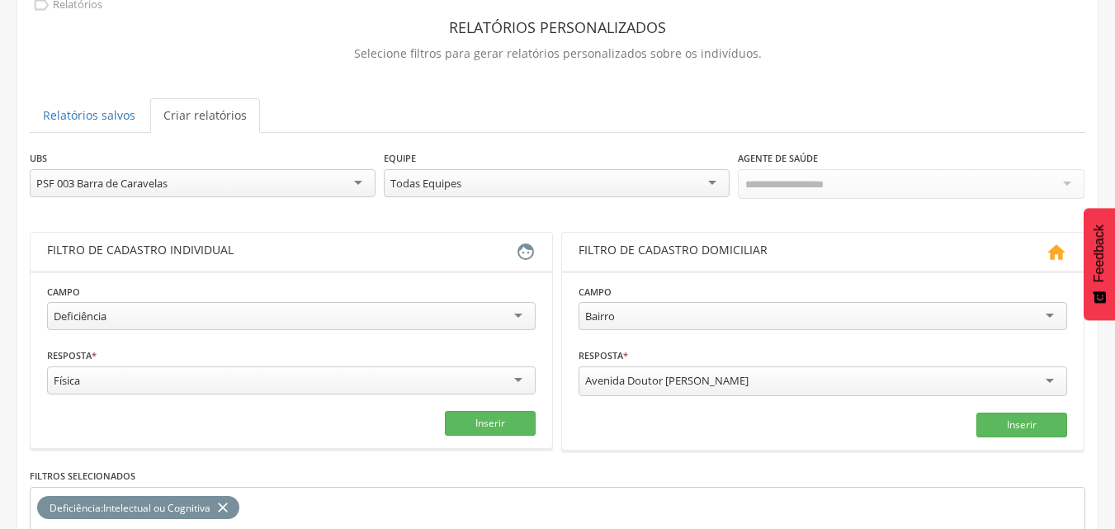
click at [229, 501] on icon "close" at bounding box center [223, 508] width 17 height 24
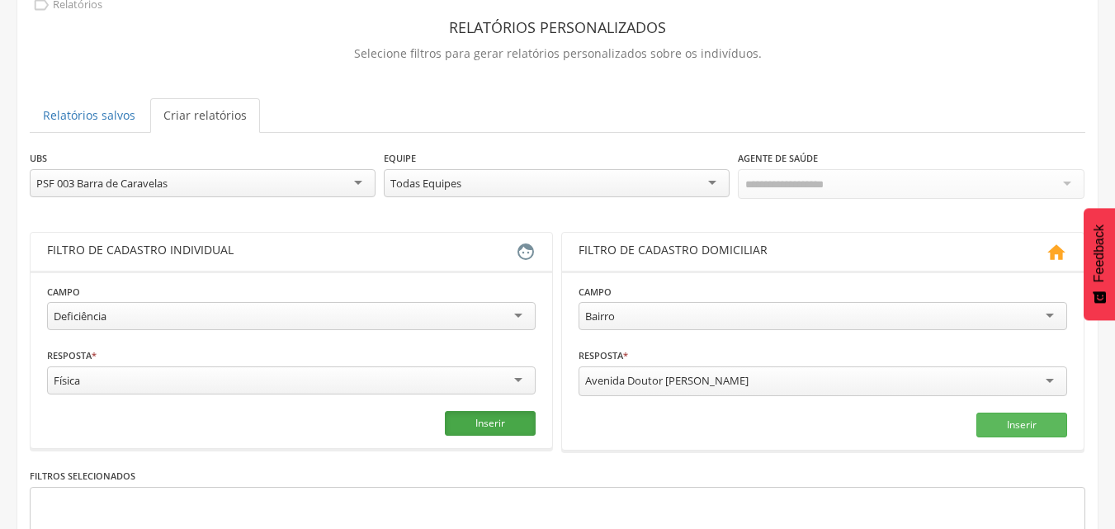
click at [472, 423] on button "Inserir" at bounding box center [490, 423] width 91 height 25
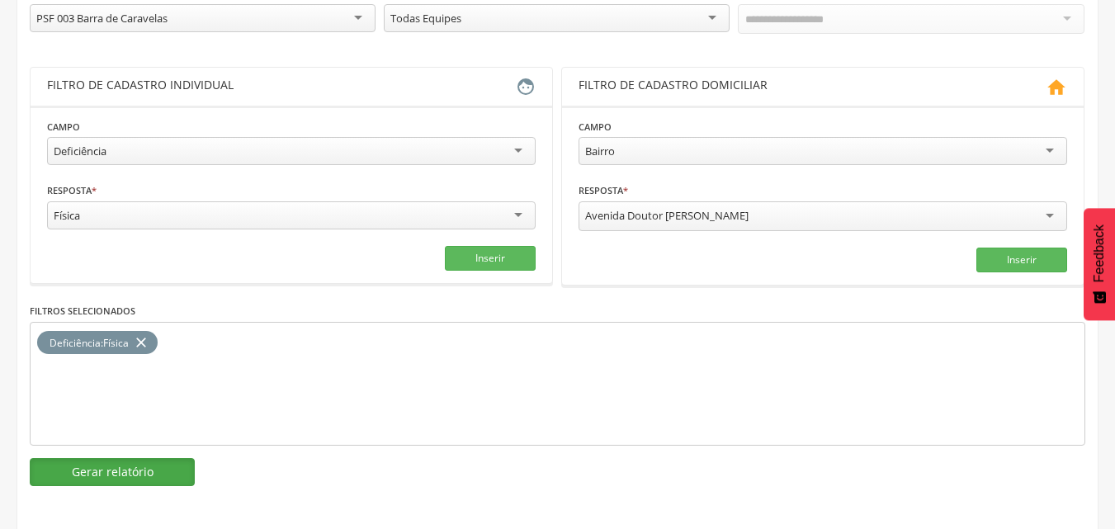
click at [165, 466] on button "Gerar relatório" at bounding box center [112, 472] width 165 height 28
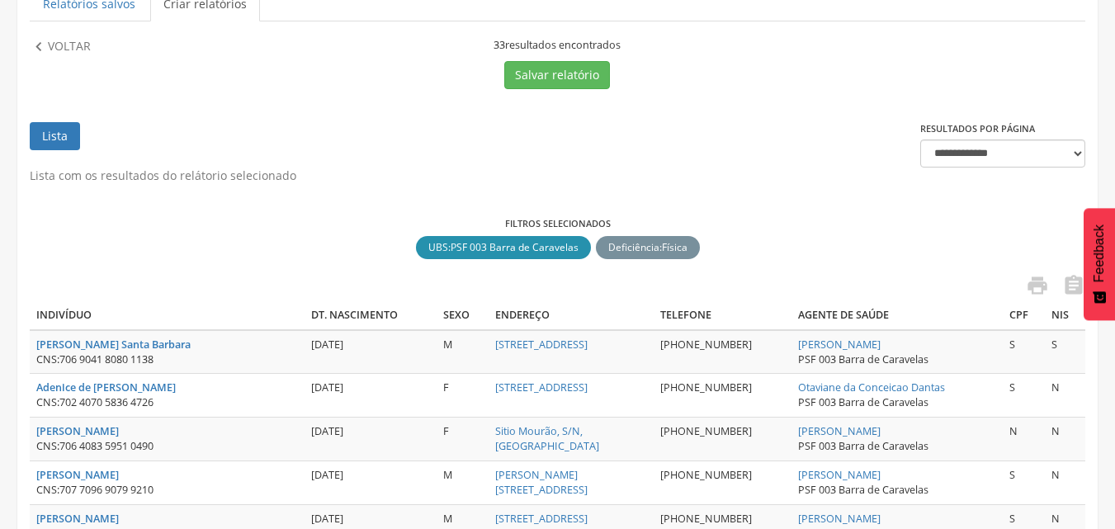
scroll to position [166, 0]
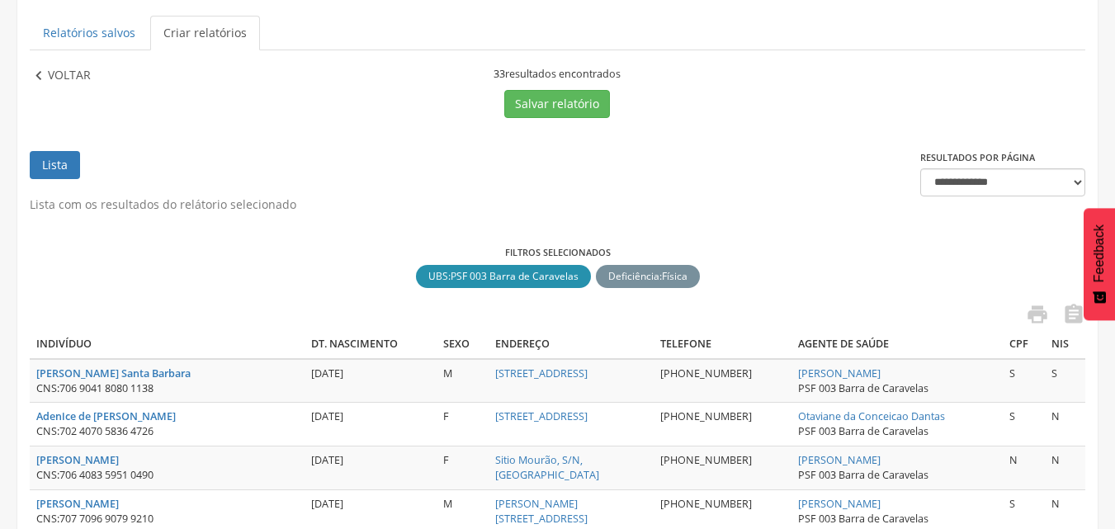
click at [57, 72] on p "Voltar" at bounding box center [69, 76] width 43 height 18
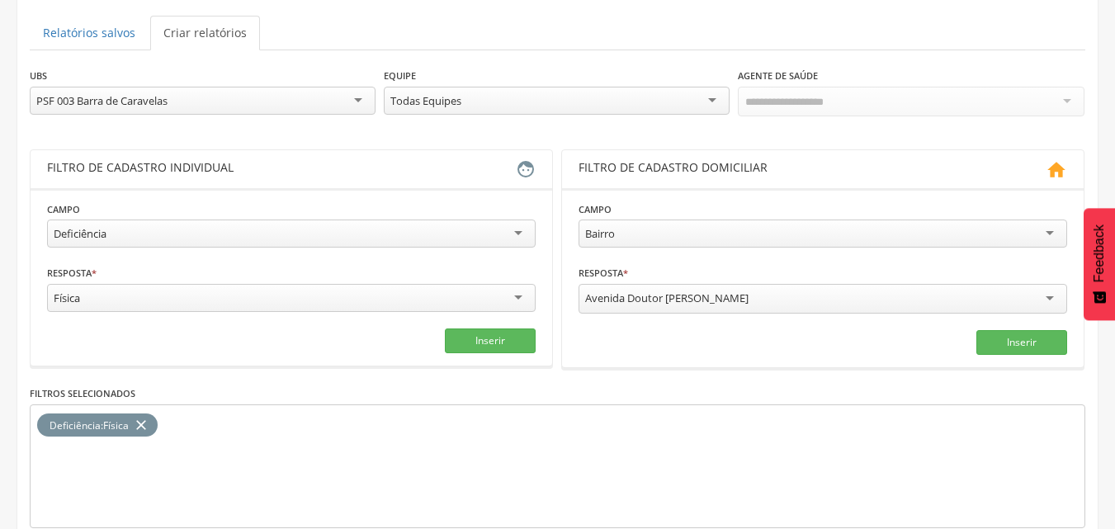
click at [375, 284] on div "Física" at bounding box center [291, 298] width 489 height 28
click at [140, 423] on icon "close" at bounding box center [141, 425] width 17 height 24
click at [487, 347] on button "Inserir" at bounding box center [490, 340] width 91 height 25
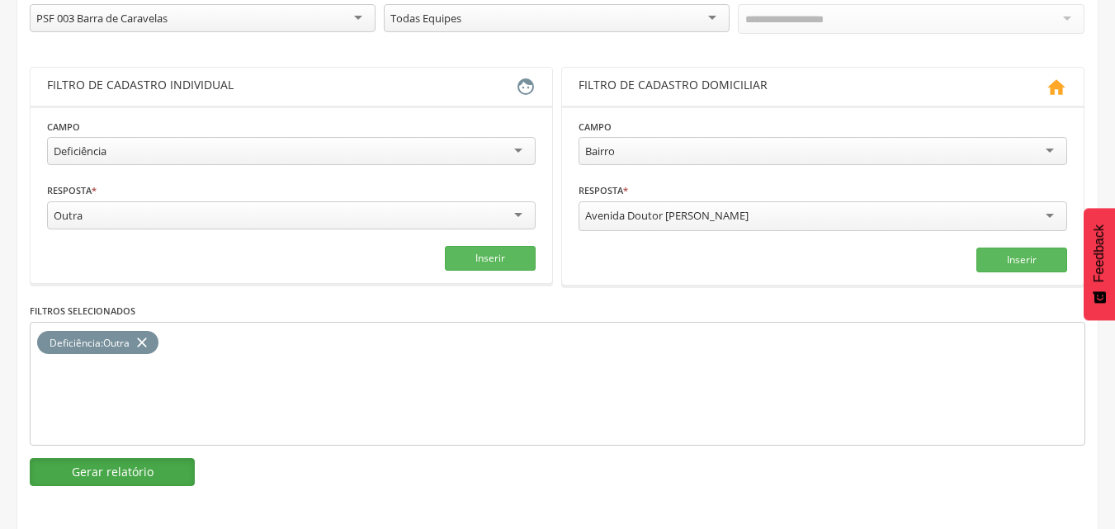
click at [183, 471] on button "Gerar relatório" at bounding box center [112, 472] width 165 height 28
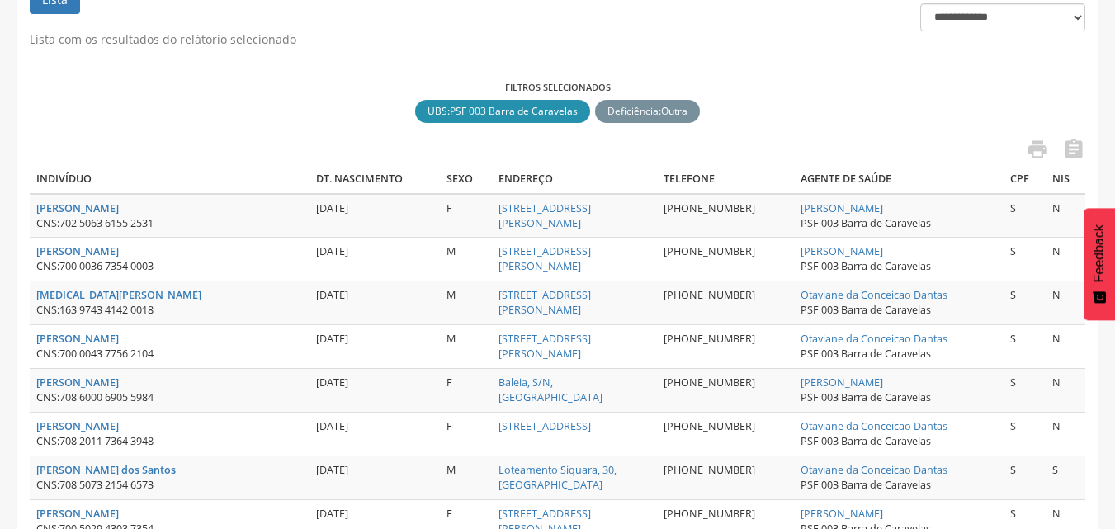
scroll to position [413, 0]
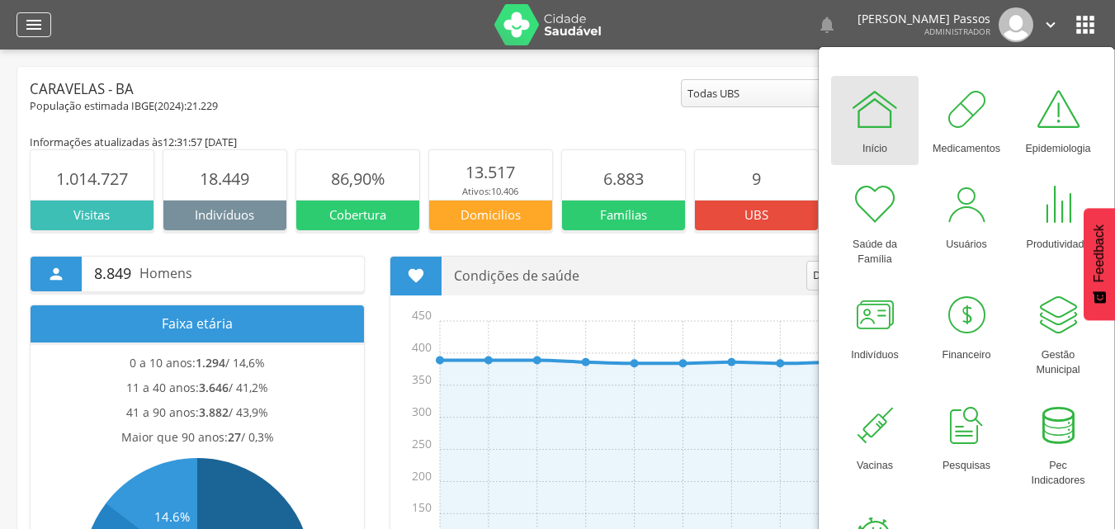
click at [47, 25] on div "" at bounding box center [34, 24] width 35 height 25
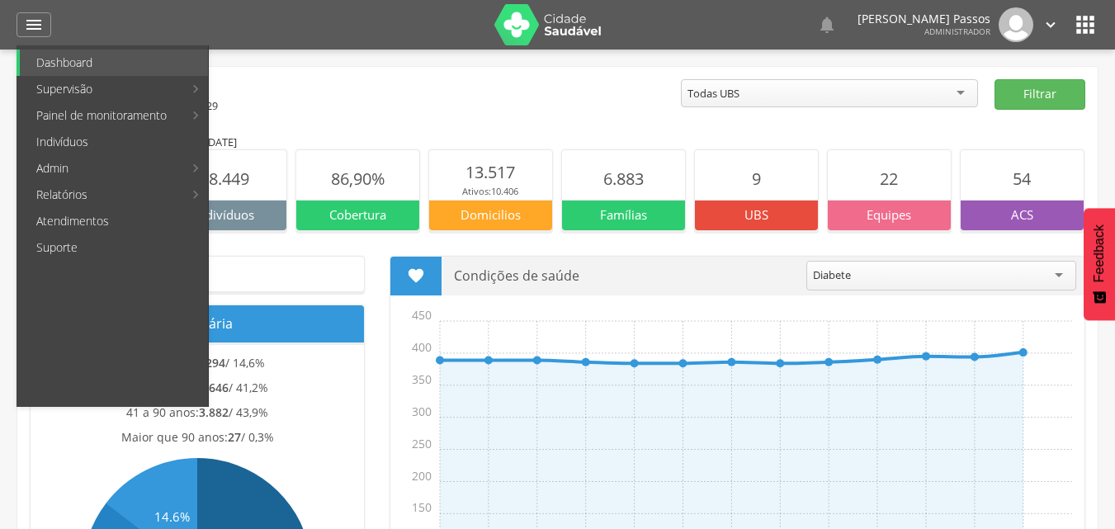
click at [1087, 34] on icon "" at bounding box center [1085, 25] width 26 height 26
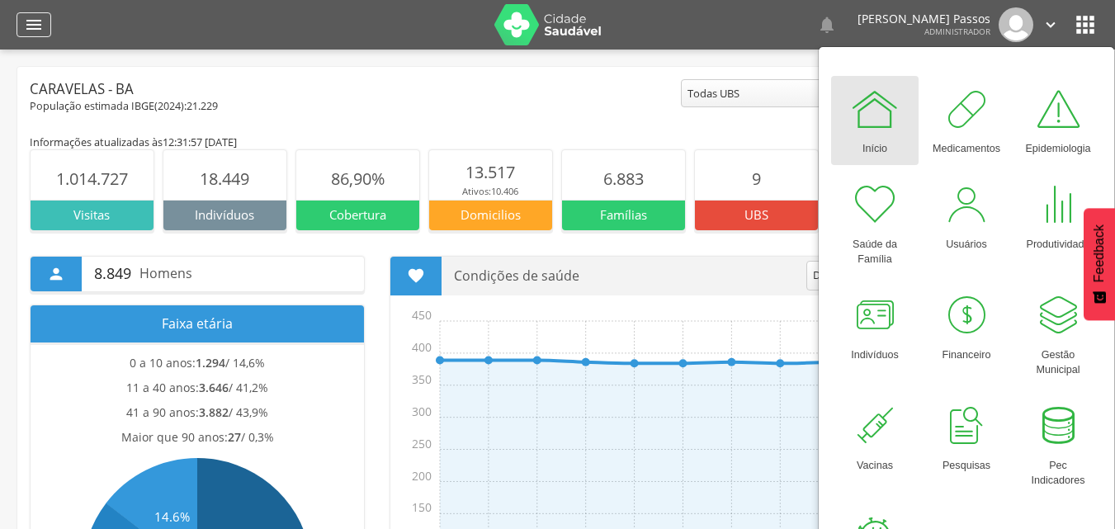
click at [50, 33] on div "" at bounding box center [34, 24] width 35 height 25
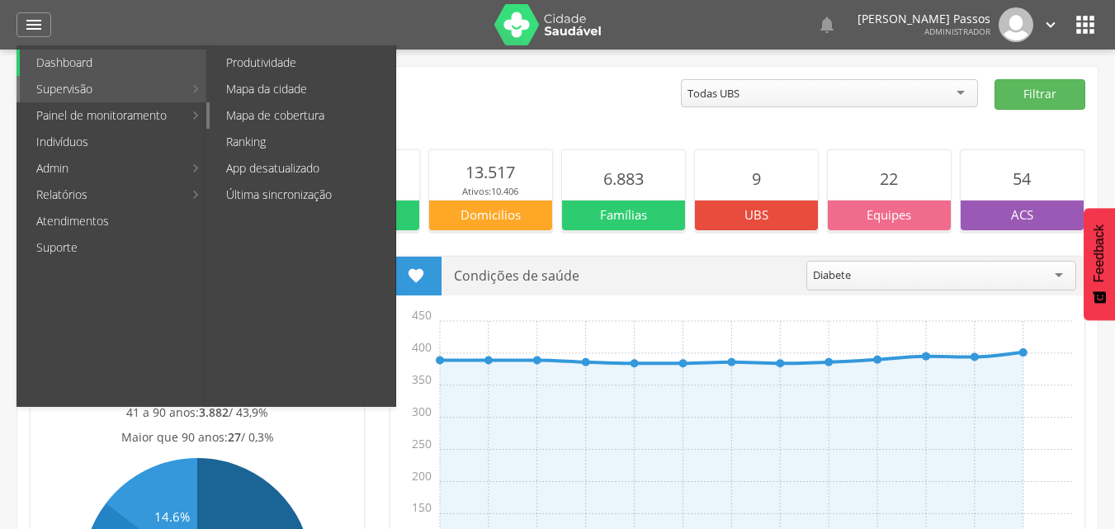
click at [290, 115] on link "Mapa de cobertura" at bounding box center [303, 115] width 186 height 26
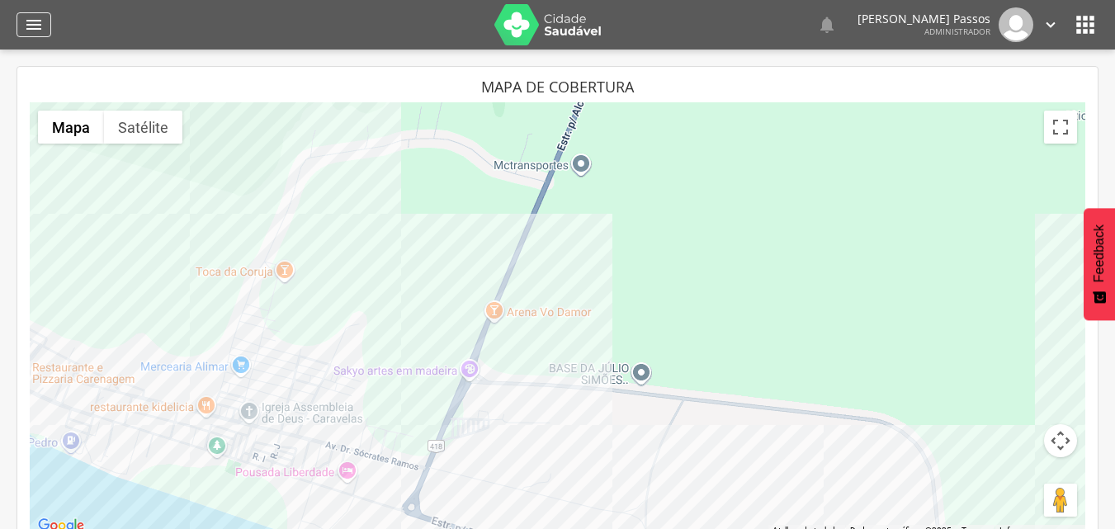
click at [48, 29] on div "" at bounding box center [34, 24] width 35 height 25
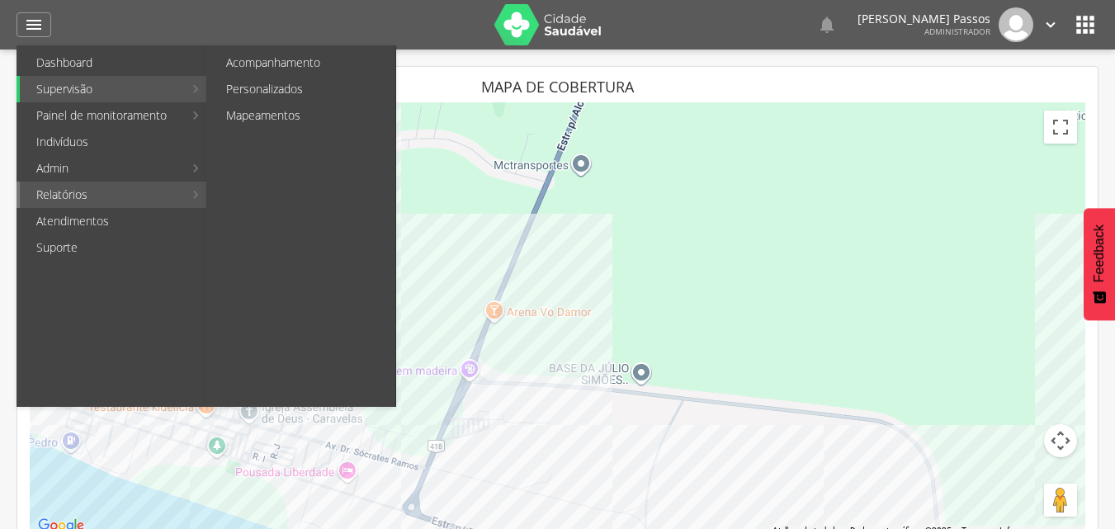
click at [158, 196] on link "Relatórios" at bounding box center [101, 195] width 163 height 26
click at [291, 118] on link "Mapeamentos" at bounding box center [303, 115] width 186 height 26
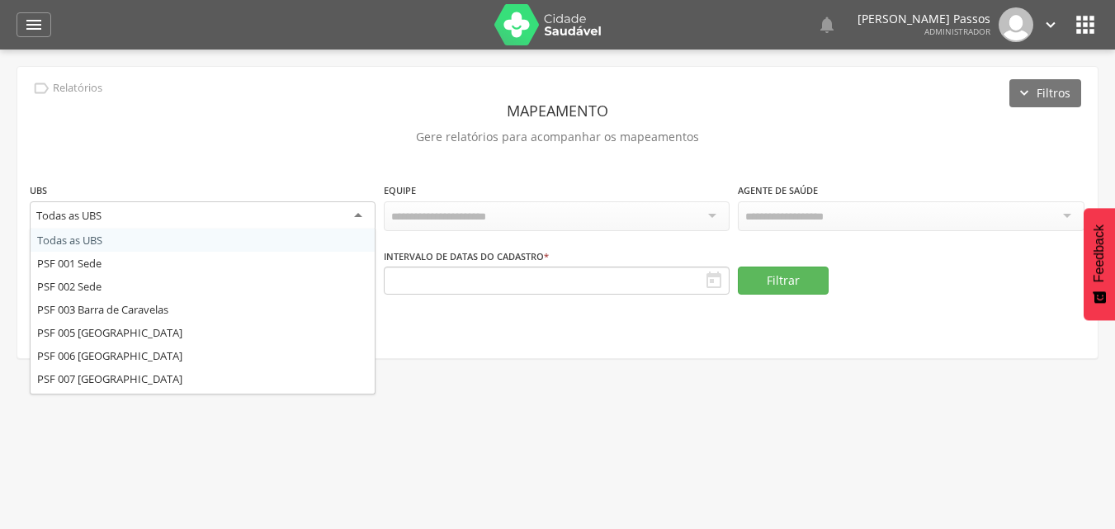
click at [239, 228] on div "Todas as UBS Todas as UBS PSF 001 Sede PSF 002 Sede PSF 003 Barra de Caravelas …" at bounding box center [203, 216] width 346 height 30
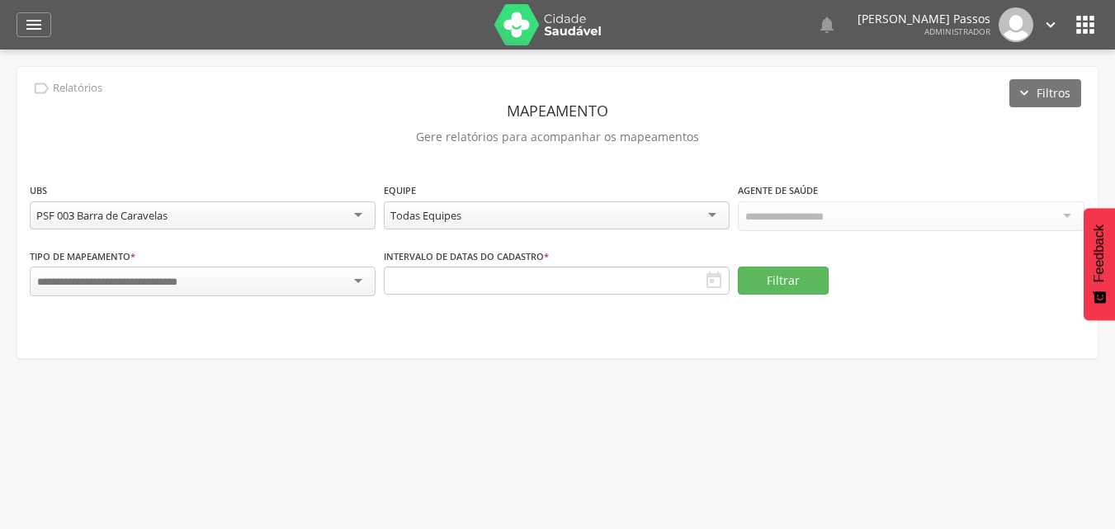
click at [252, 285] on div at bounding box center [203, 282] width 346 height 30
click at [193, 375] on div " Supervisão  Distritos  Ubs adicionar ubs  Coordenador: - Caravelas / BA In…" at bounding box center [557, 314] width 1115 height 529
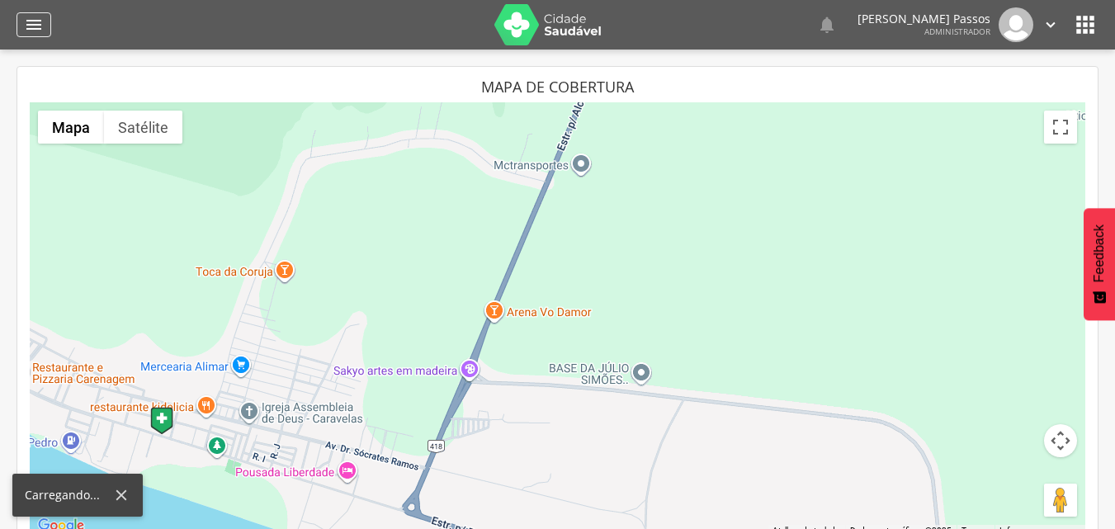
click at [38, 34] on icon "" at bounding box center [34, 25] width 20 height 20
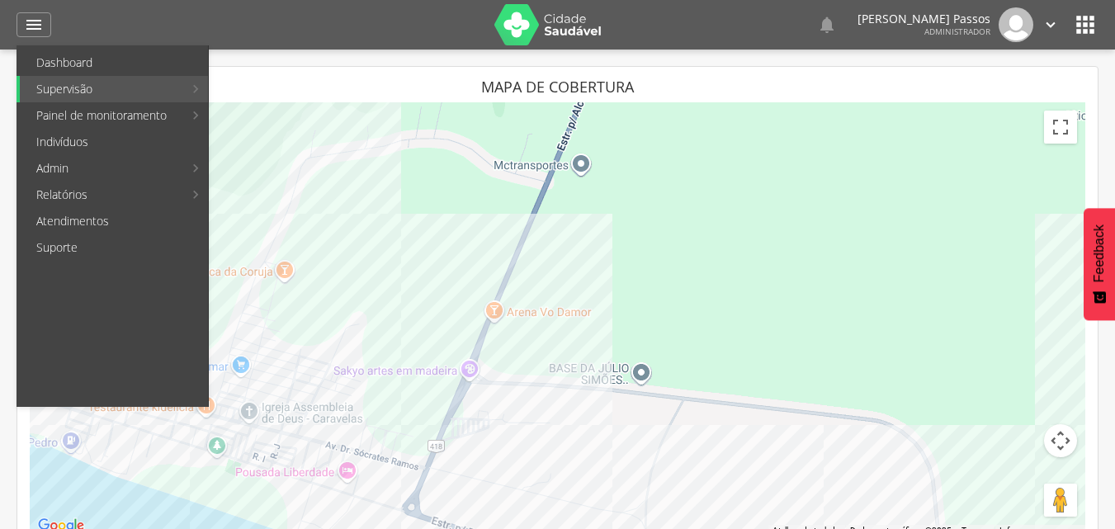
click at [295, 88] on link "Personalizados" at bounding box center [303, 89] width 186 height 26
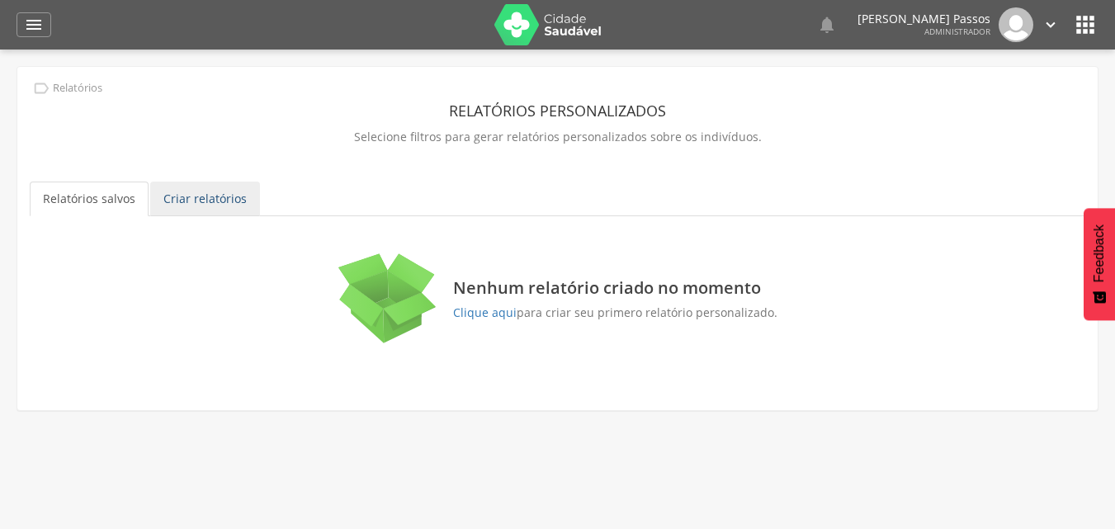
click at [174, 210] on link "Criar relatórios" at bounding box center [205, 199] width 110 height 35
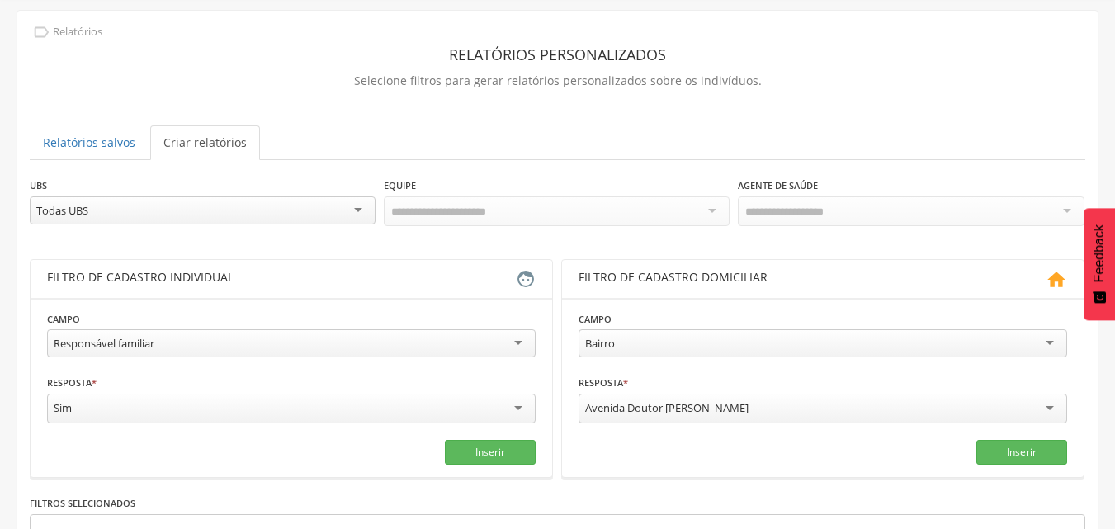
scroll to position [83, 0]
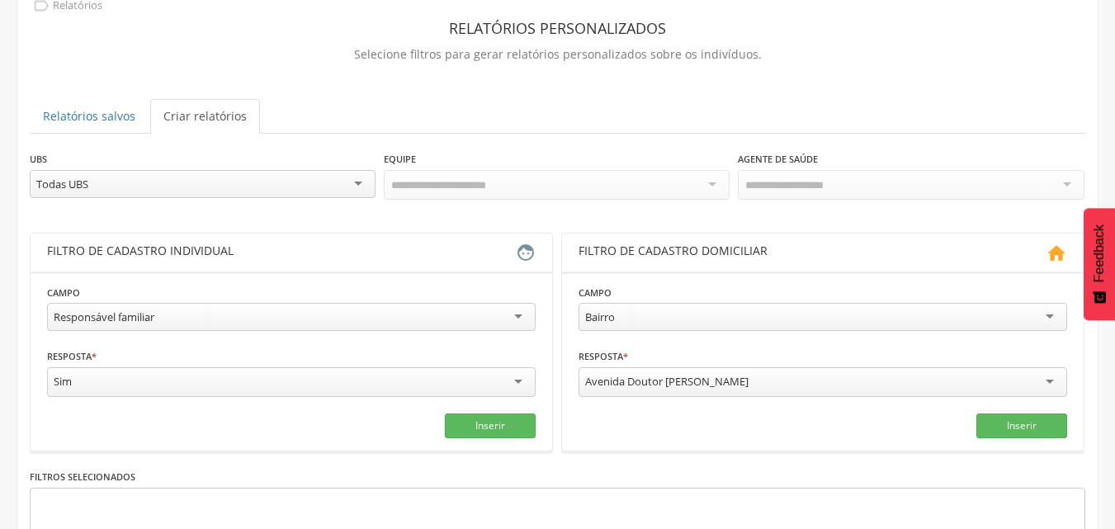
click at [295, 180] on div "Todas UBS" at bounding box center [203, 184] width 346 height 28
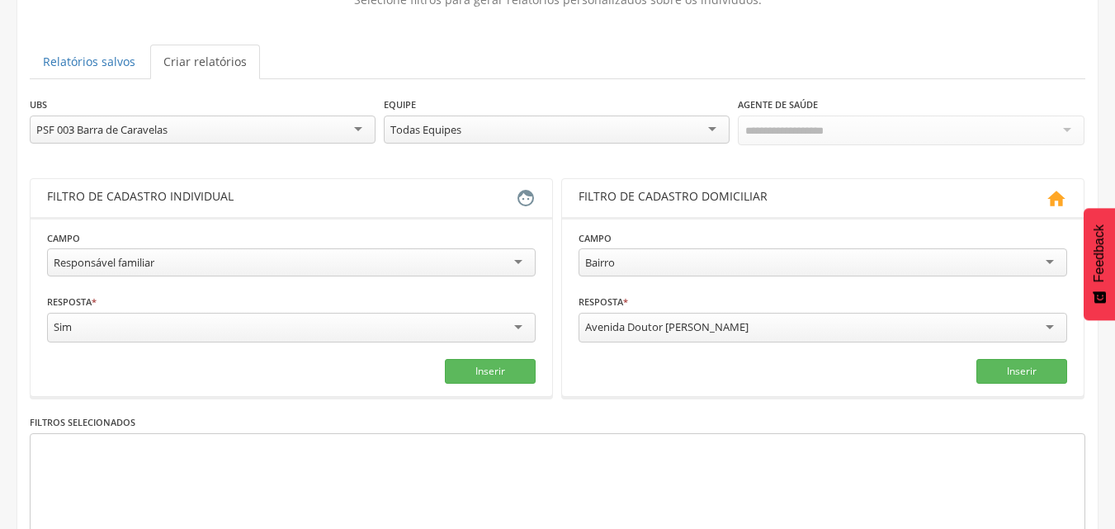
scroll to position [165, 0]
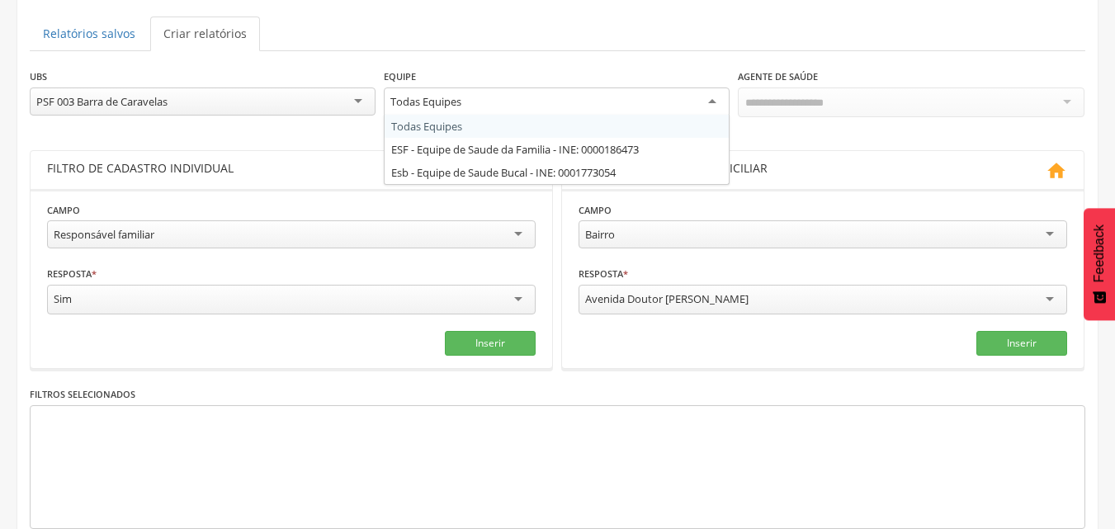
click at [607, 91] on div "Todas Equipes" at bounding box center [557, 102] width 346 height 30
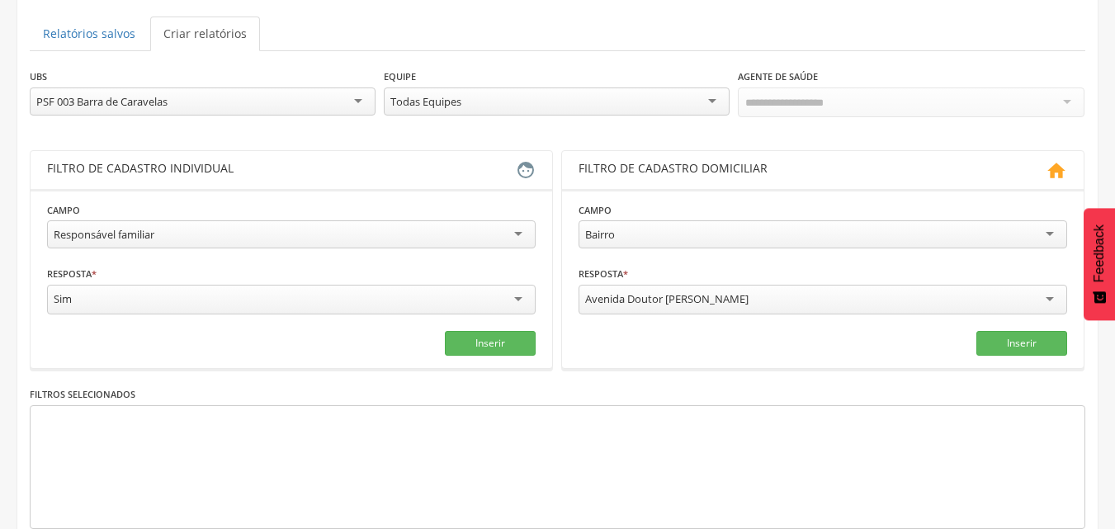
click at [607, 91] on div "Todas Equipes" at bounding box center [557, 101] width 346 height 28
click at [809, 116] on div at bounding box center [911, 104] width 346 height 34
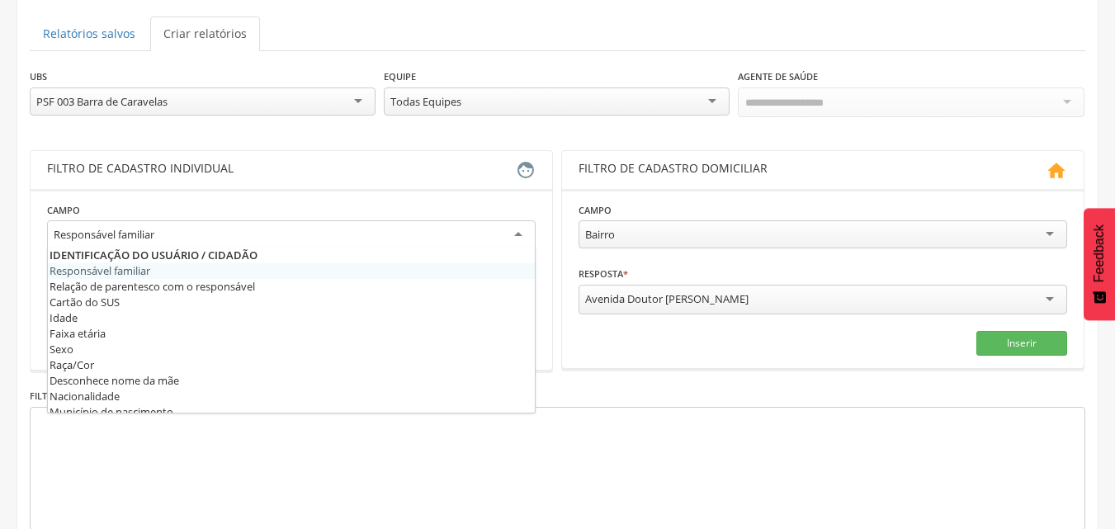
click at [356, 224] on div "Responsável familiar" at bounding box center [291, 235] width 489 height 30
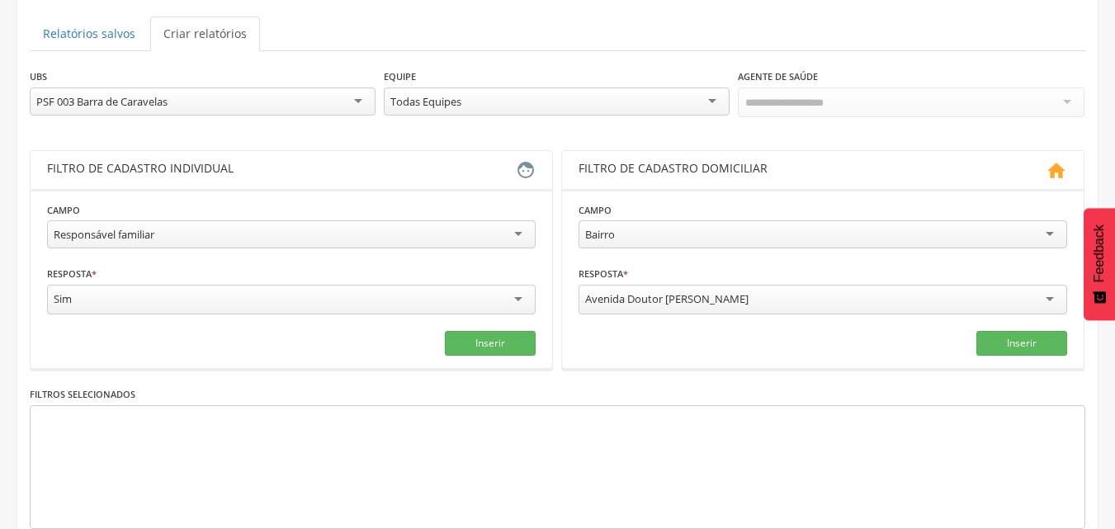
click at [475, 160] on div "Filtro de cadastro individual" at bounding box center [281, 170] width 469 height 20
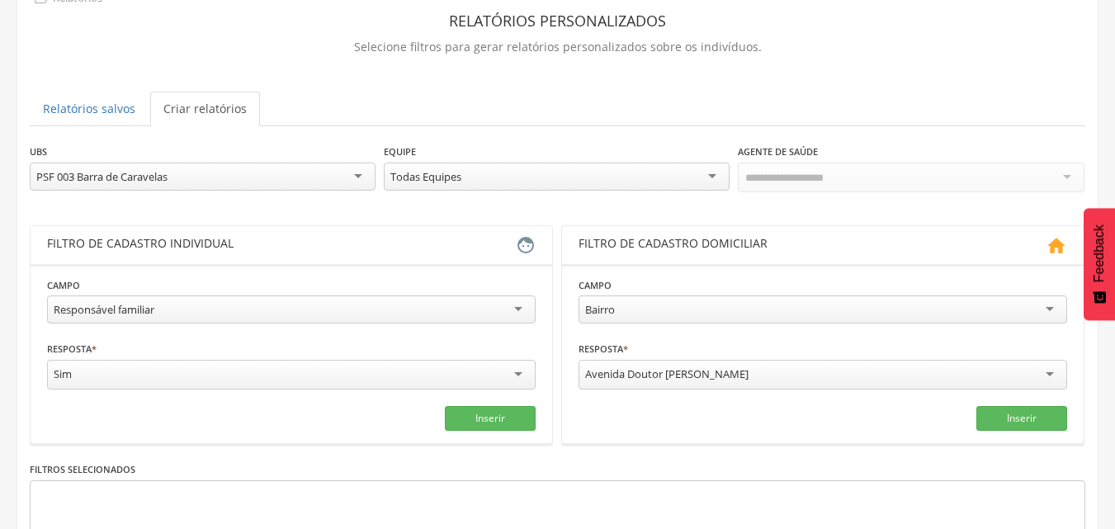
scroll to position [0, 0]
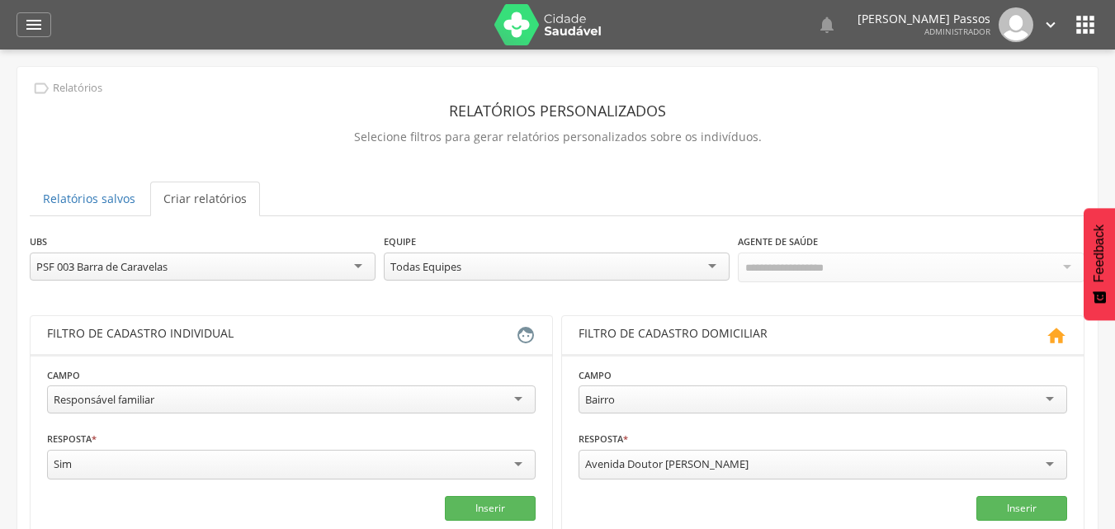
click at [1077, 26] on icon "" at bounding box center [1085, 25] width 26 height 26
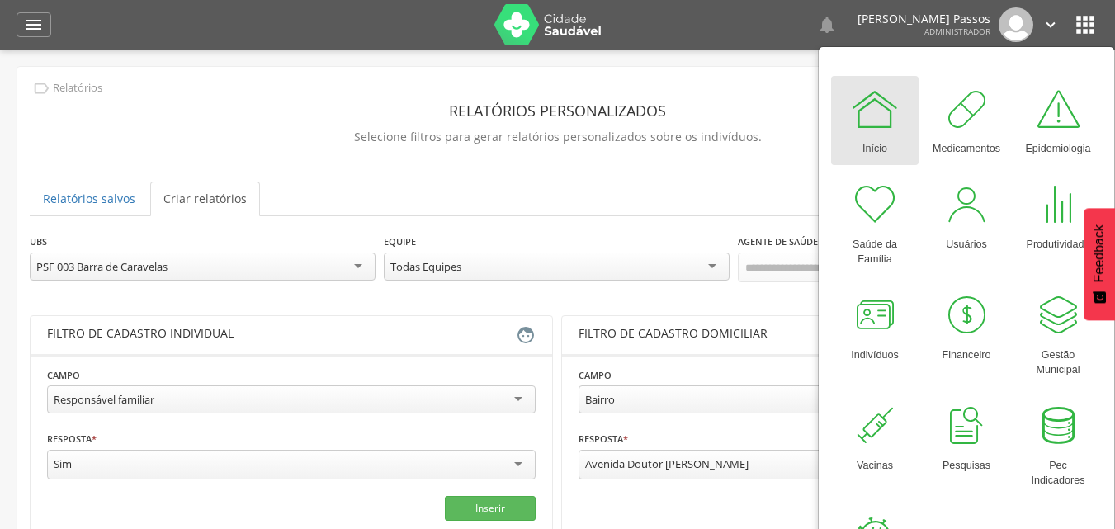
click at [878, 119] on div at bounding box center [875, 109] width 50 height 50
click at [879, 121] on div at bounding box center [875, 109] width 50 height 50
click at [878, 125] on div at bounding box center [875, 109] width 50 height 50
click at [738, 92] on div "**********" at bounding box center [557, 407] width 1080 height 680
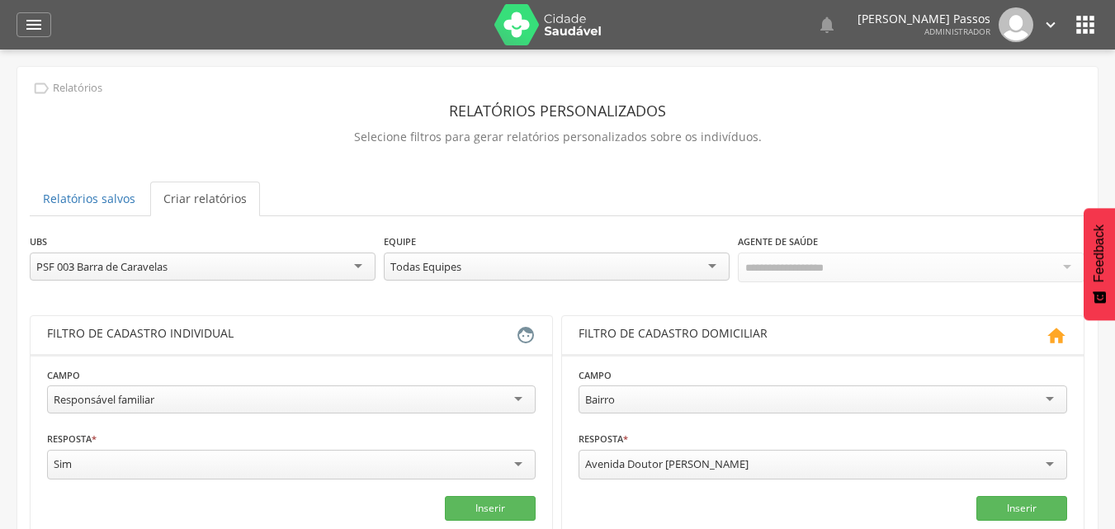
click at [778, 129] on p "Selecione filtros para gerar relatórios personalizados sobre os indivíduos." at bounding box center [558, 136] width 1056 height 23
click at [182, 274] on div "PSF 003 Barra de Caravelas" at bounding box center [203, 267] width 346 height 28
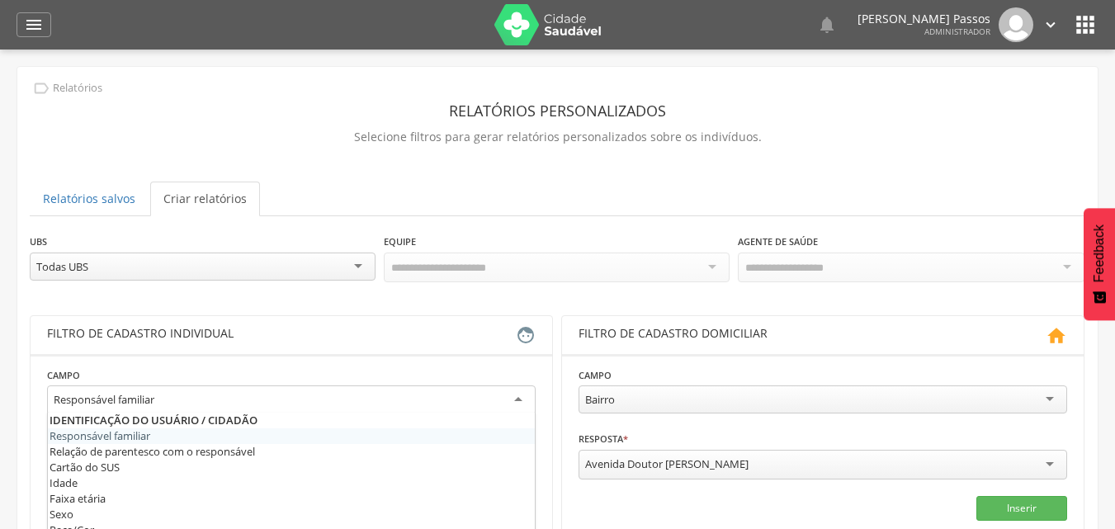
click at [215, 398] on div "Responsável familiar" at bounding box center [291, 400] width 489 height 30
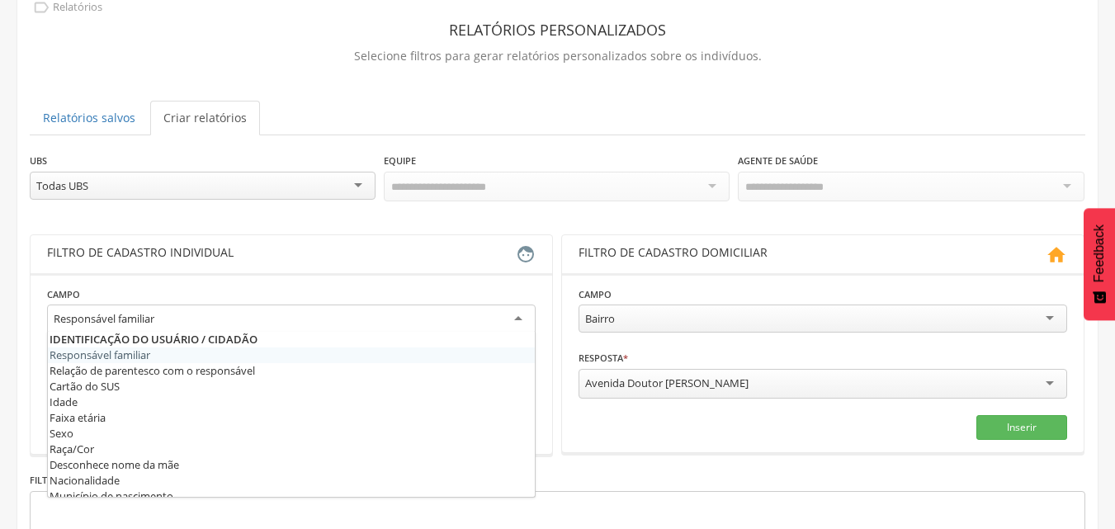
scroll to position [83, 0]
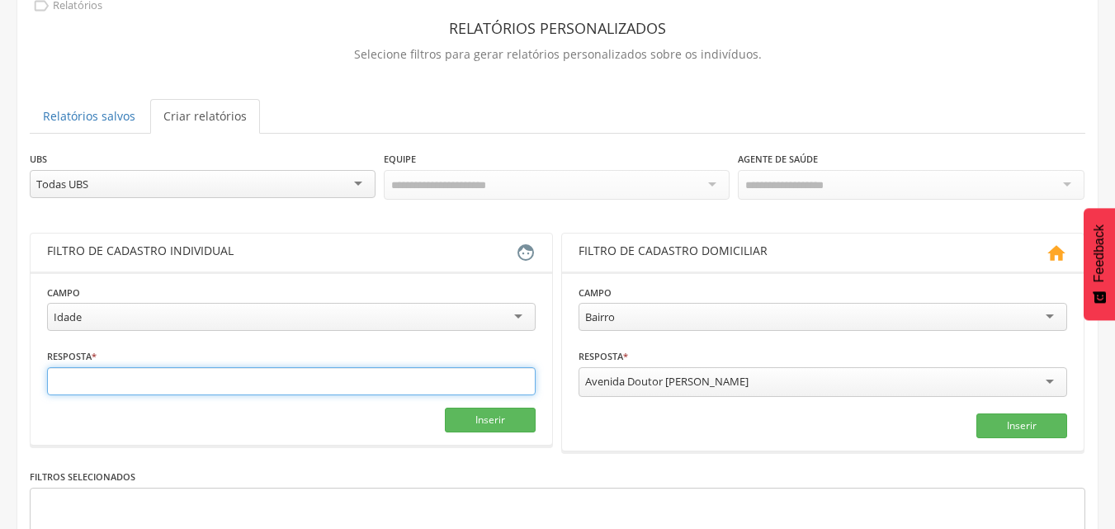
click at [201, 380] on input "text" at bounding box center [291, 381] width 489 height 28
type input "**"
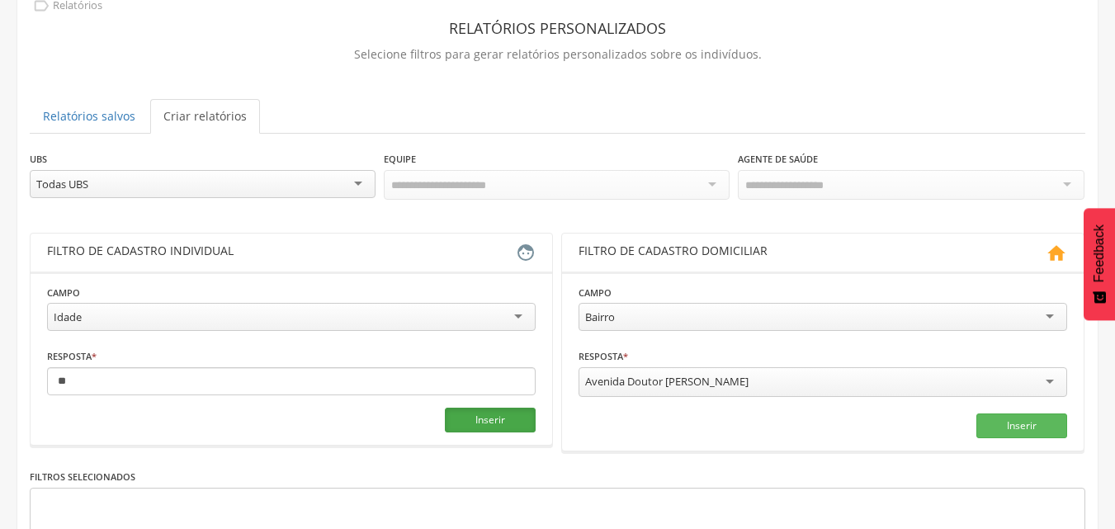
click at [484, 424] on button "Inserir" at bounding box center [490, 420] width 91 height 25
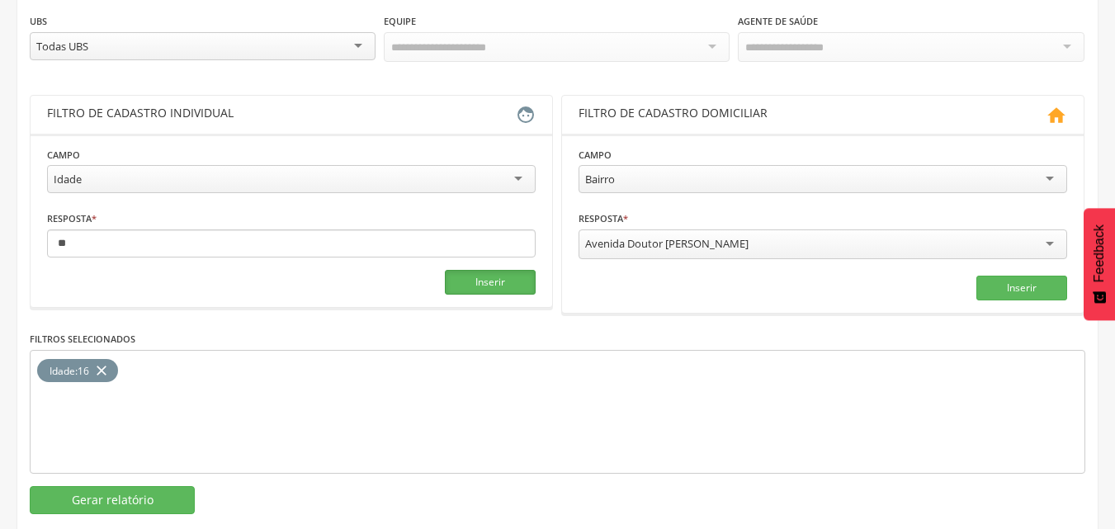
scroll to position [248, 0]
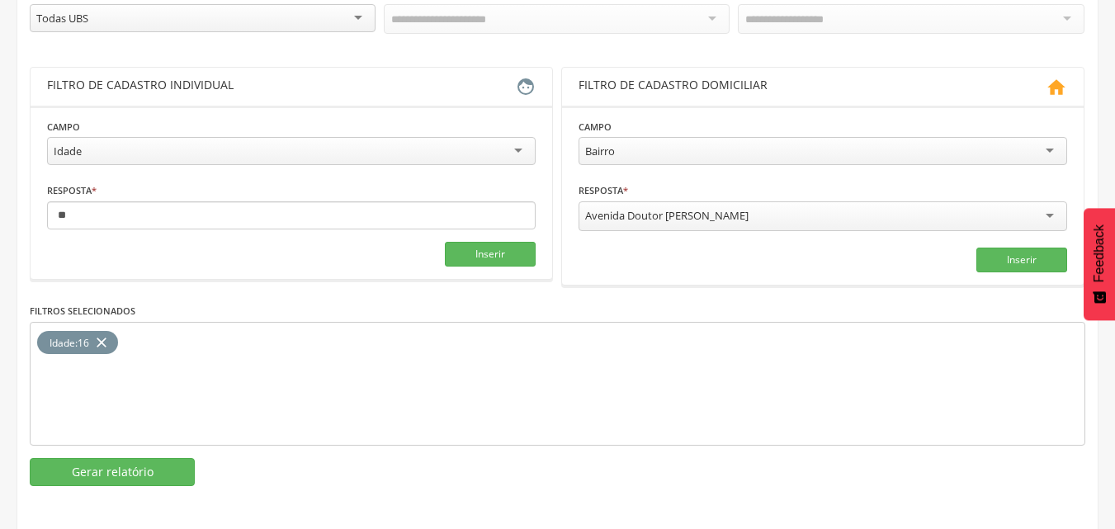
click at [154, 154] on div "Idade" at bounding box center [291, 151] width 489 height 28
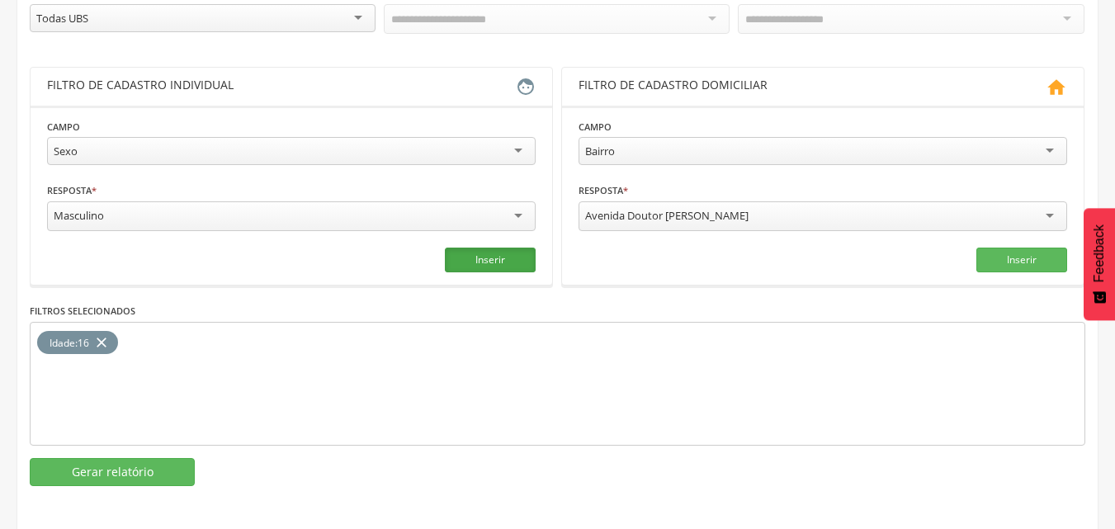
click at [484, 258] on button "Inserir" at bounding box center [490, 260] width 91 height 25
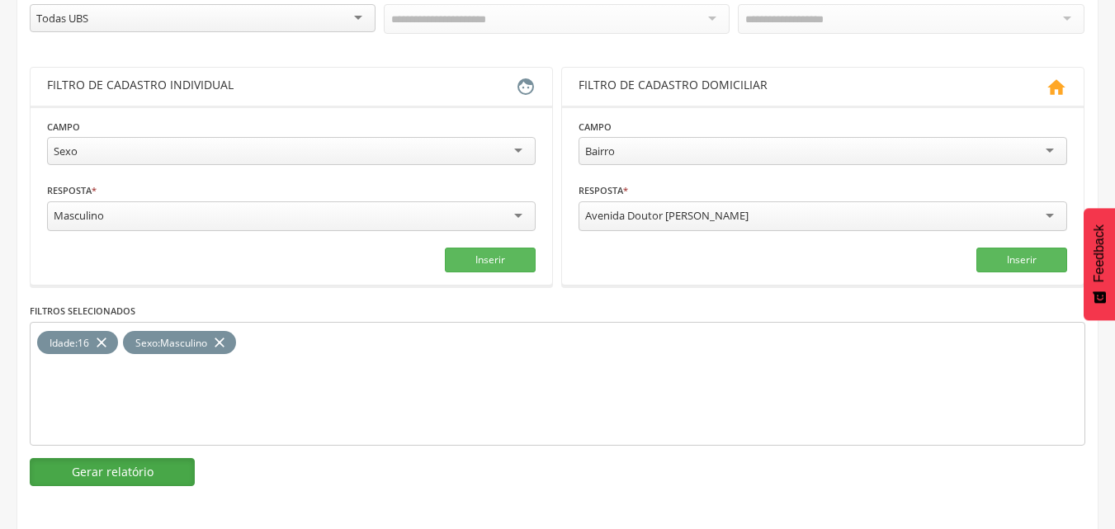
click at [158, 475] on button "Gerar relatório" at bounding box center [112, 472] width 165 height 28
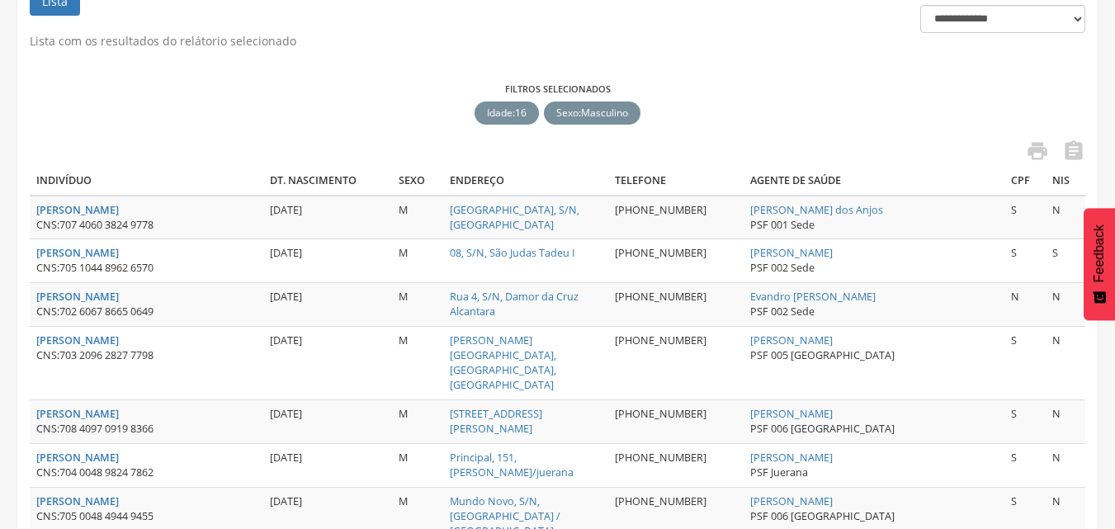
scroll to position [166, 0]
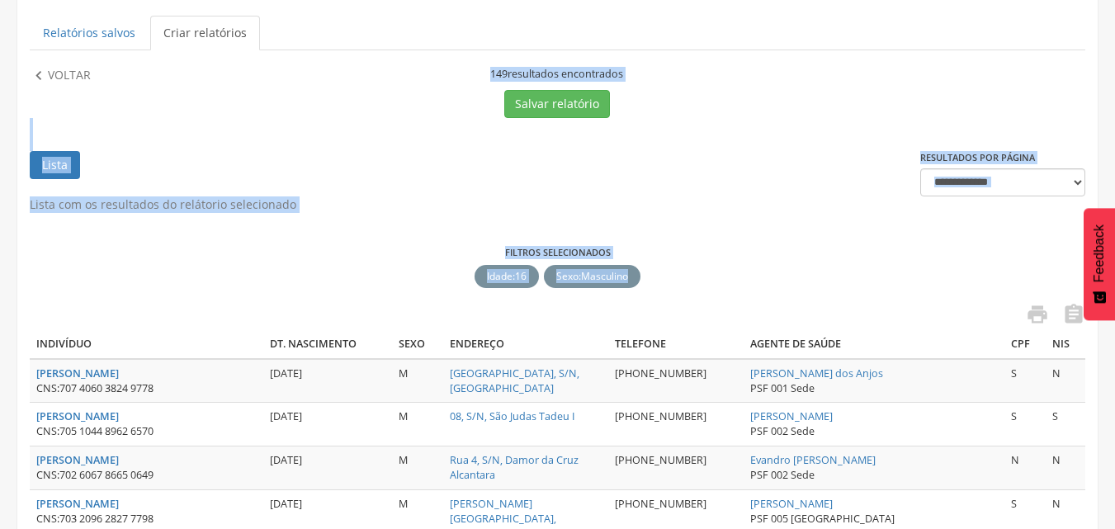
drag, startPoint x: 490, startPoint y: 75, endPoint x: 640, endPoint y: 285, distance: 257.4
copy div "**********"
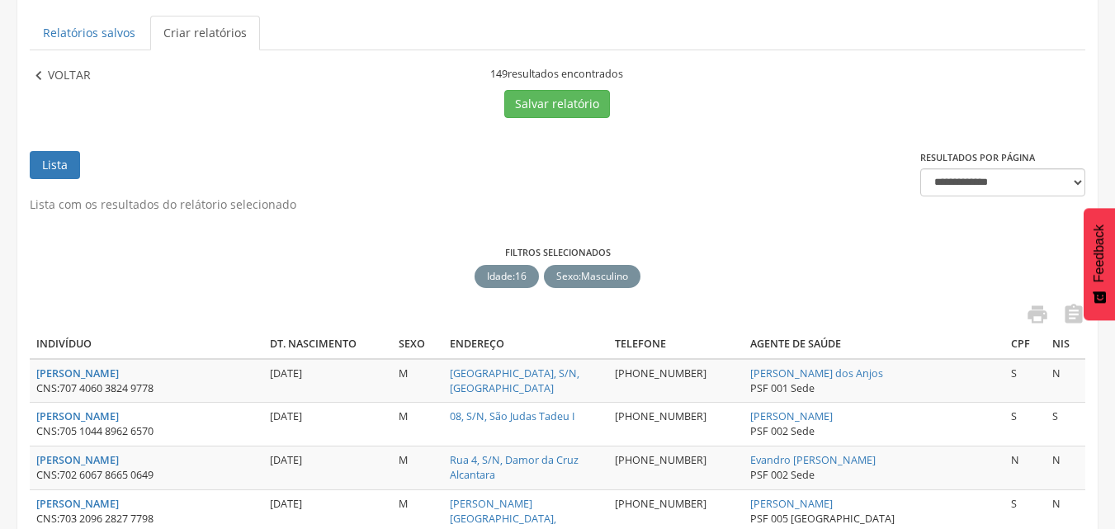
click at [85, 77] on p "Voltar" at bounding box center [69, 76] width 43 height 18
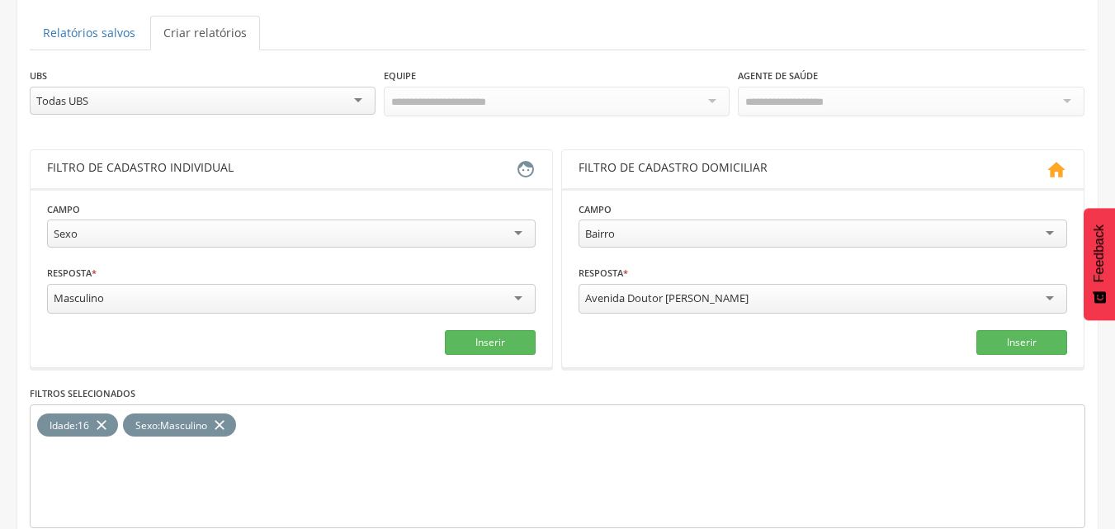
click at [172, 296] on div "Masculino" at bounding box center [291, 299] width 489 height 30
click at [221, 429] on icon "close" at bounding box center [219, 425] width 17 height 24
click at [496, 343] on button "Inserir" at bounding box center [490, 340] width 91 height 25
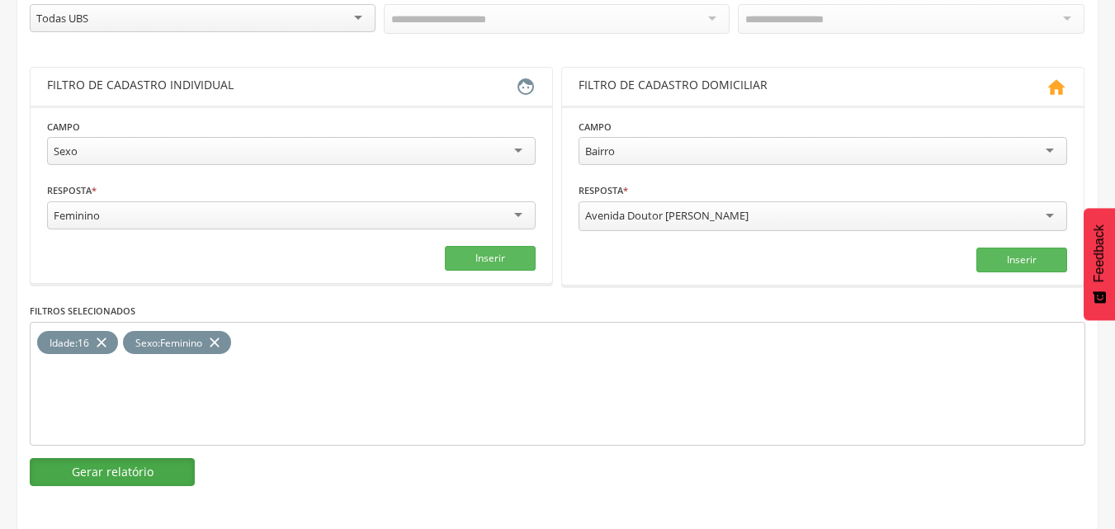
click at [100, 475] on button "Gerar relatório" at bounding box center [112, 472] width 165 height 28
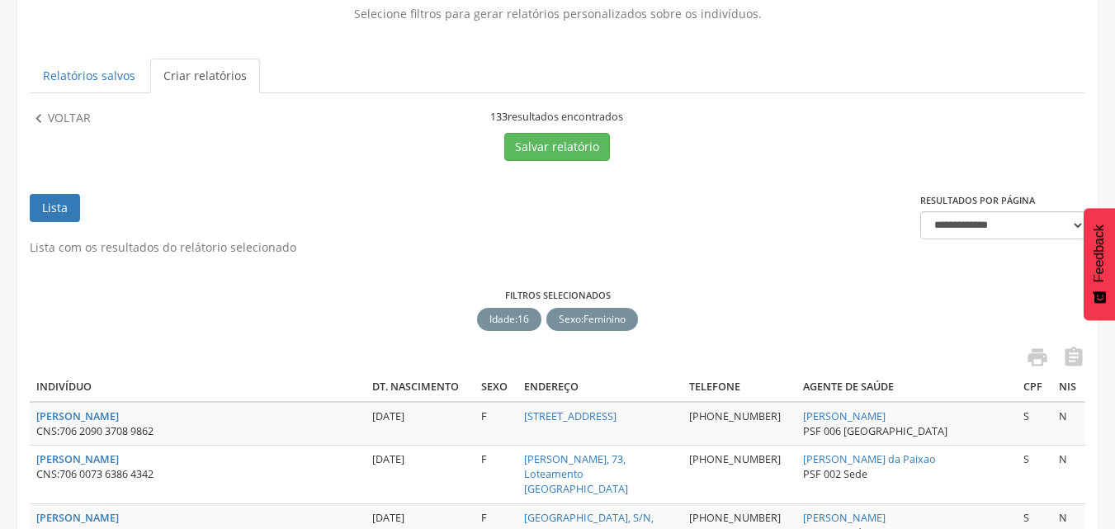
scroll to position [83, 0]
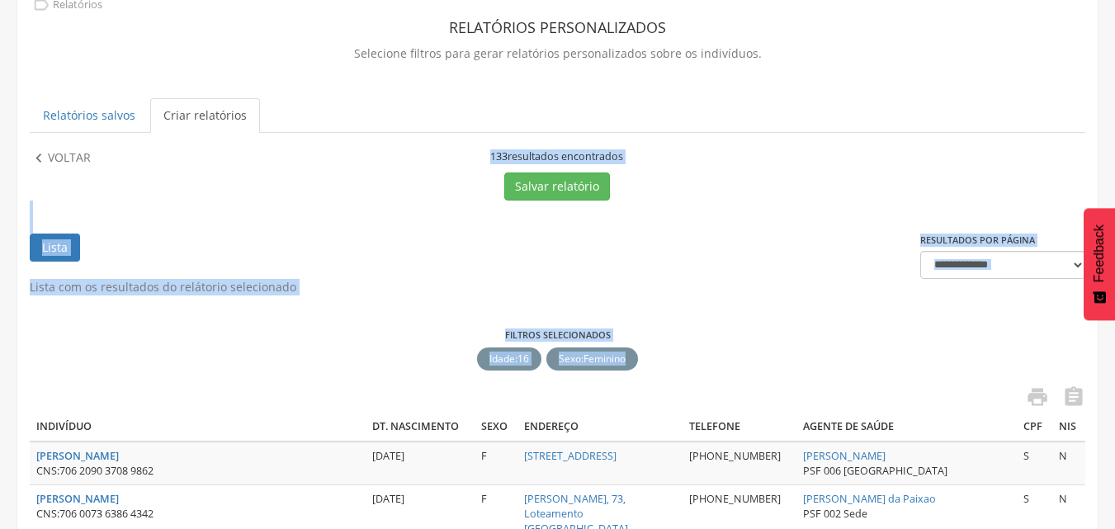
drag, startPoint x: 487, startPoint y: 156, endPoint x: 645, endPoint y: 357, distance: 255.7
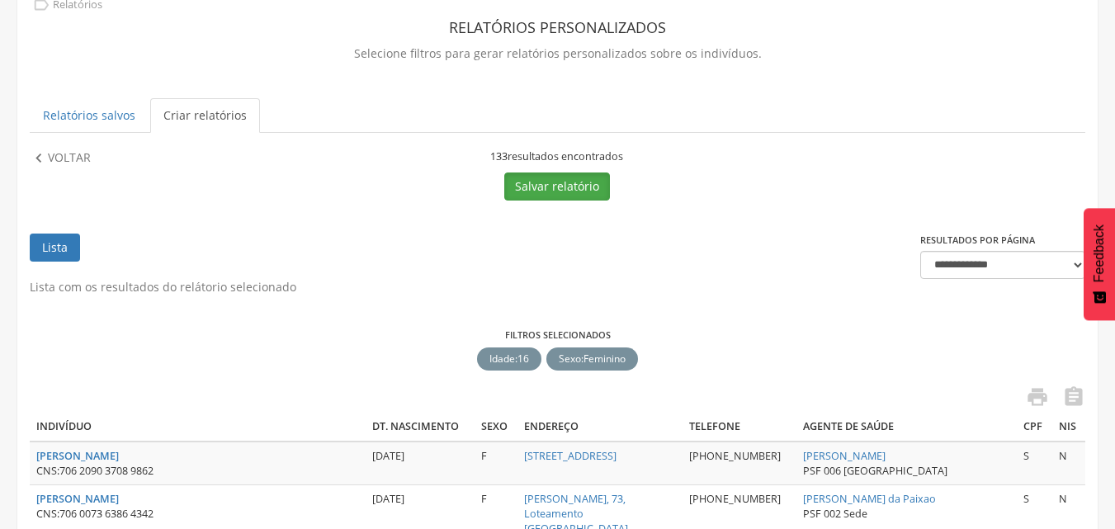
drag, startPoint x: 645, startPoint y: 357, endPoint x: 557, endPoint y: 190, distance: 189.0
click at [557, 190] on button "Salvar relatório" at bounding box center [557, 186] width 106 height 28
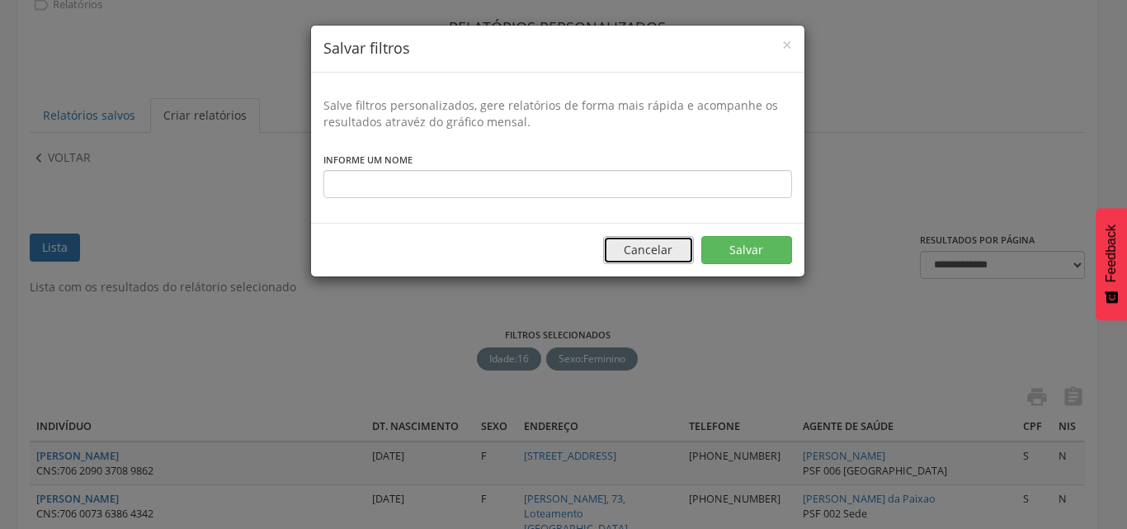
click at [670, 246] on button "Cancelar" at bounding box center [648, 250] width 91 height 28
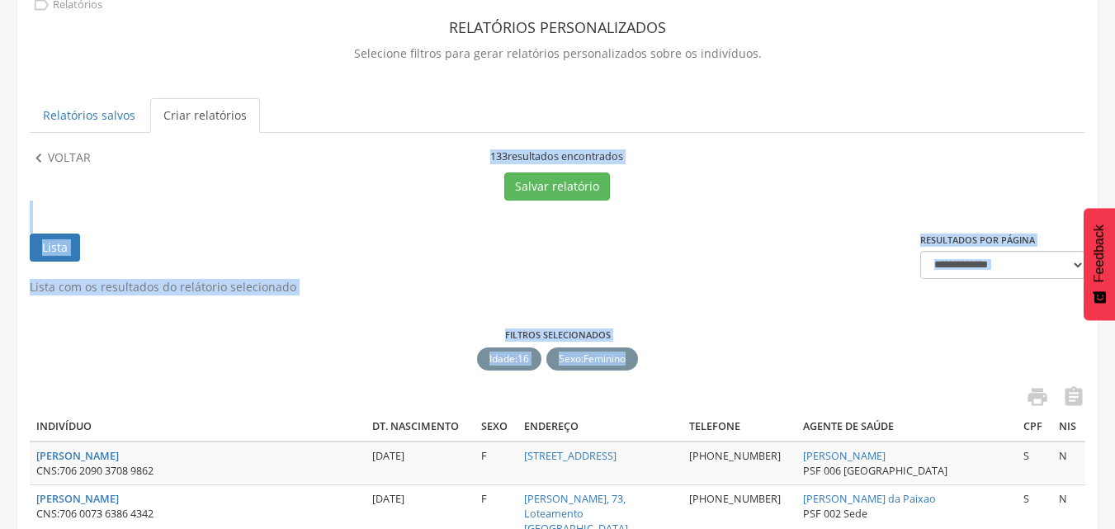
drag, startPoint x: 668, startPoint y: 358, endPoint x: 488, endPoint y: 154, distance: 272.5
copy div "**********"
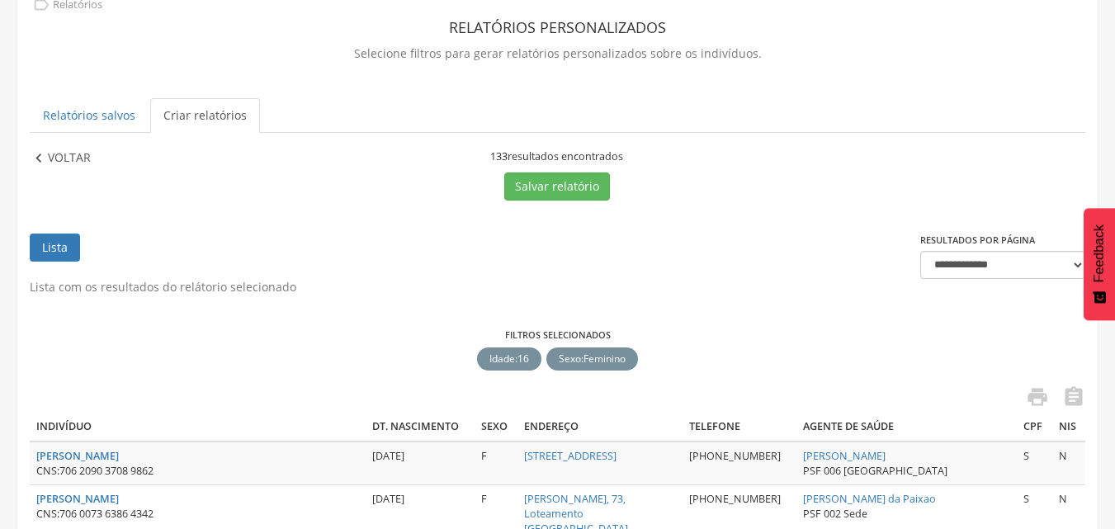
click at [76, 152] on p "Voltar" at bounding box center [69, 158] width 43 height 18
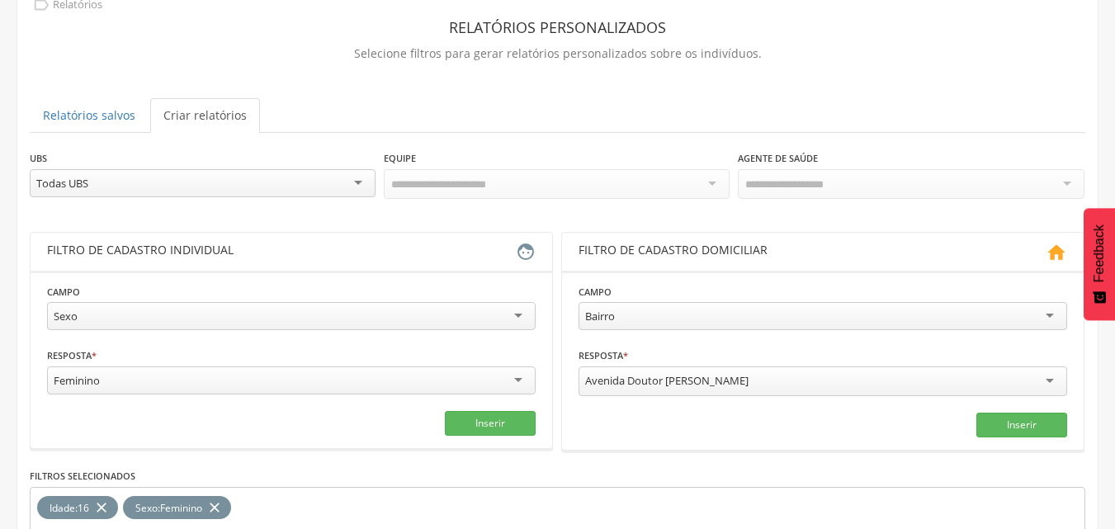
click at [153, 317] on div "Sexo" at bounding box center [291, 316] width 489 height 28
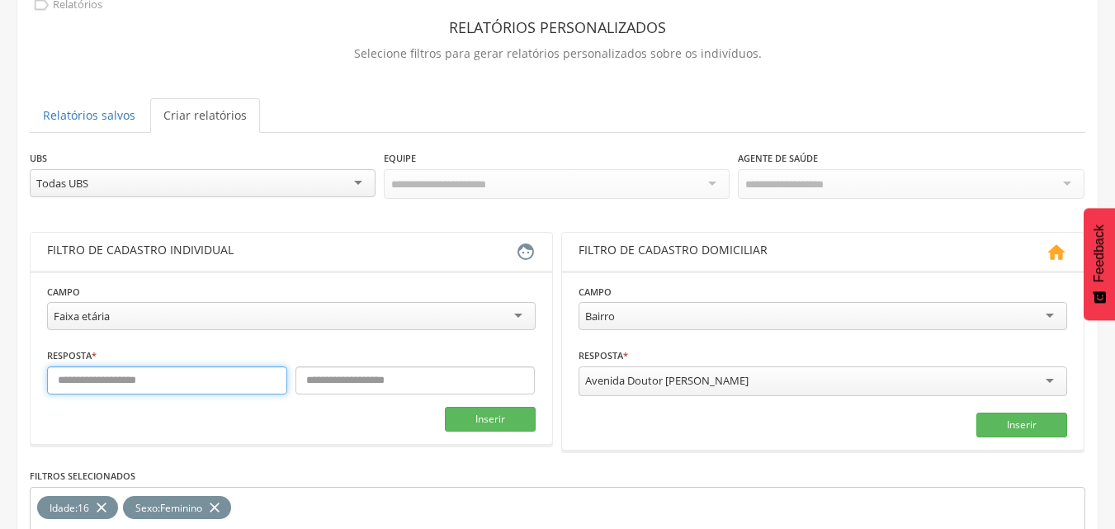
click at [109, 378] on input "text" at bounding box center [167, 380] width 240 height 28
type input "*"
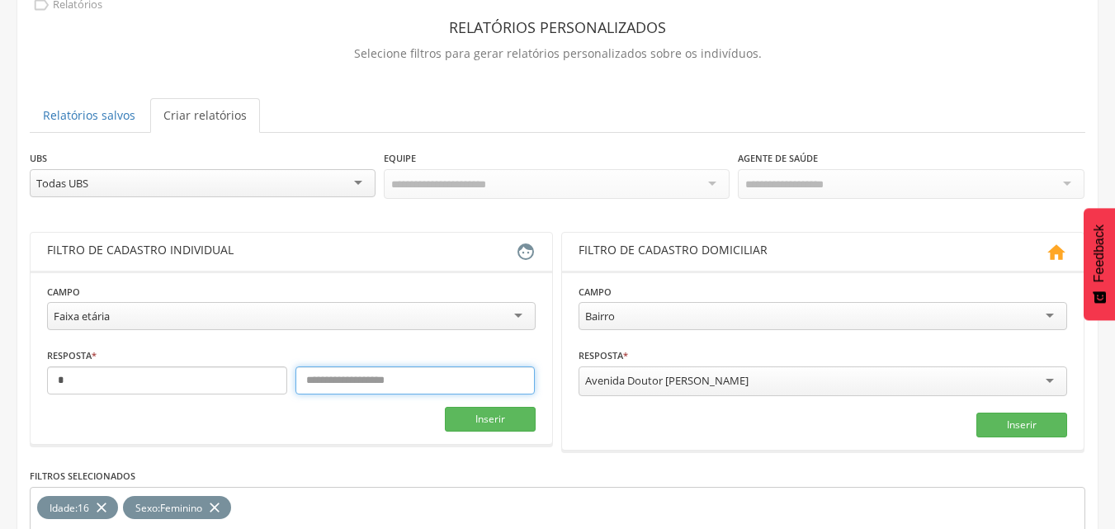
click at [336, 373] on input "text" at bounding box center [415, 380] width 240 height 28
click at [103, 508] on icon "close" at bounding box center [101, 508] width 17 height 24
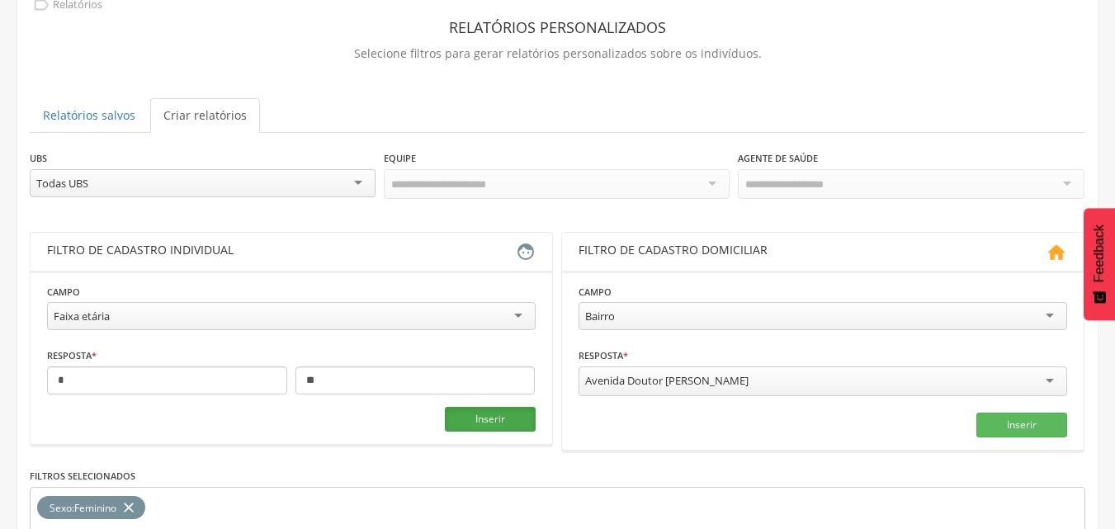
click at [513, 421] on button "Inserir" at bounding box center [490, 419] width 91 height 25
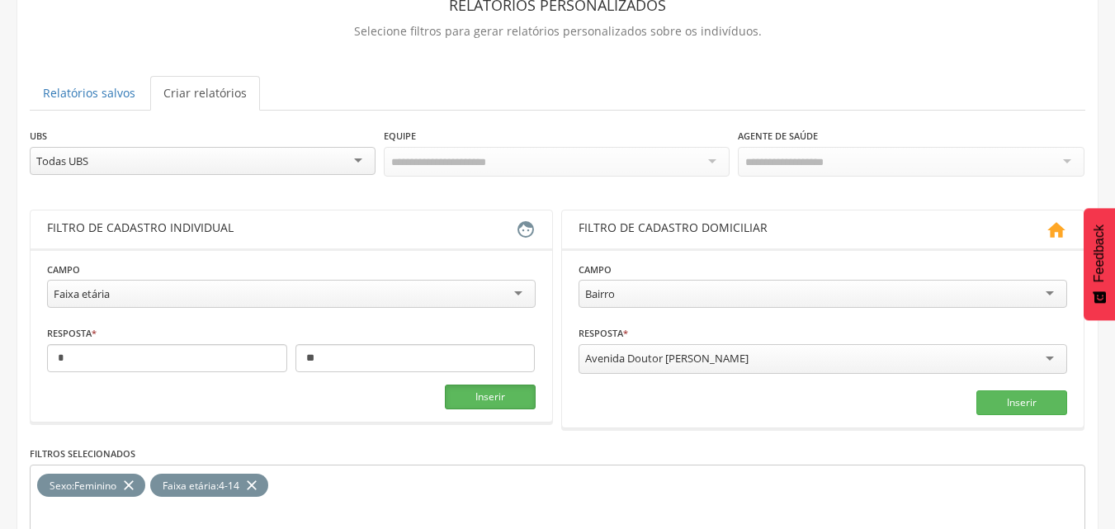
scroll to position [166, 0]
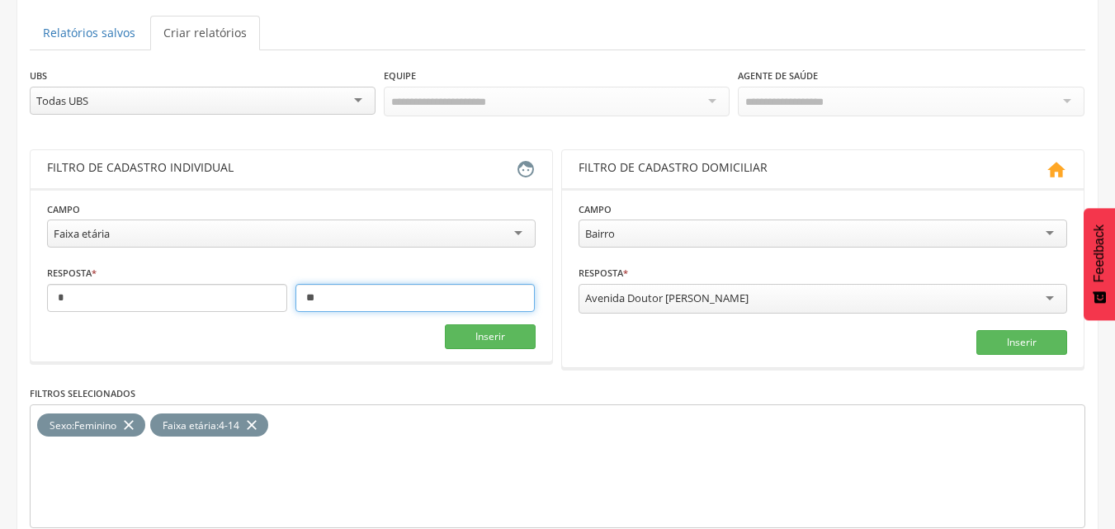
click at [345, 299] on input "**" at bounding box center [415, 298] width 240 height 28
type input "**"
click at [253, 428] on icon "close" at bounding box center [251, 425] width 17 height 24
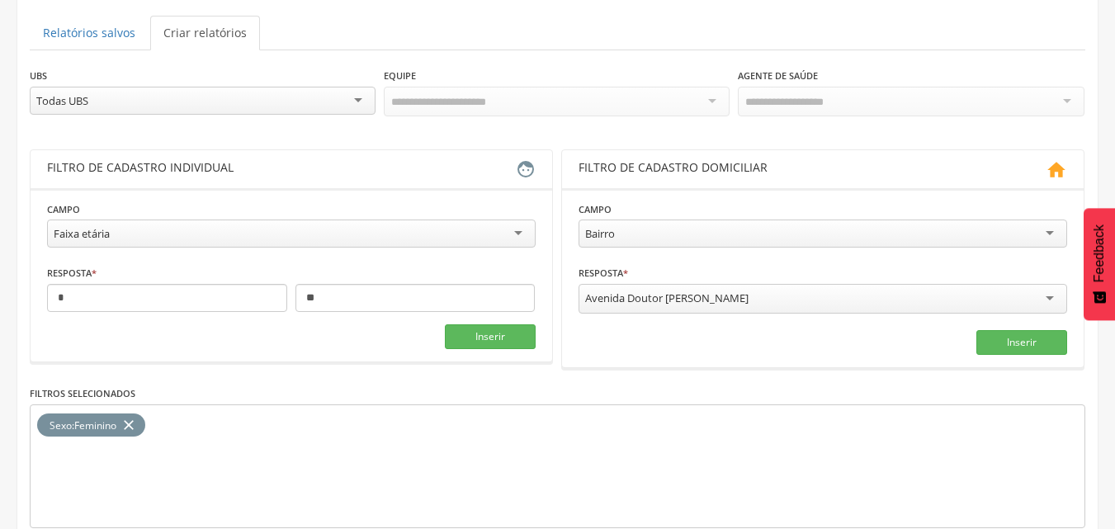
click at [448, 221] on div "Faixa etária" at bounding box center [291, 234] width 489 height 28
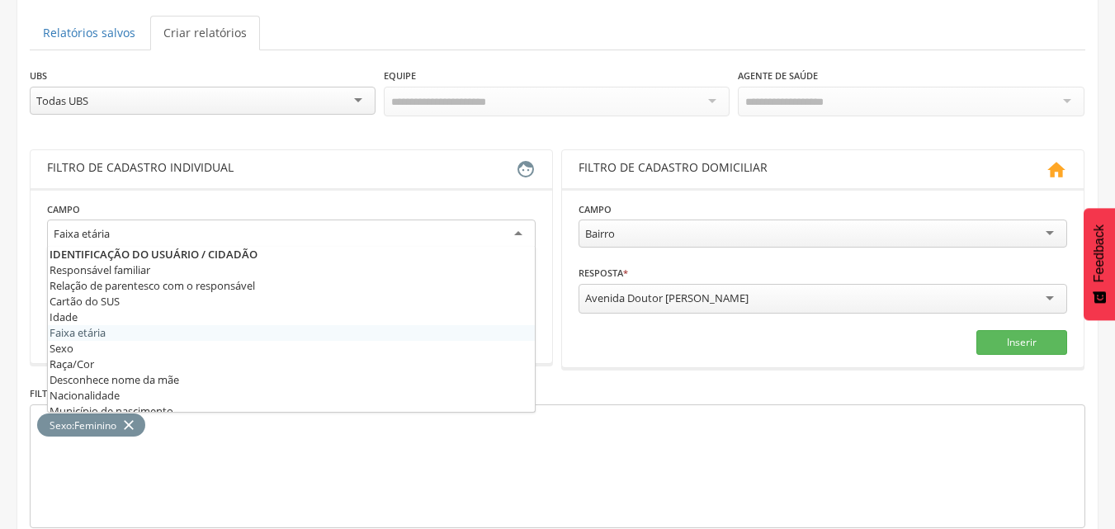
click at [447, 196] on section "**********" at bounding box center [292, 275] width 522 height 175
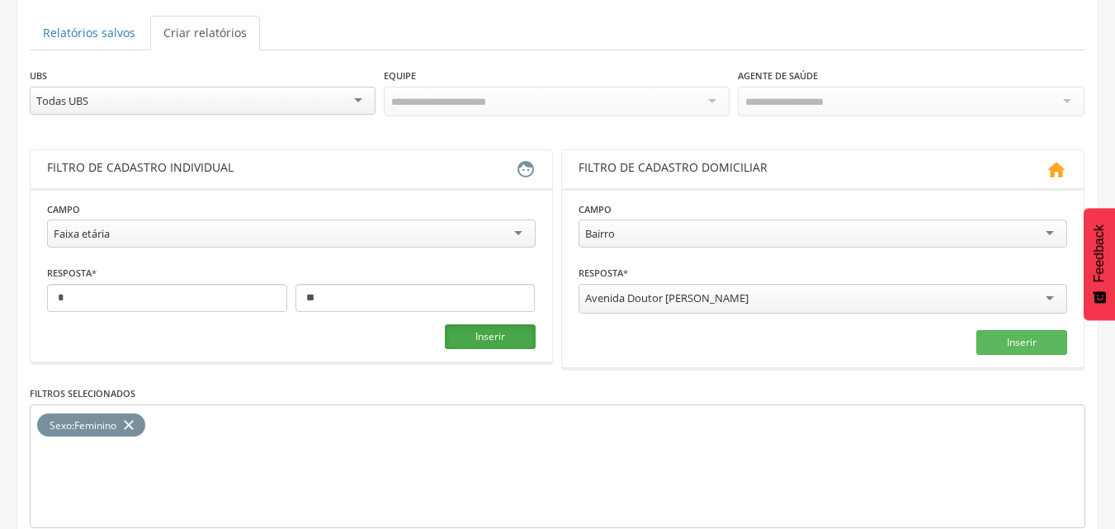
click at [520, 335] on button "Inserir" at bounding box center [490, 336] width 91 height 25
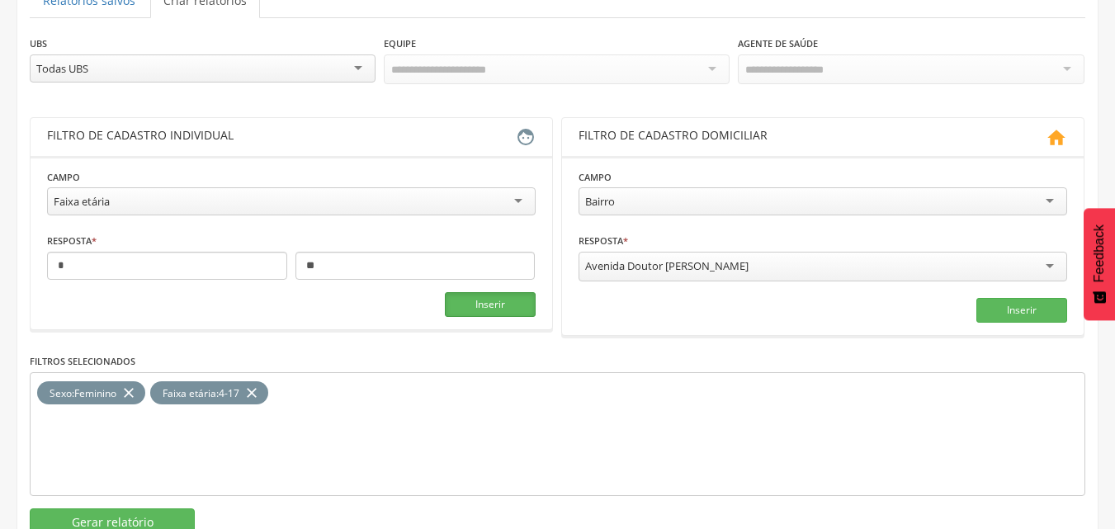
scroll to position [248, 0]
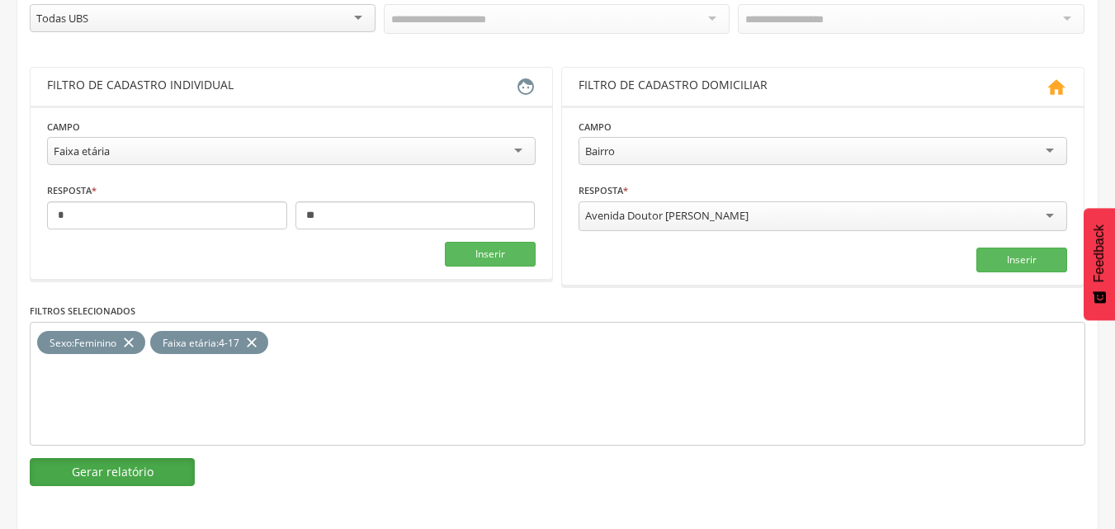
click at [133, 473] on button "Gerar relatório" at bounding box center [112, 472] width 165 height 28
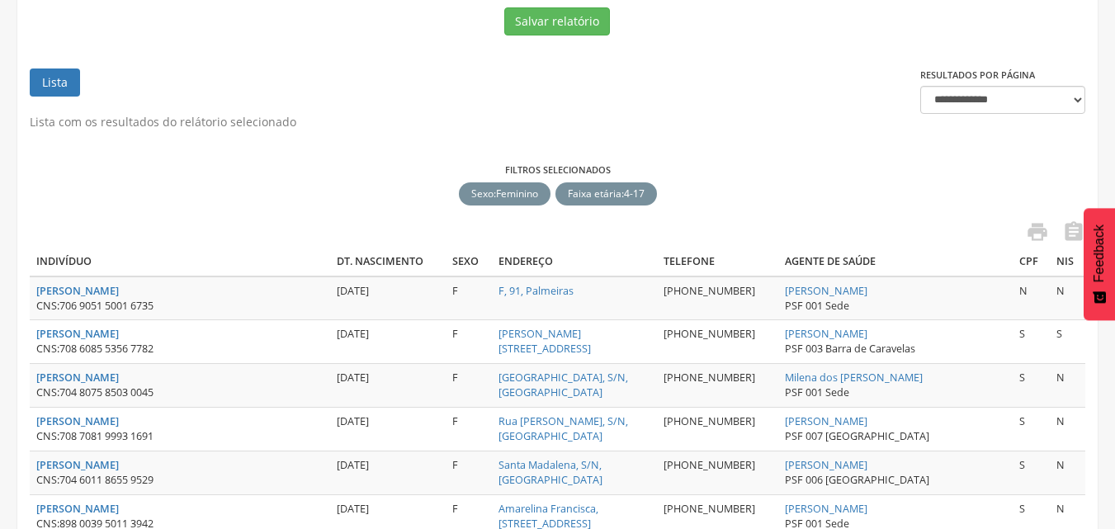
scroll to position [166, 0]
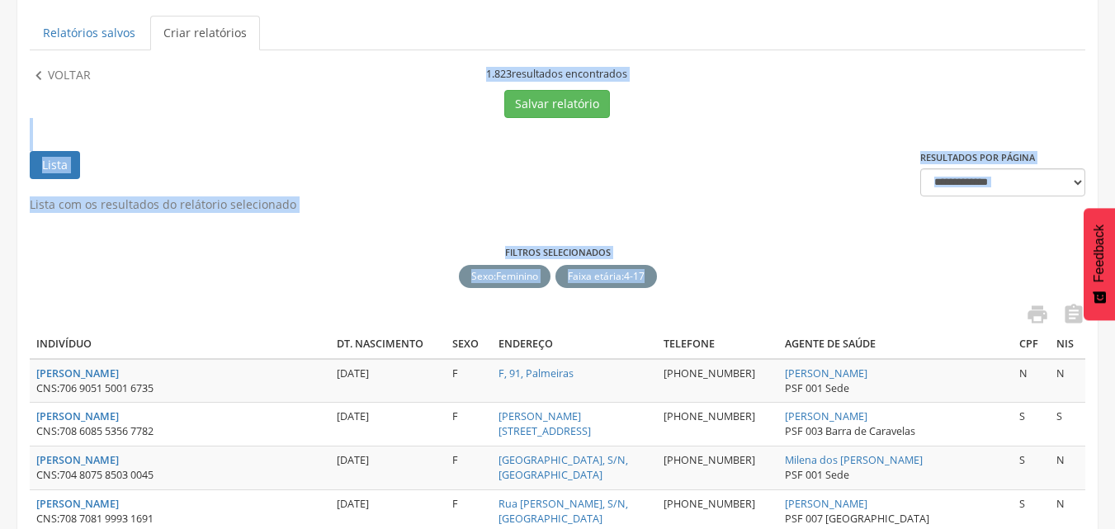
drag, startPoint x: 480, startPoint y: 69, endPoint x: 655, endPoint y: 284, distance: 278.0
copy div "**********"
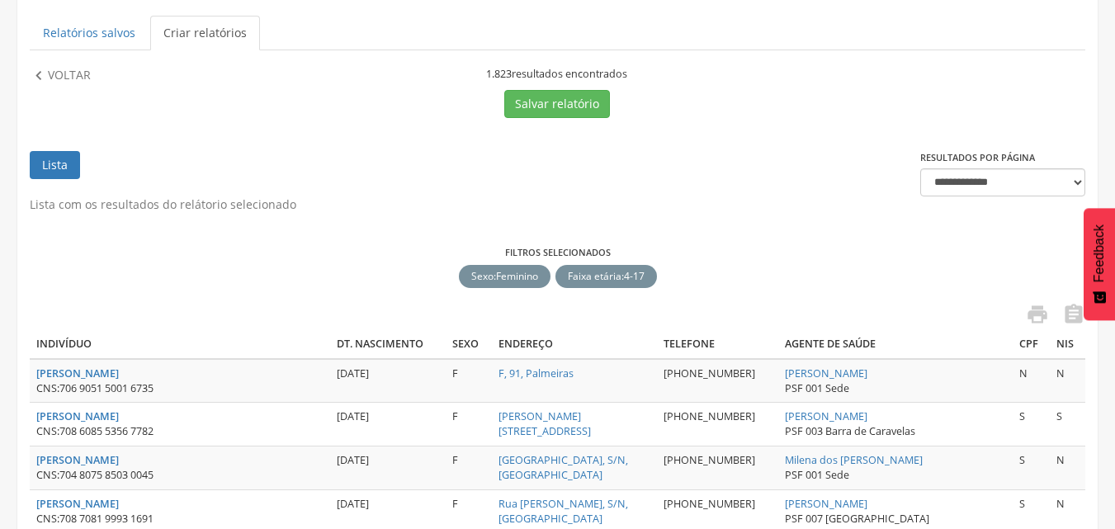
click at [56, 83] on p "Voltar" at bounding box center [69, 76] width 43 height 18
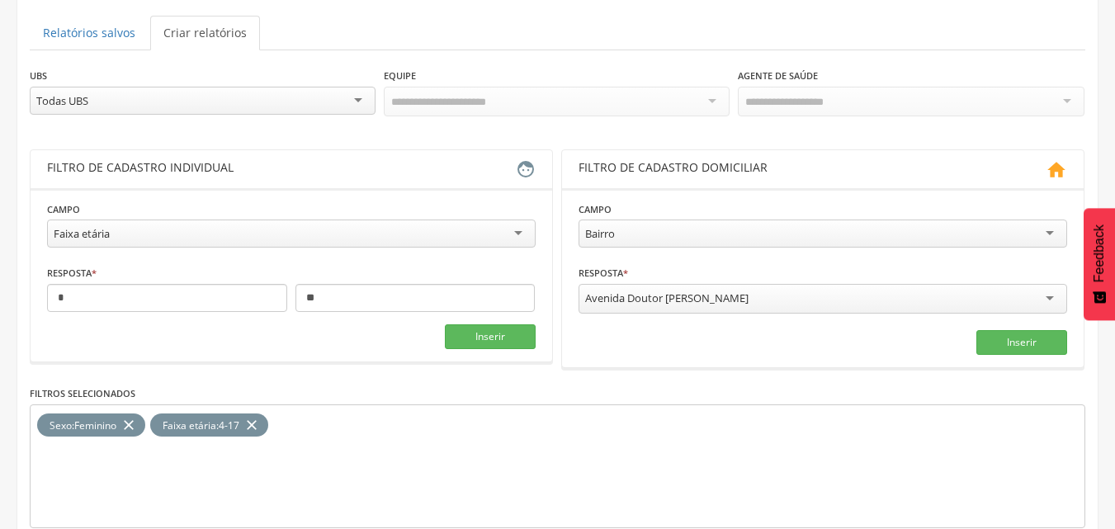
click at [130, 430] on icon "close" at bounding box center [129, 425] width 17 height 24
click at [171, 239] on div "Faixa etária" at bounding box center [291, 234] width 489 height 28
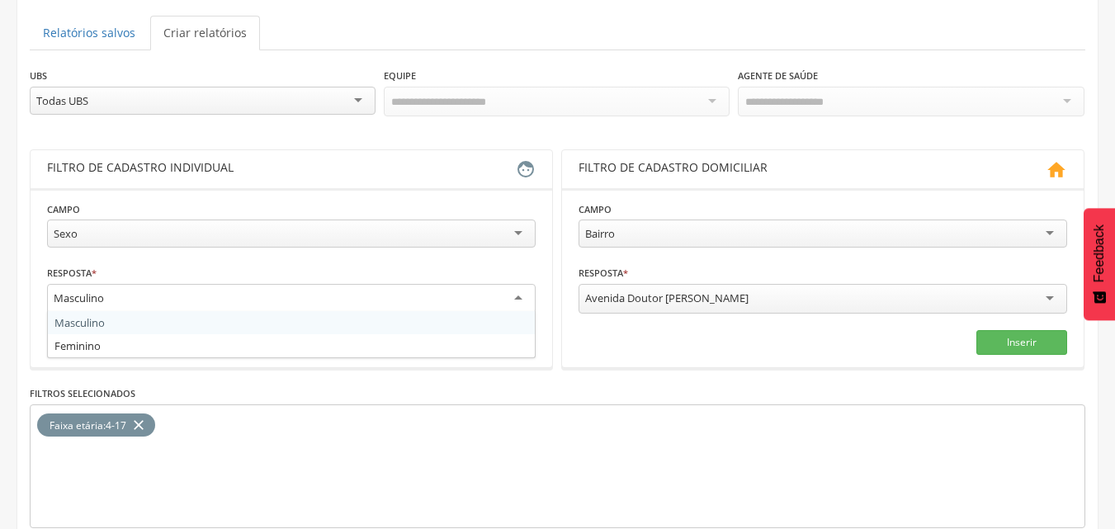
click at [85, 293] on div "Masculino" at bounding box center [79, 298] width 50 height 15
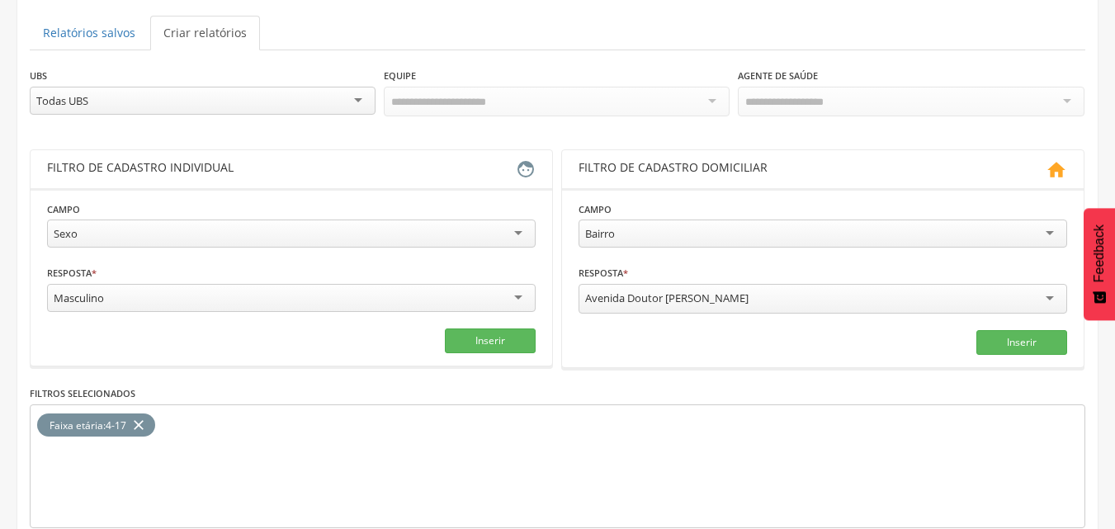
click at [116, 324] on fieldset "Campo **** Sexo Responsável familiar Relação de parentesco com o responsável Ca…" at bounding box center [291, 277] width 489 height 153
click at [461, 343] on button "Inserir" at bounding box center [490, 340] width 91 height 25
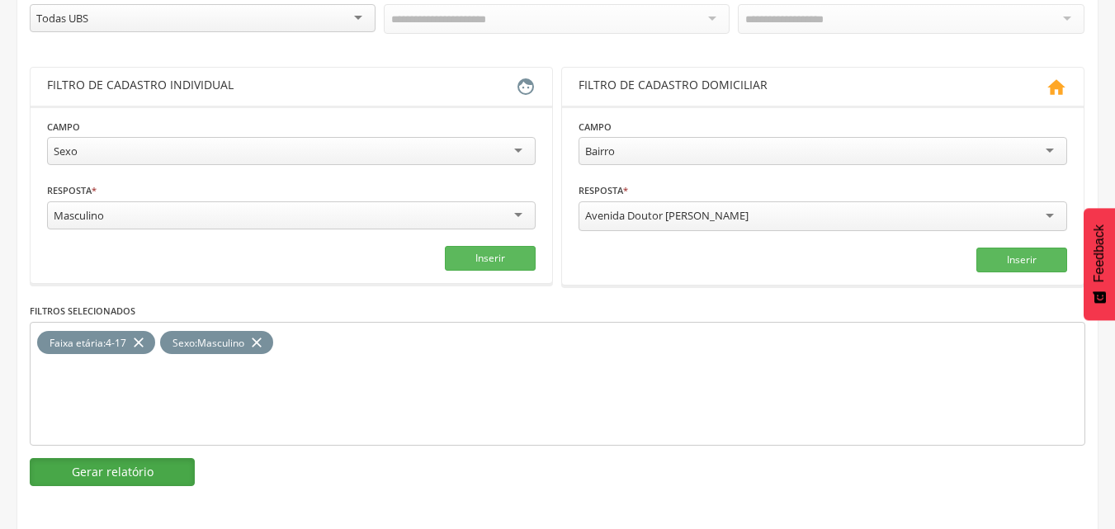
click at [116, 482] on button "Gerar relatório" at bounding box center [112, 472] width 165 height 28
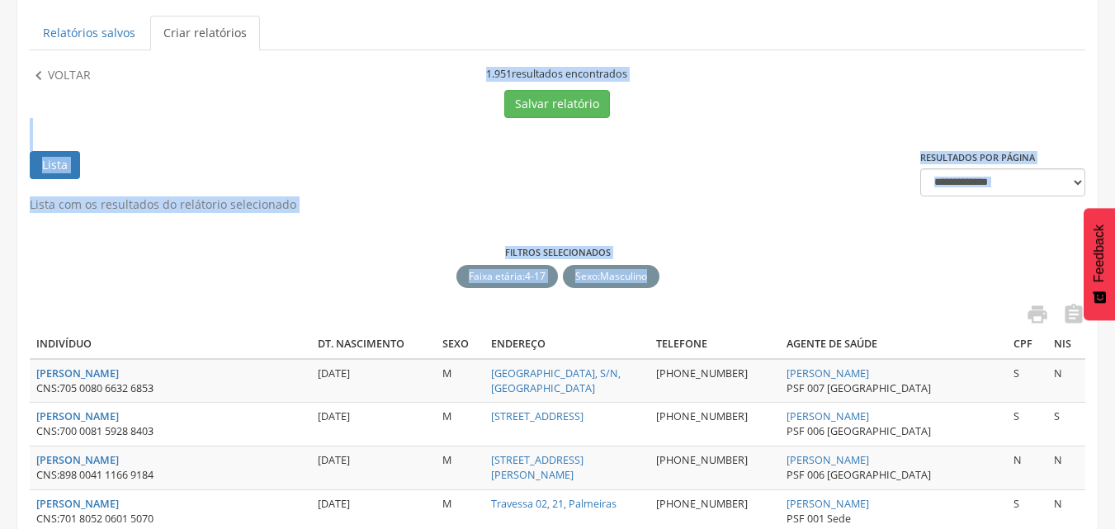
drag, startPoint x: 482, startPoint y: 76, endPoint x: 654, endPoint y: 281, distance: 268.3
copy div "**********"
